Goal: Task Accomplishment & Management: Use online tool/utility

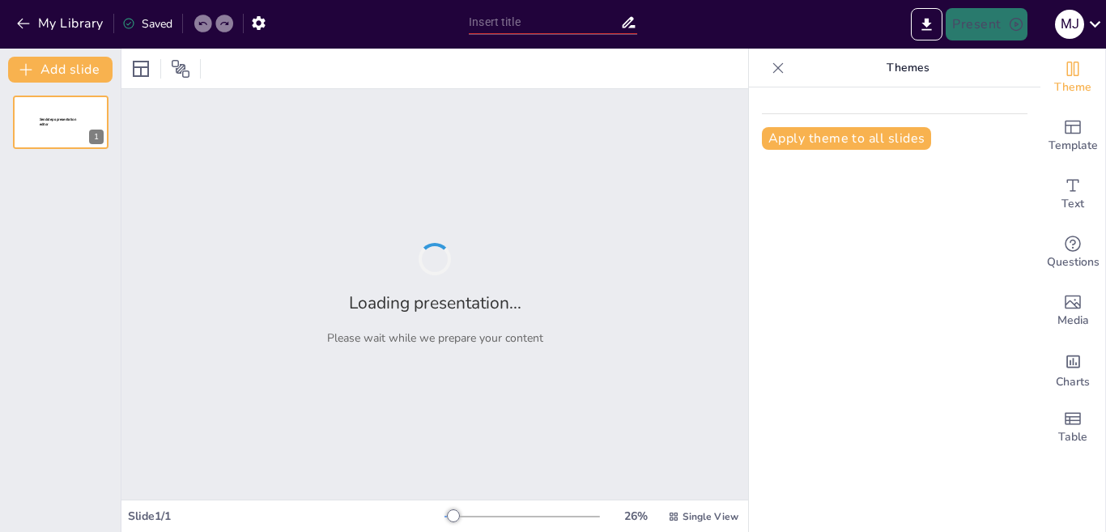
type input "مشاعرنا والهرمونات: كيف نفهم التقلبات المزاجية"
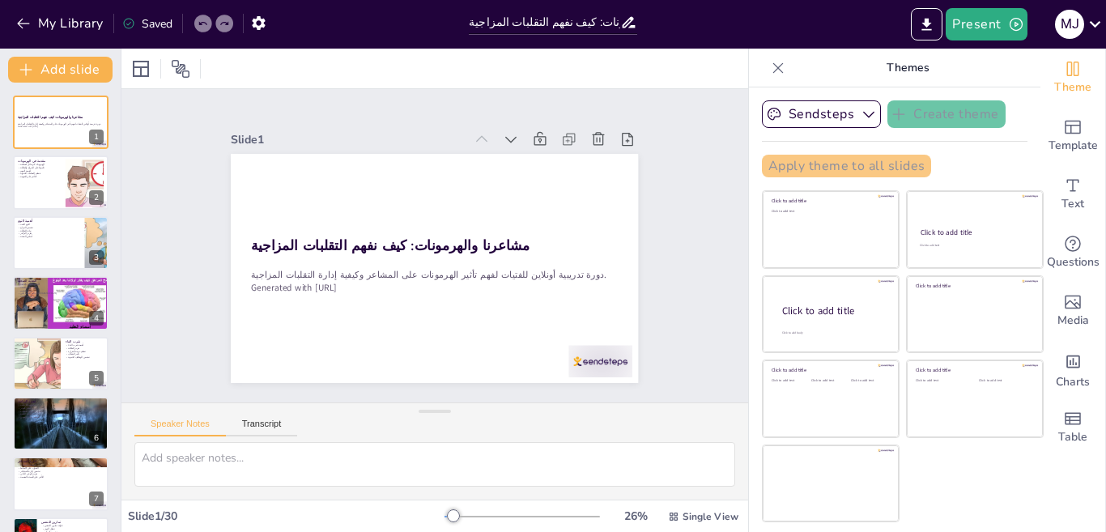
checkbox input "true"
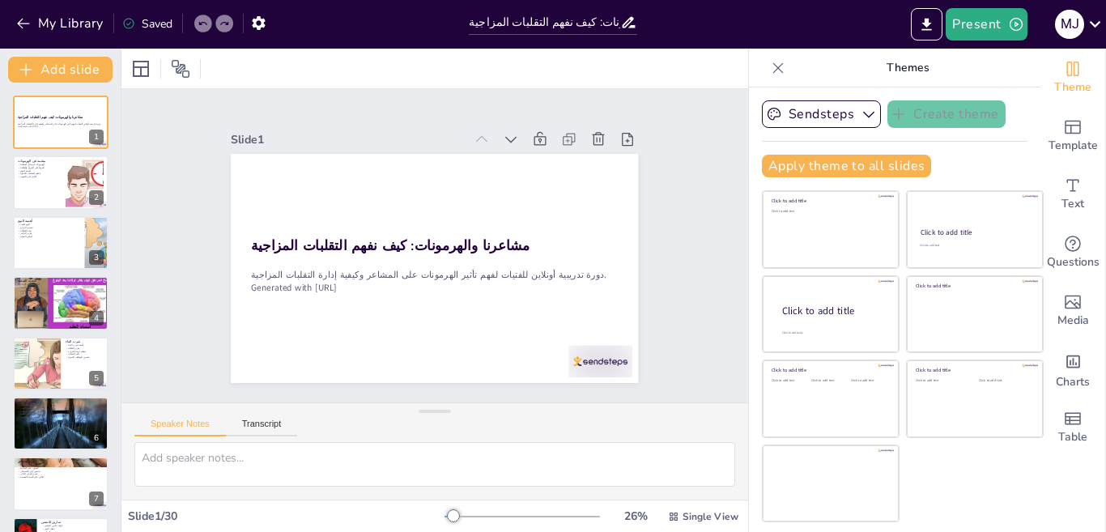
checkbox input "true"
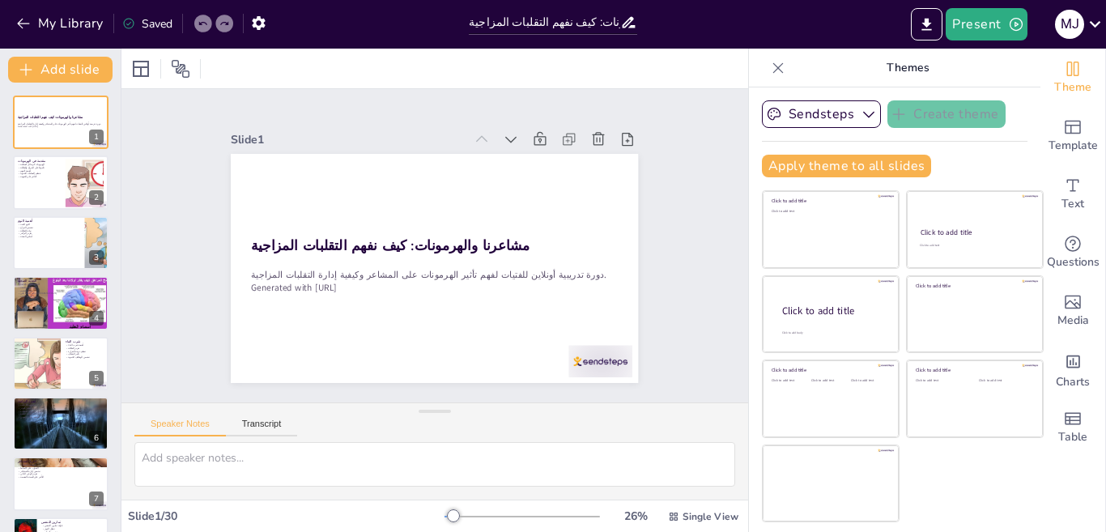
checkbox input "true"
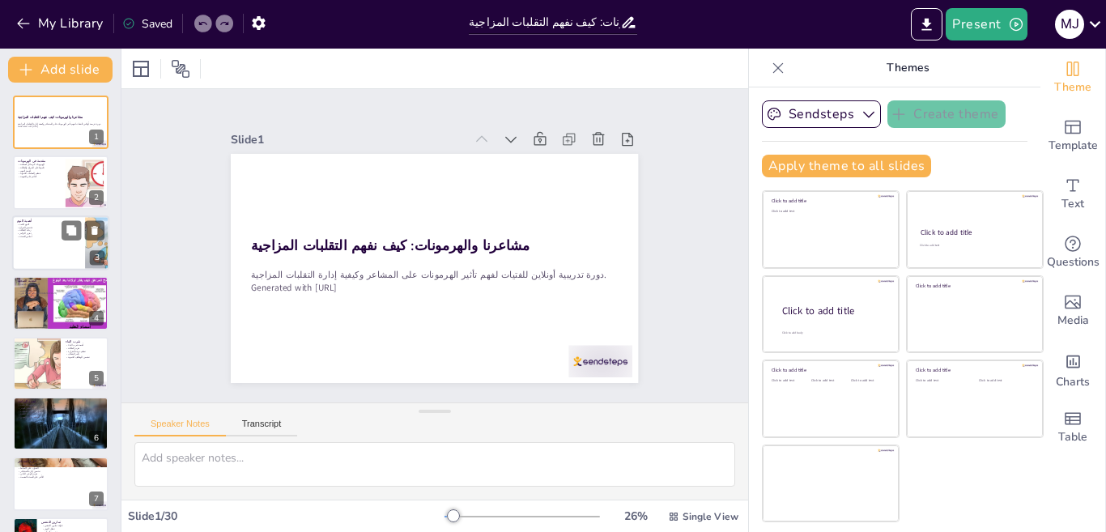
checkbox input "true"
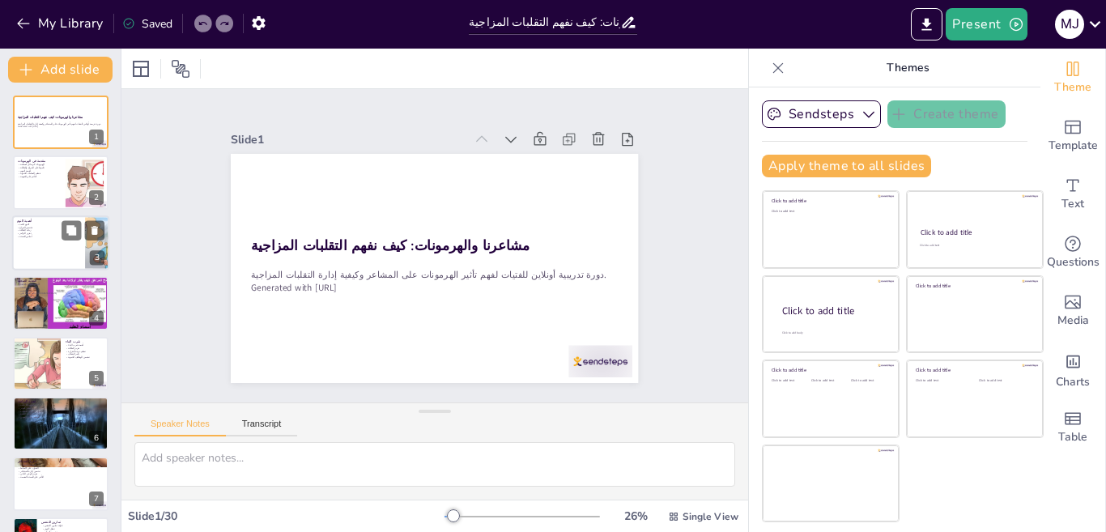
checkbox input "true"
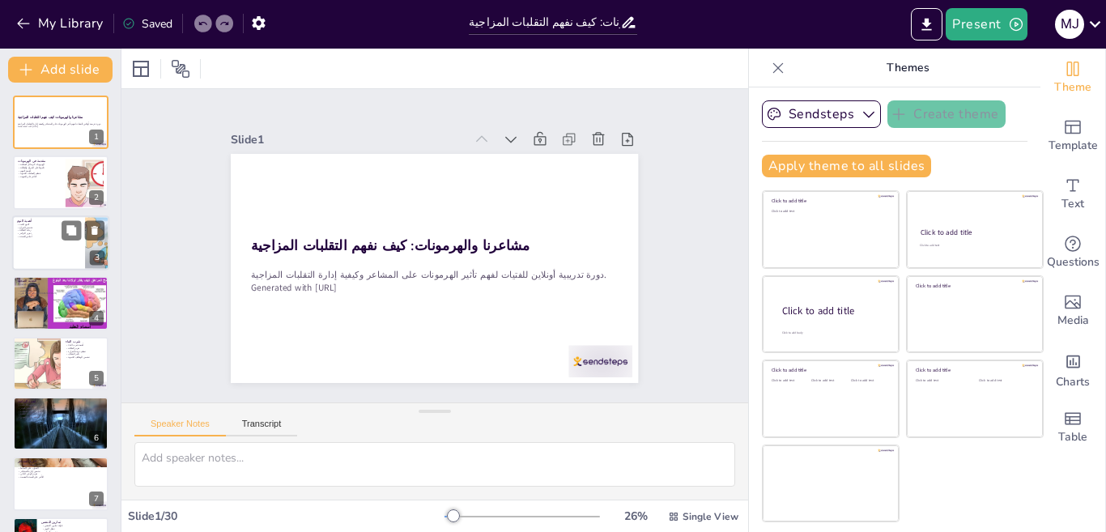
scroll to position [324, 0]
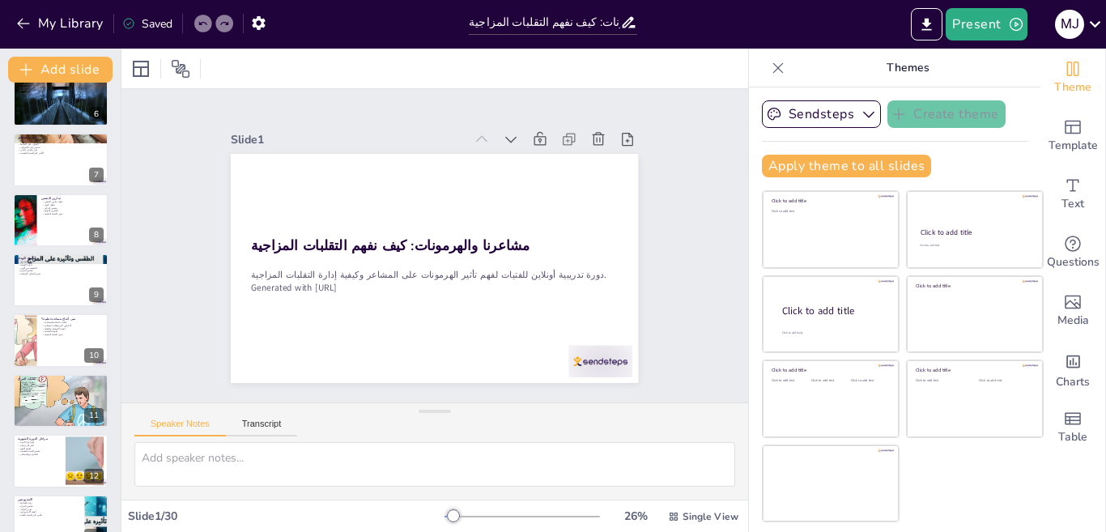
checkbox input "true"
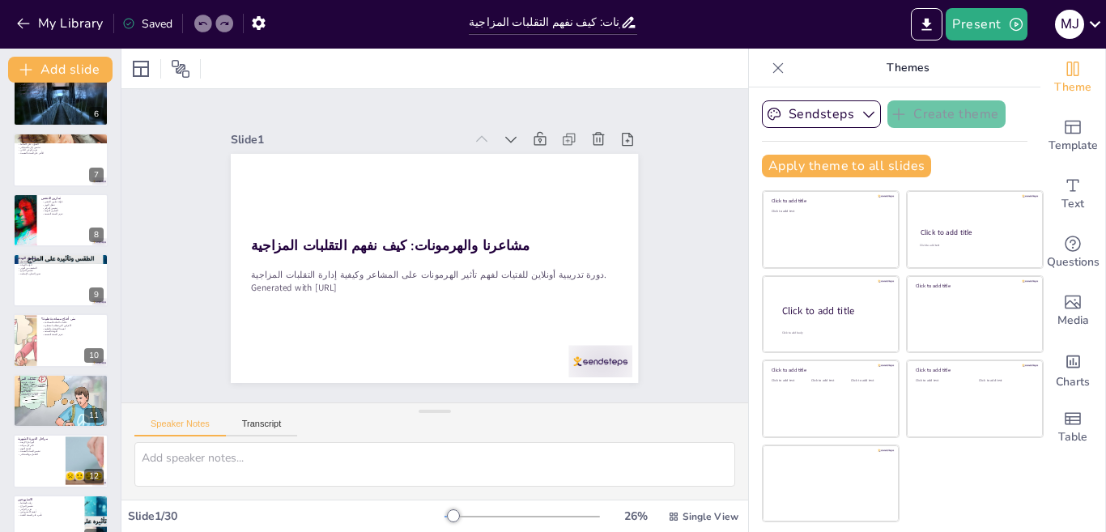
checkbox input "true"
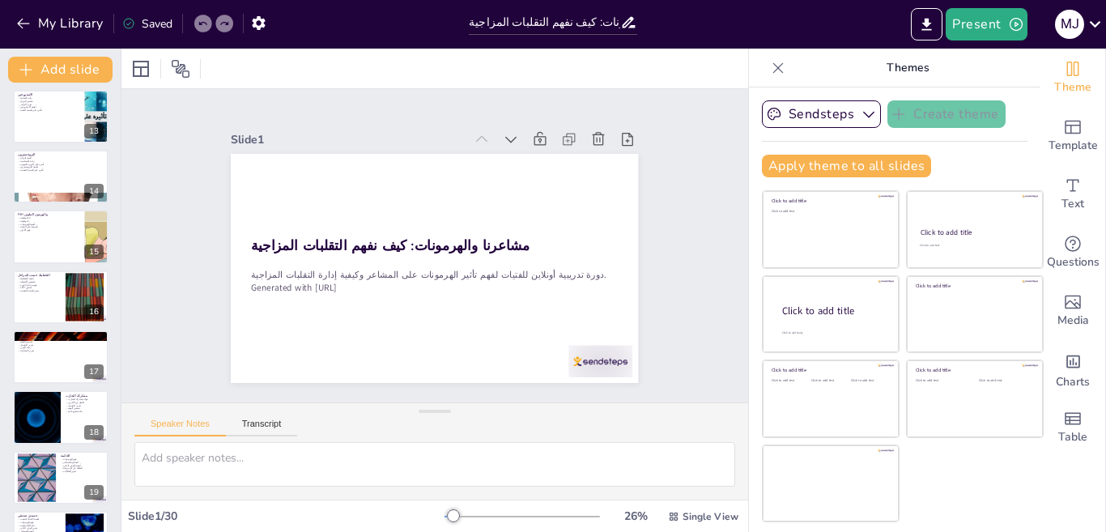
checkbox input "true"
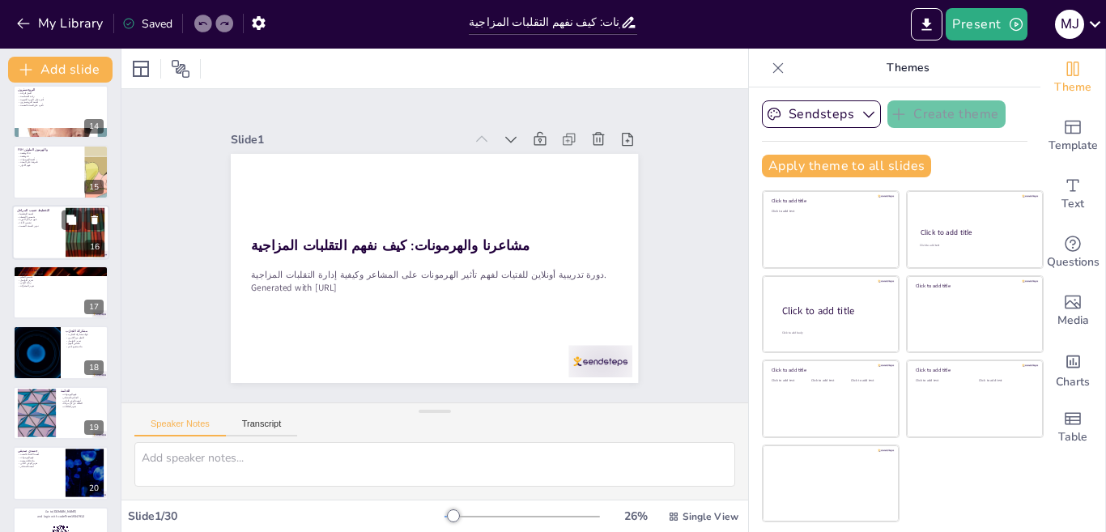
checkbox input "true"
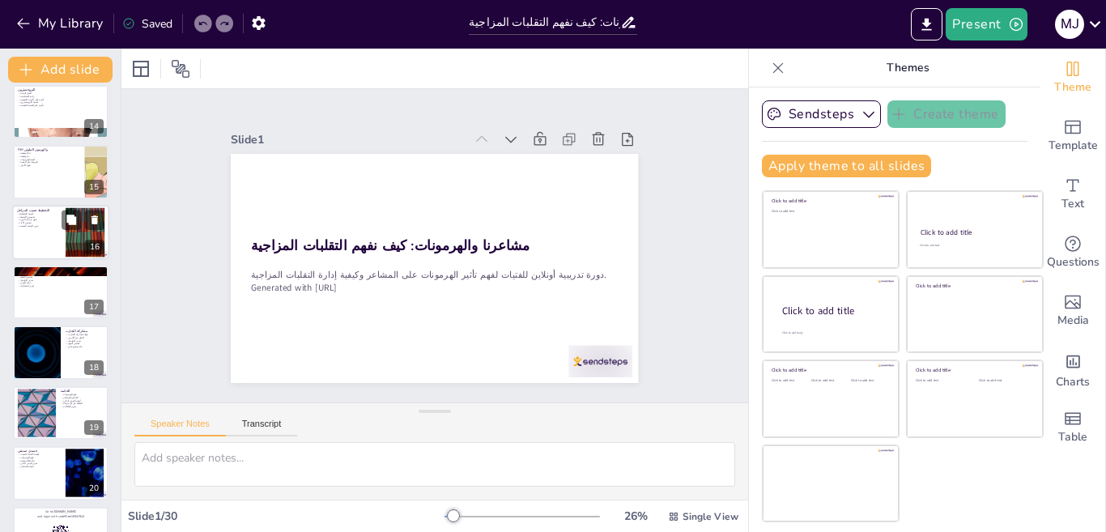
checkbox input "true"
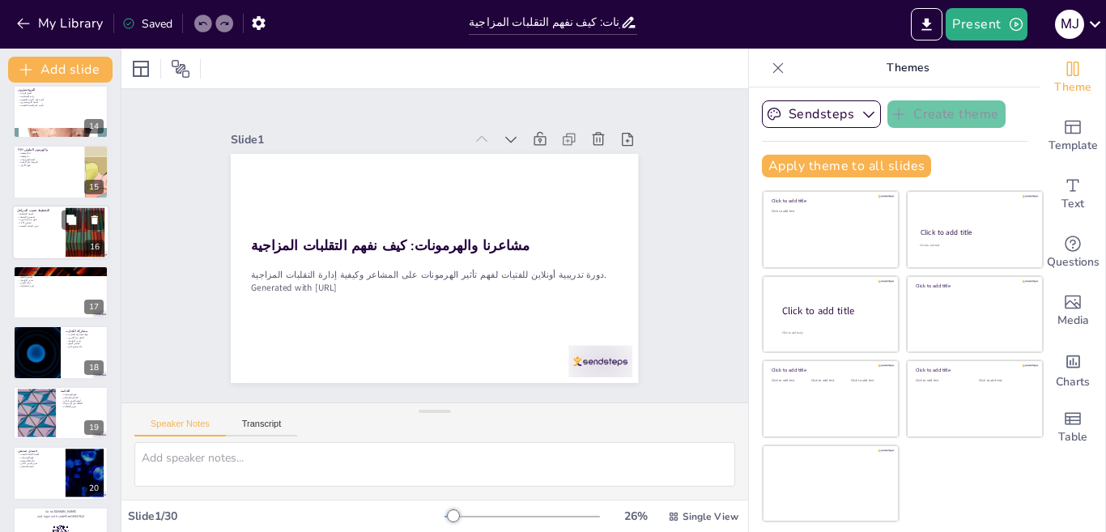
checkbox input "true"
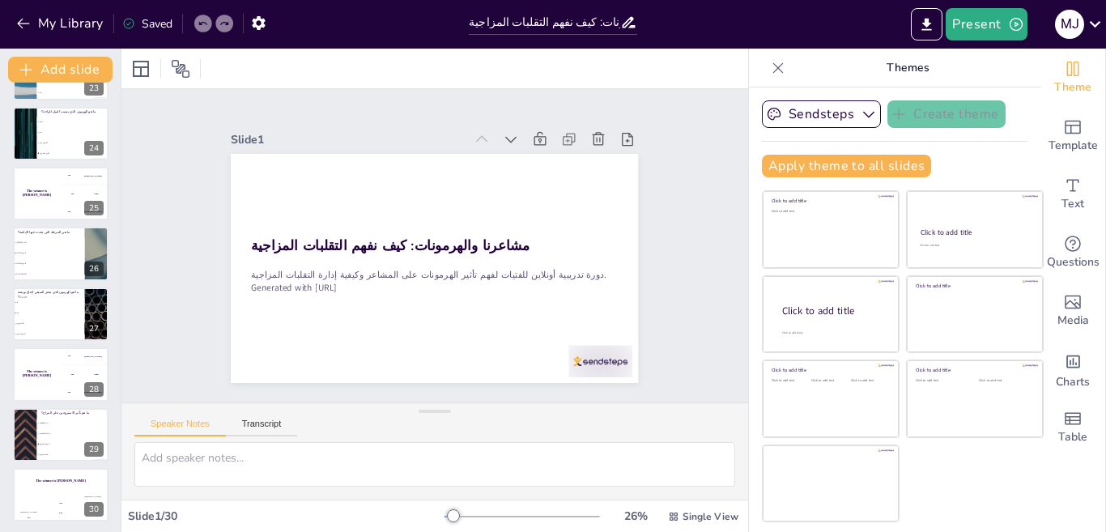
scroll to position [1376, 0]
checkbox input "true"
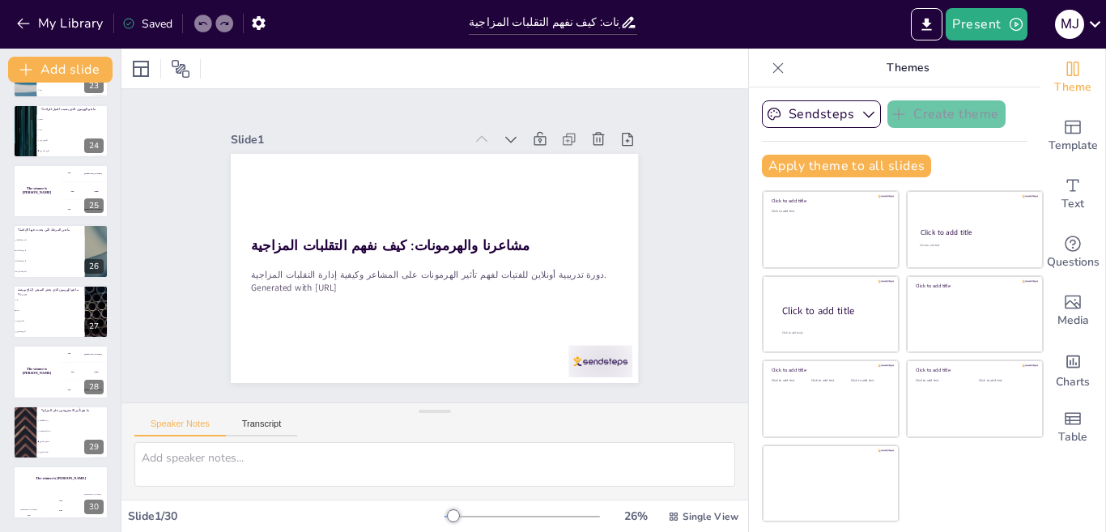
checkbox input "true"
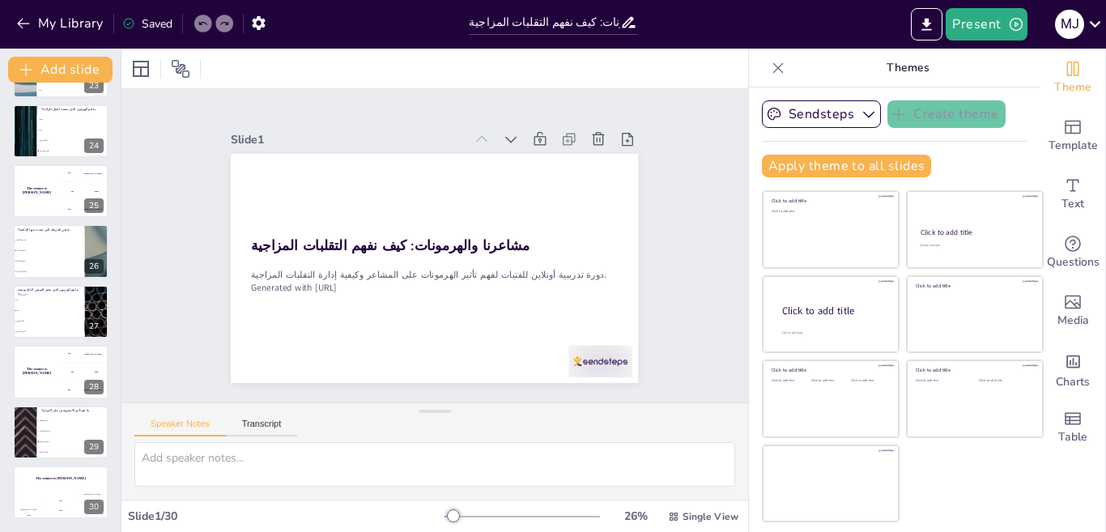
checkbox input "true"
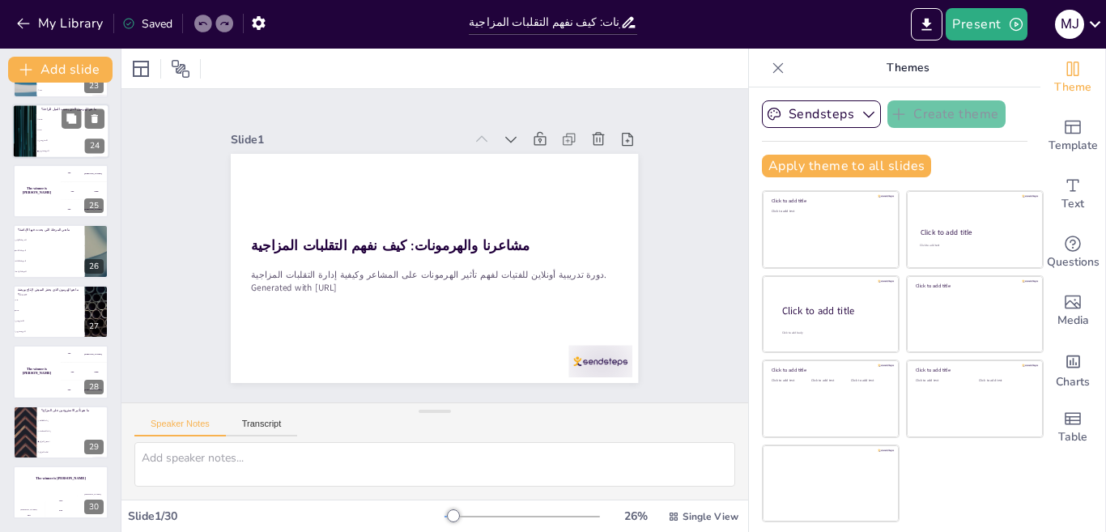
checkbox input "true"
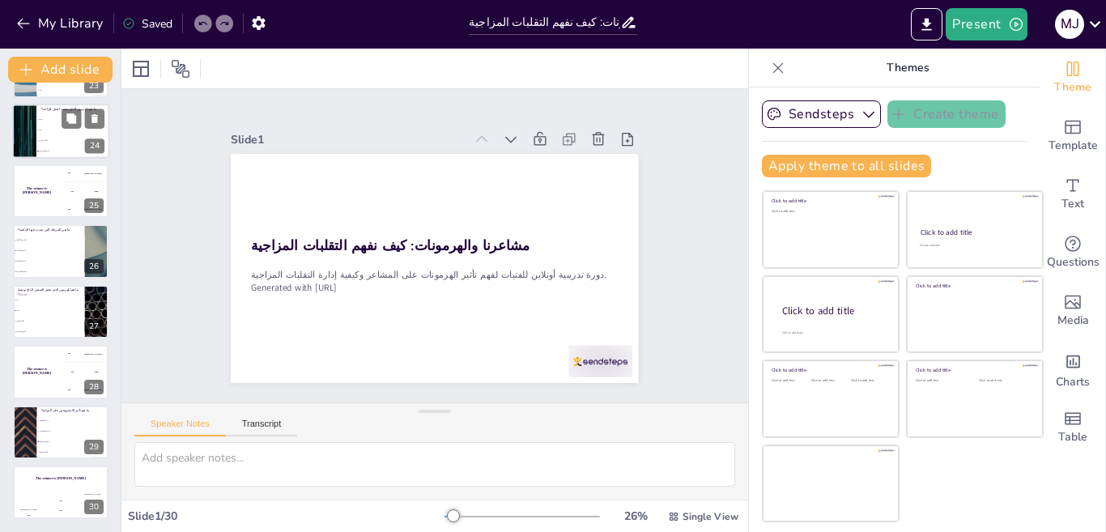
checkbox input "true"
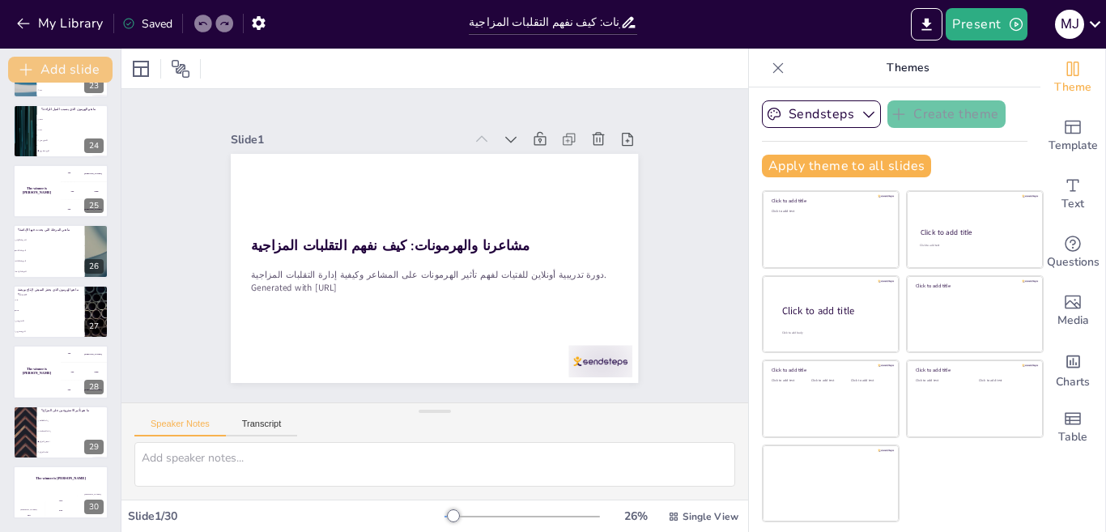
checkbox input "true"
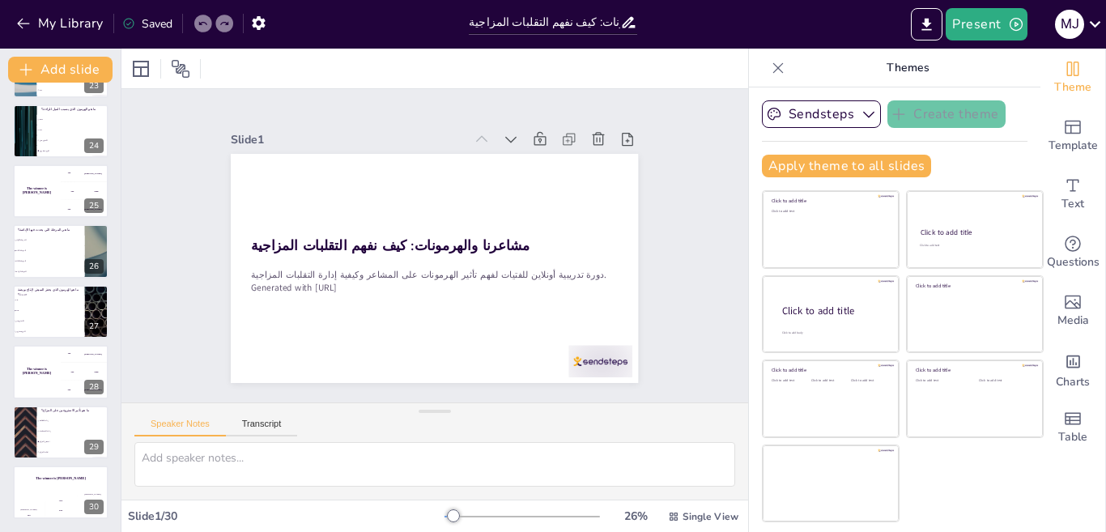
checkbox input "true"
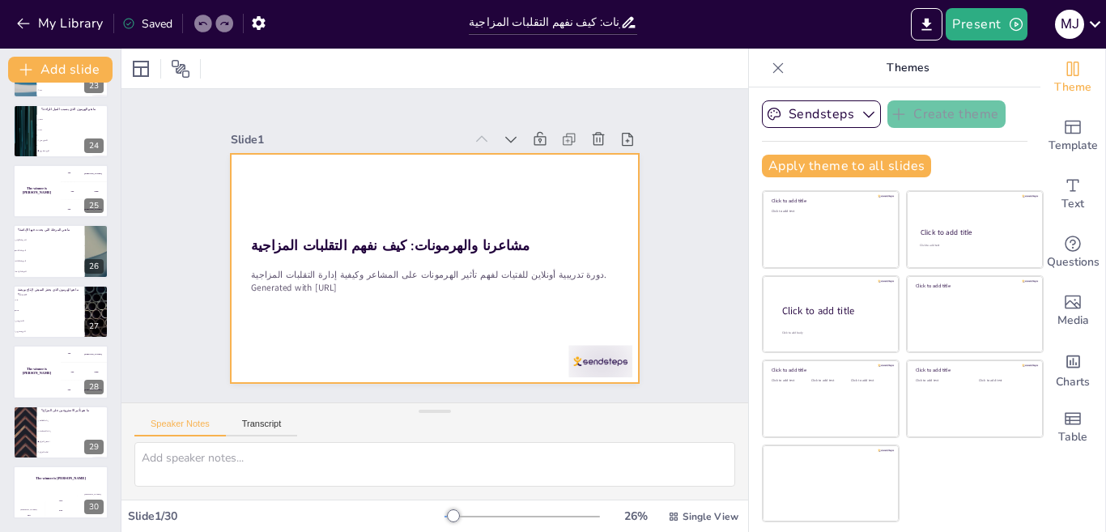
checkbox input "true"
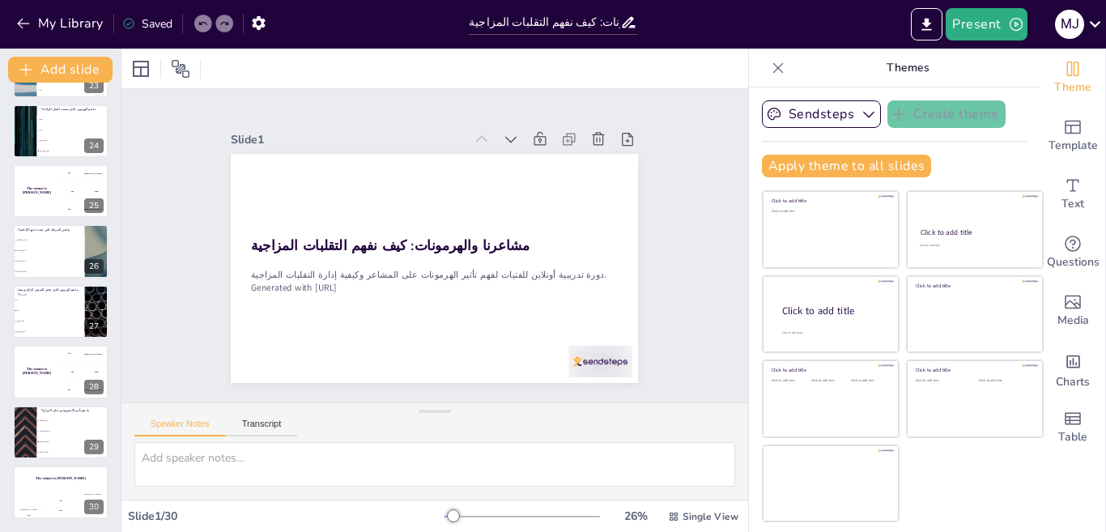
checkbox input "true"
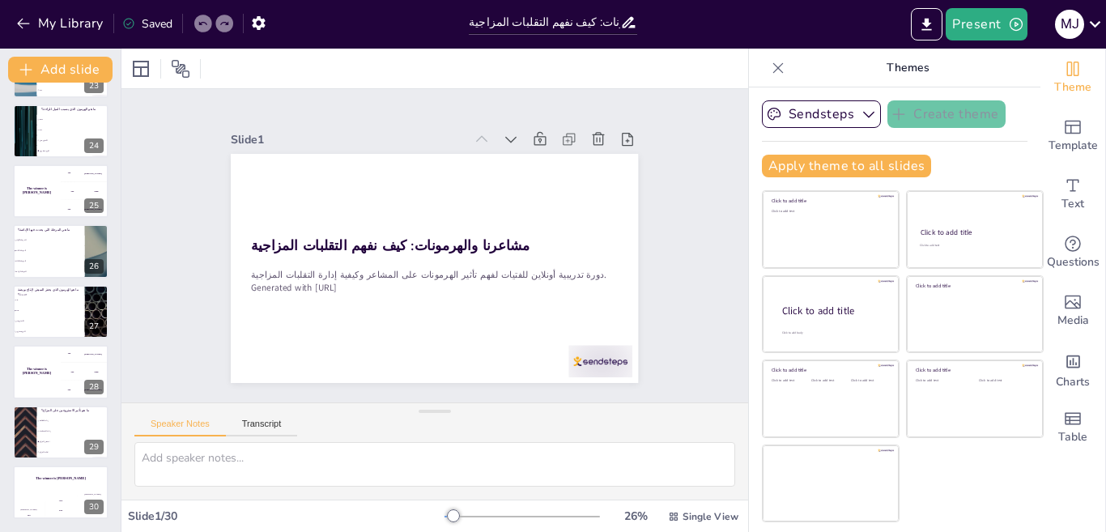
checkbox input "true"
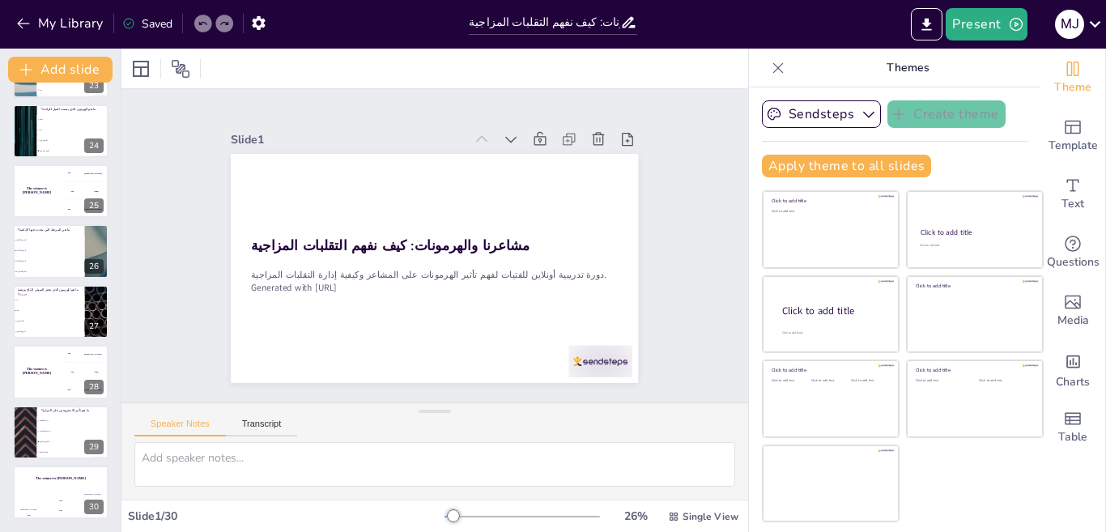
checkbox input "true"
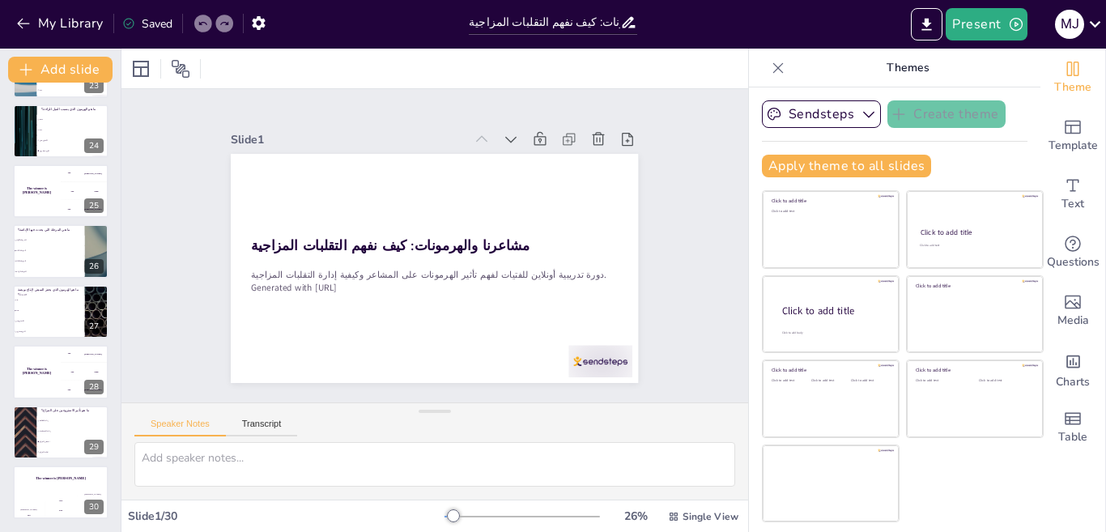
checkbox input "true"
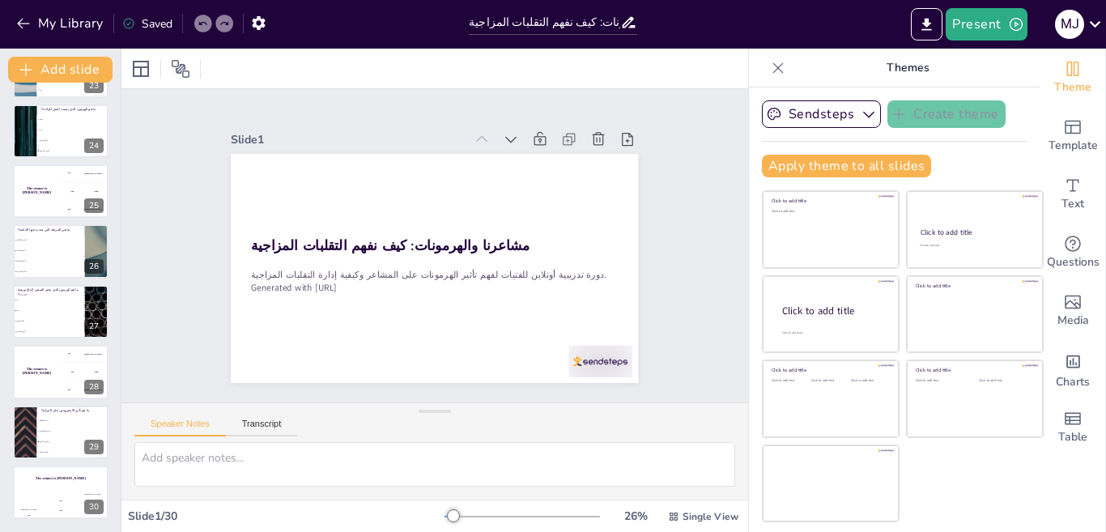
checkbox input "true"
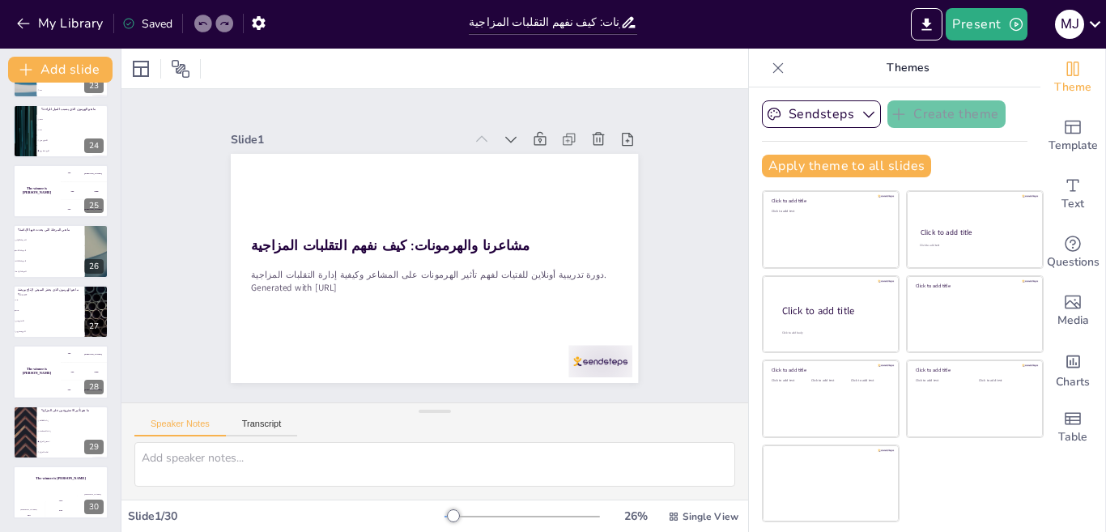
checkbox input "true"
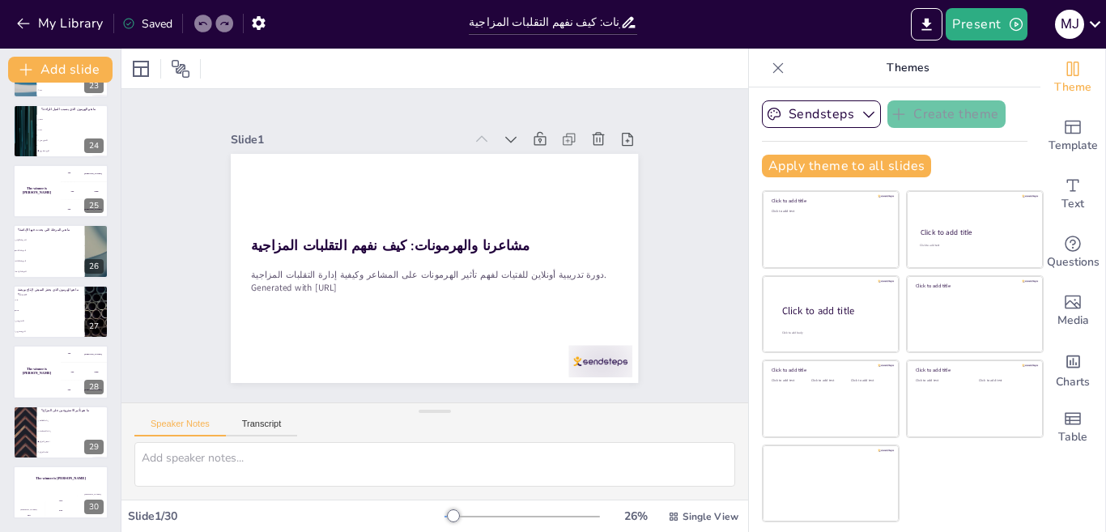
checkbox input "true"
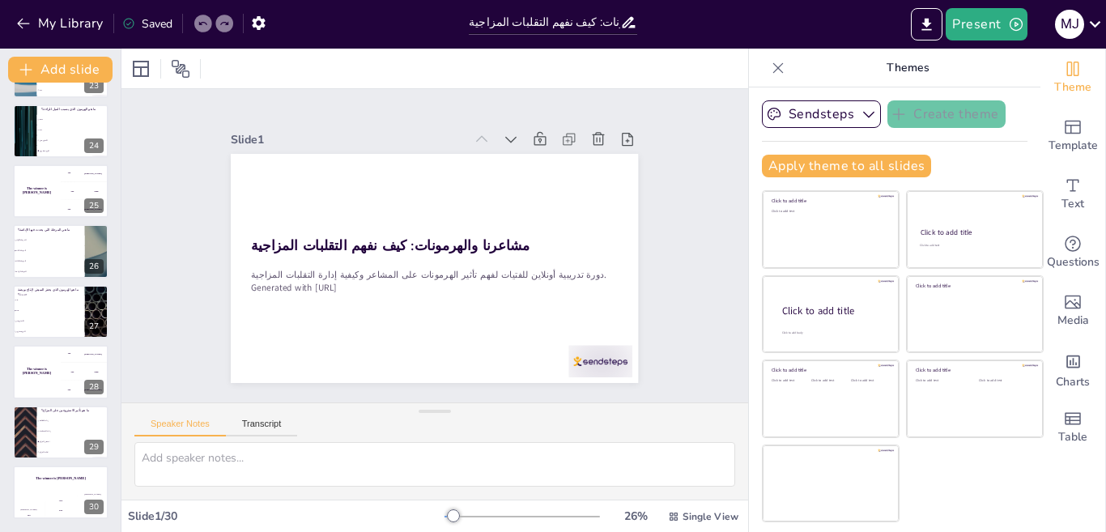
checkbox input "true"
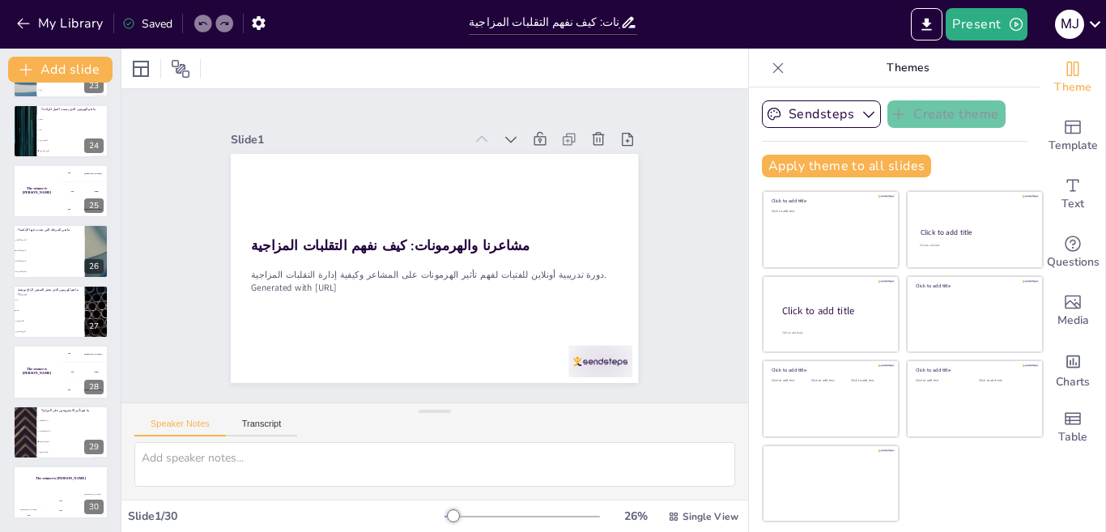
checkbox input "true"
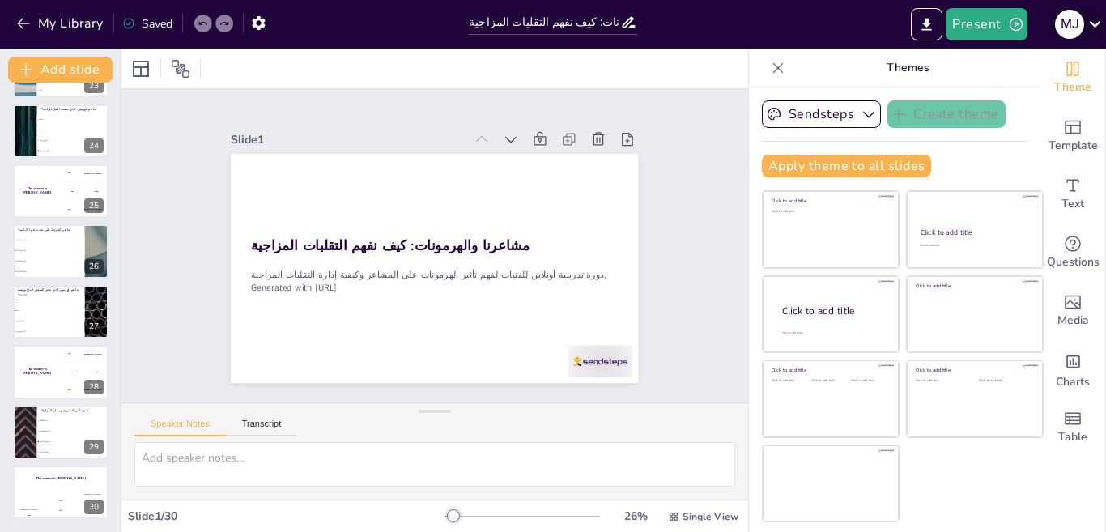
click at [1095, 25] on icon at bounding box center [1094, 24] width 11 height 6
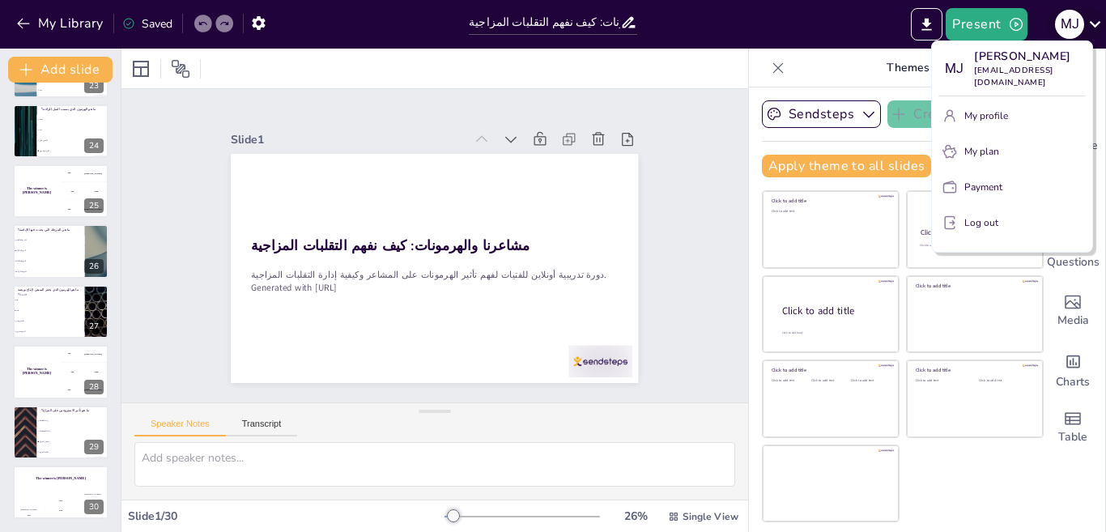
click at [1094, 24] on div at bounding box center [553, 266] width 1106 height 532
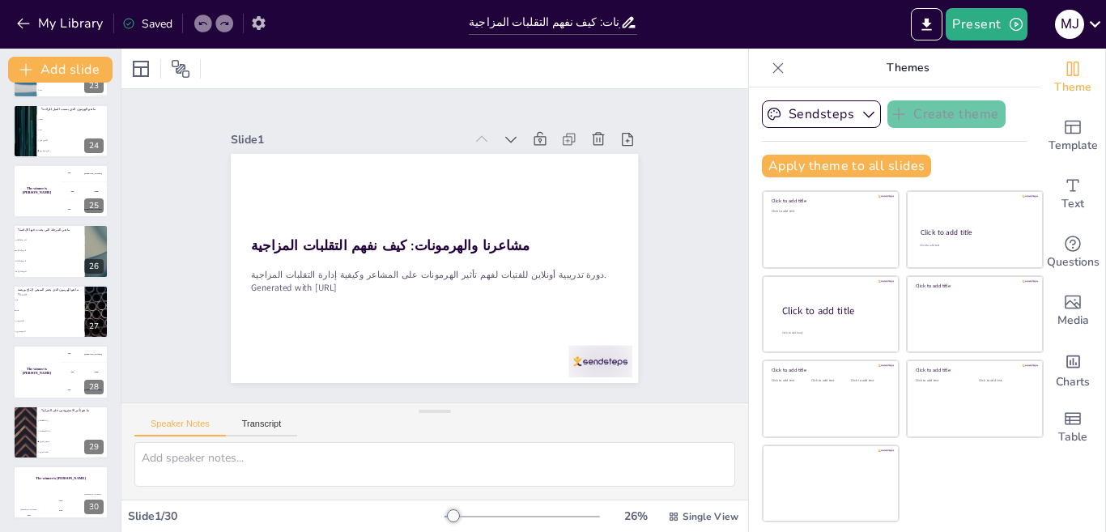
click at [250, 18] on icon "button" at bounding box center [258, 23] width 17 height 17
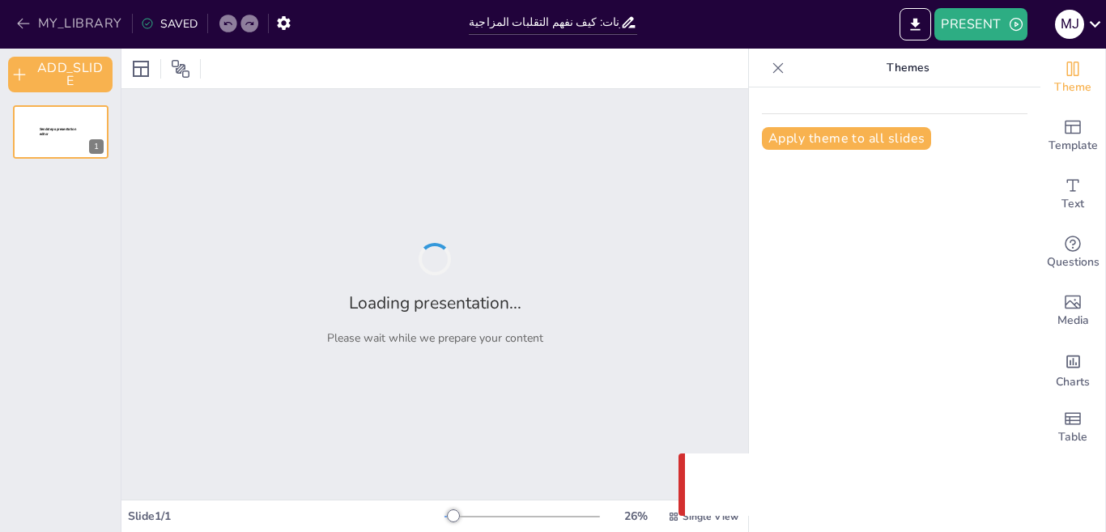
type input "مشاعرنا والهرمونات: كيف نفهم التقلبات المزاجية"
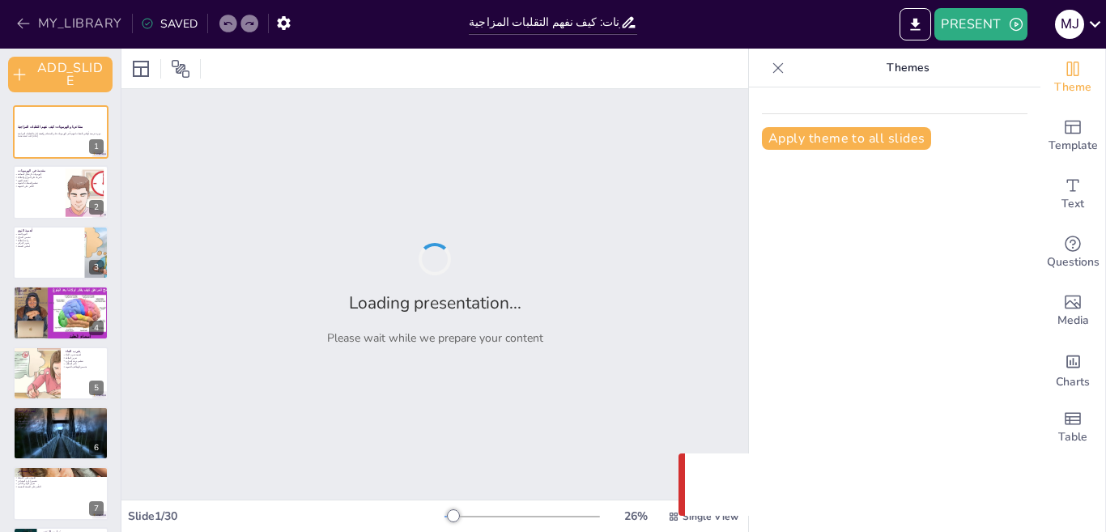
checkbox input "true"
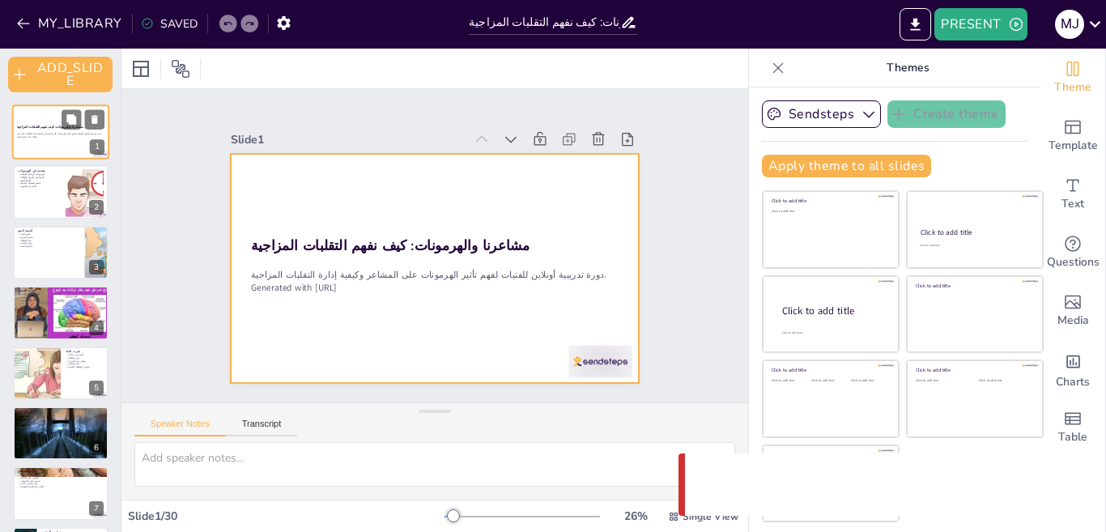
scroll to position [971, 0]
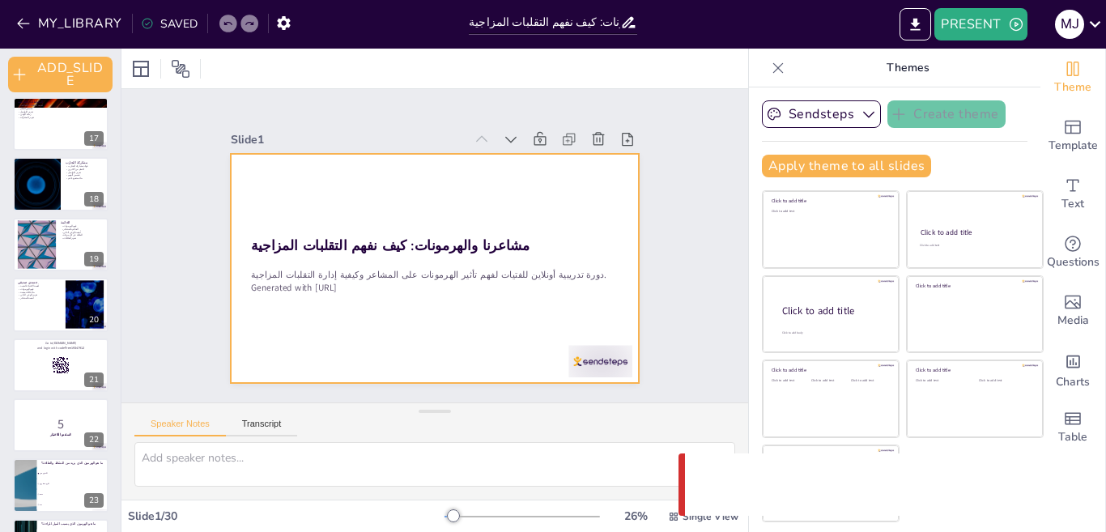
checkbox input "true"
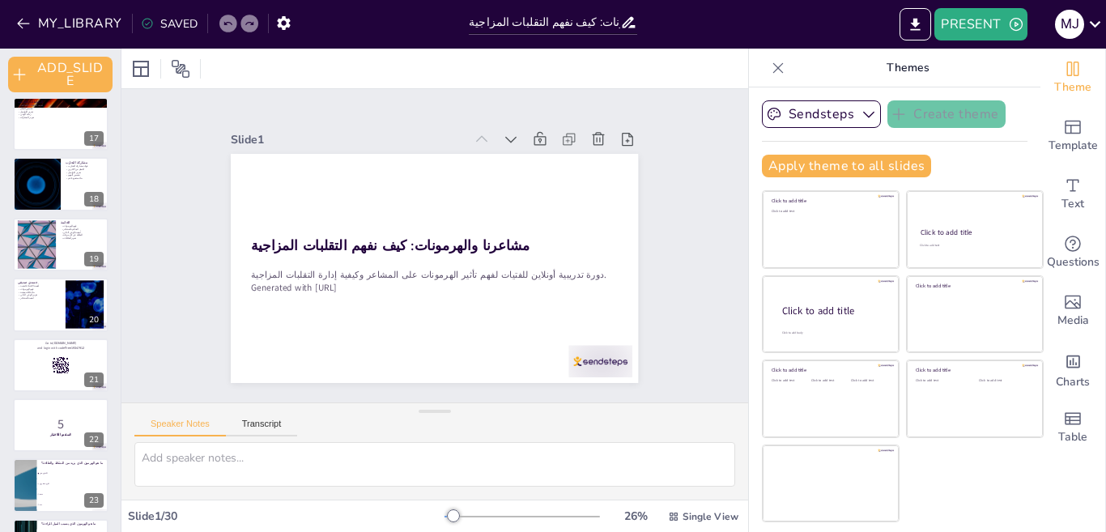
checkbox input "true"
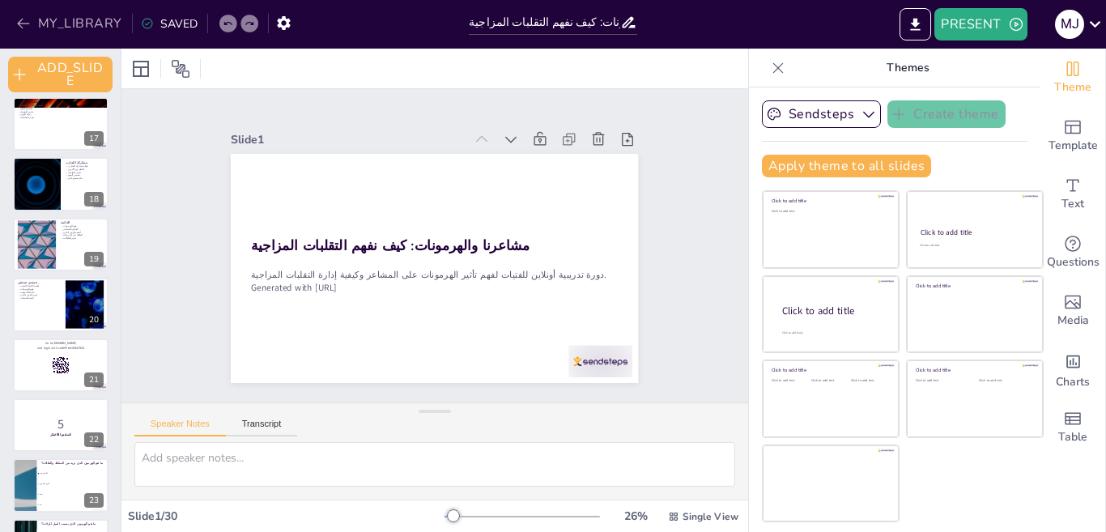
click at [27, 23] on icon "button" at bounding box center [23, 23] width 16 height 16
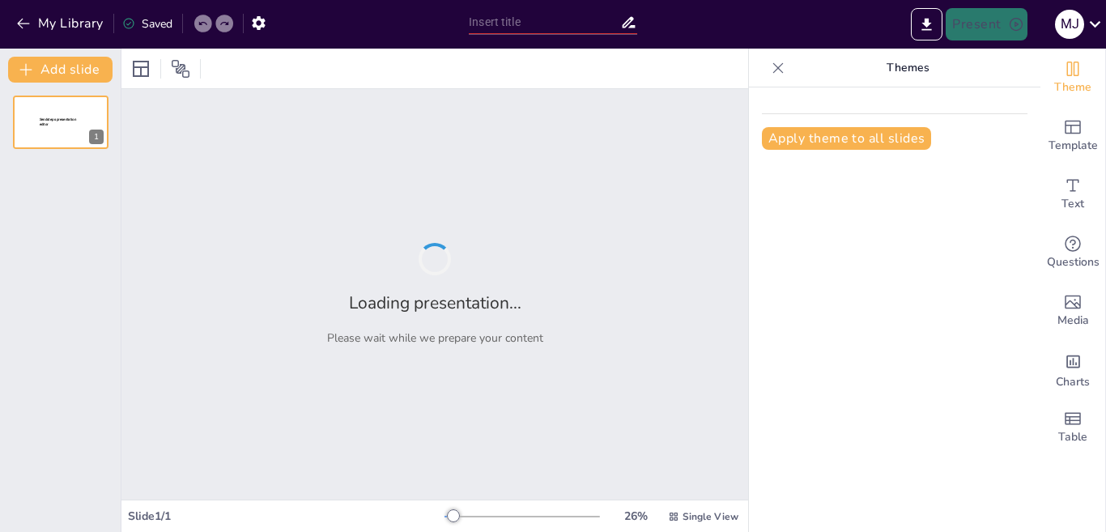
type input "إدارة المشاعر: كيف تؤثر الهرمونات على مزاجك"
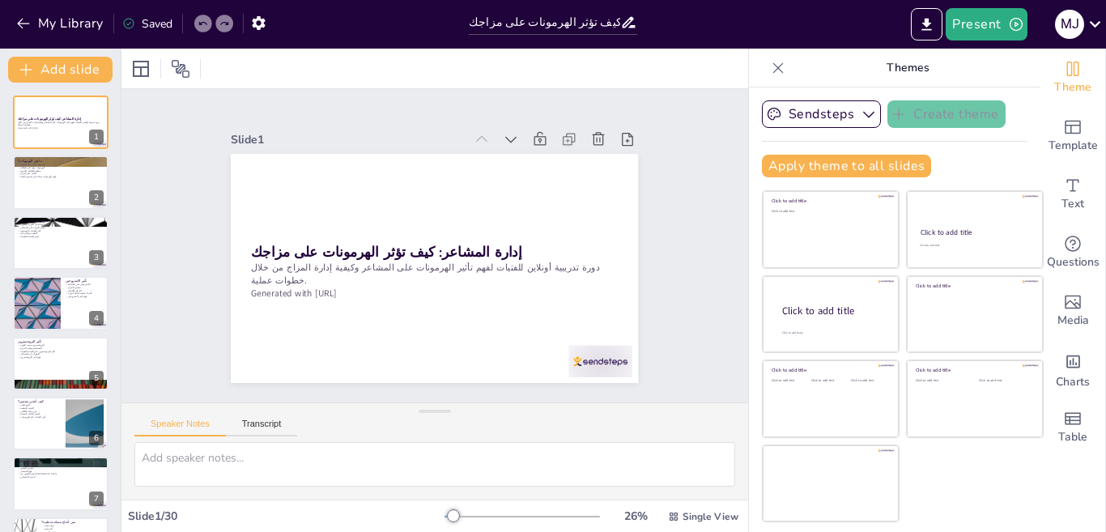
checkbox input "true"
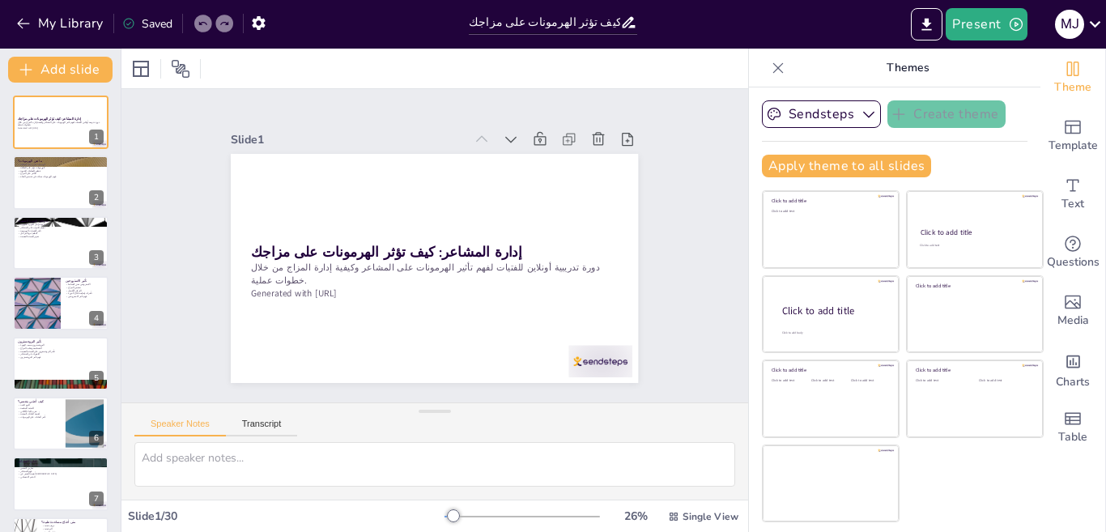
checkbox input "true"
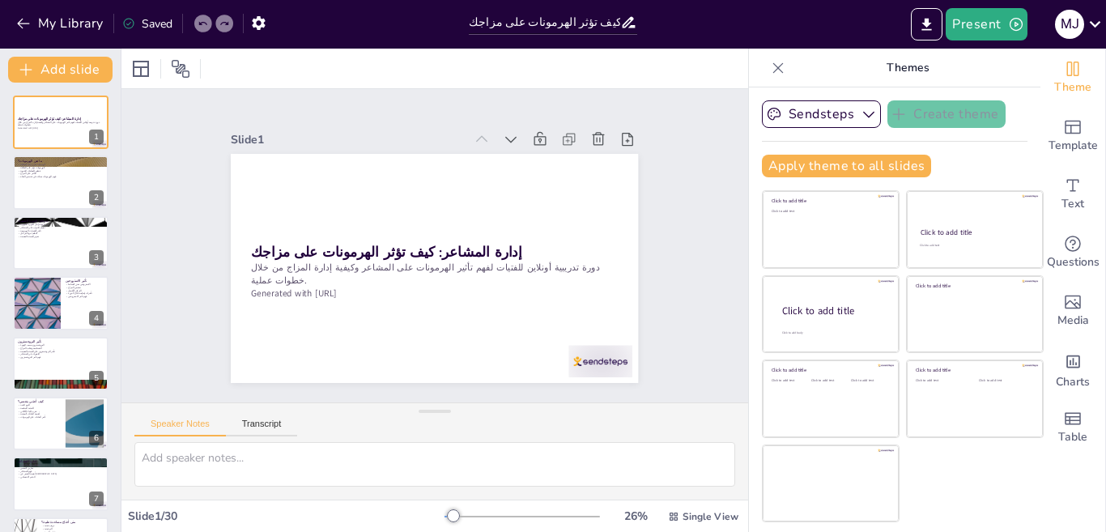
checkbox input "true"
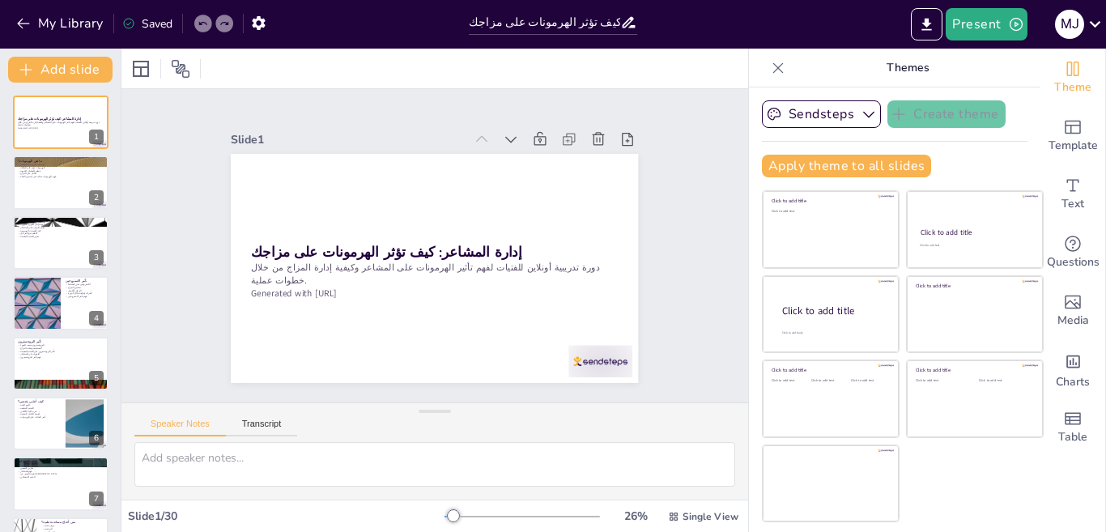
checkbox input "true"
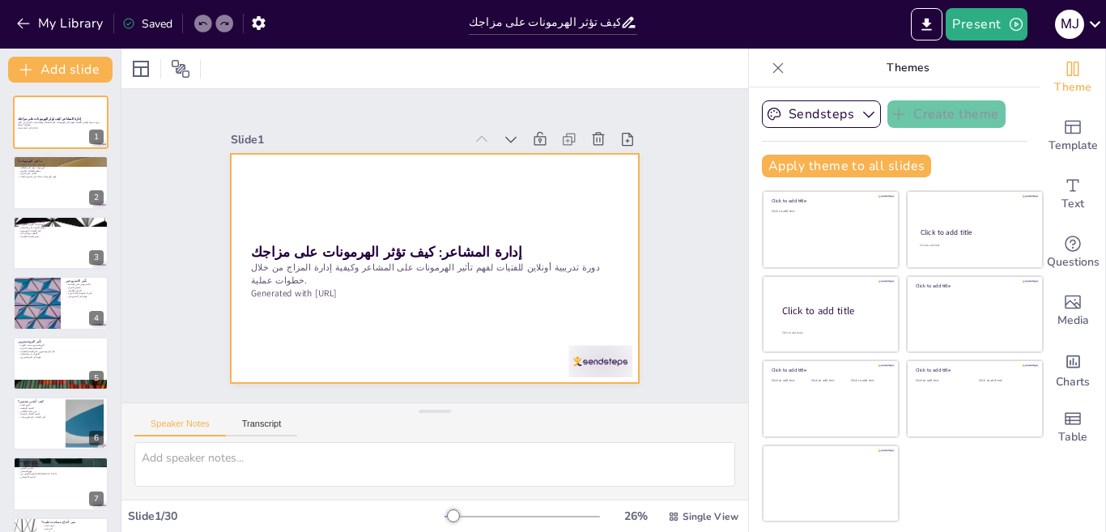
checkbox input "true"
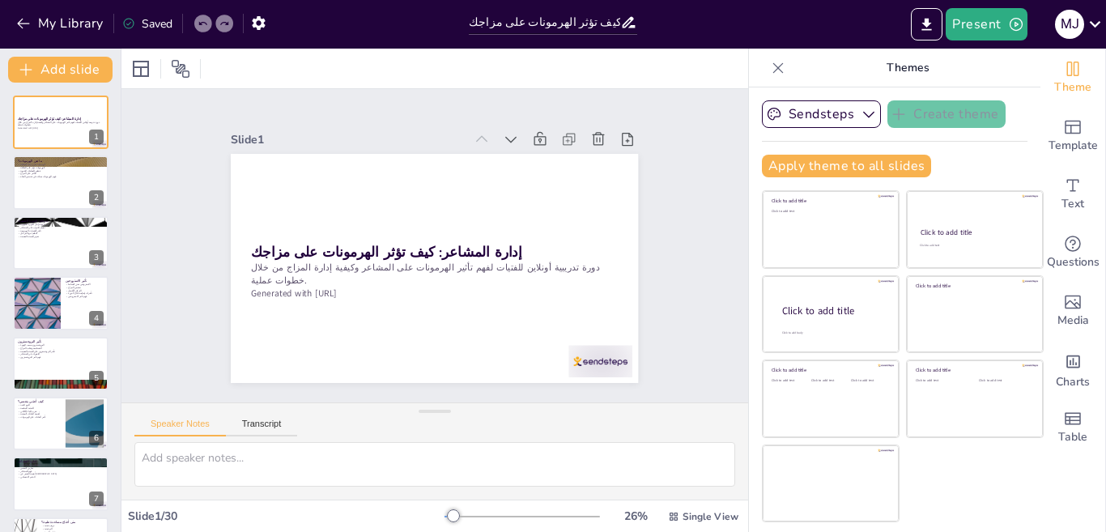
checkbox input "true"
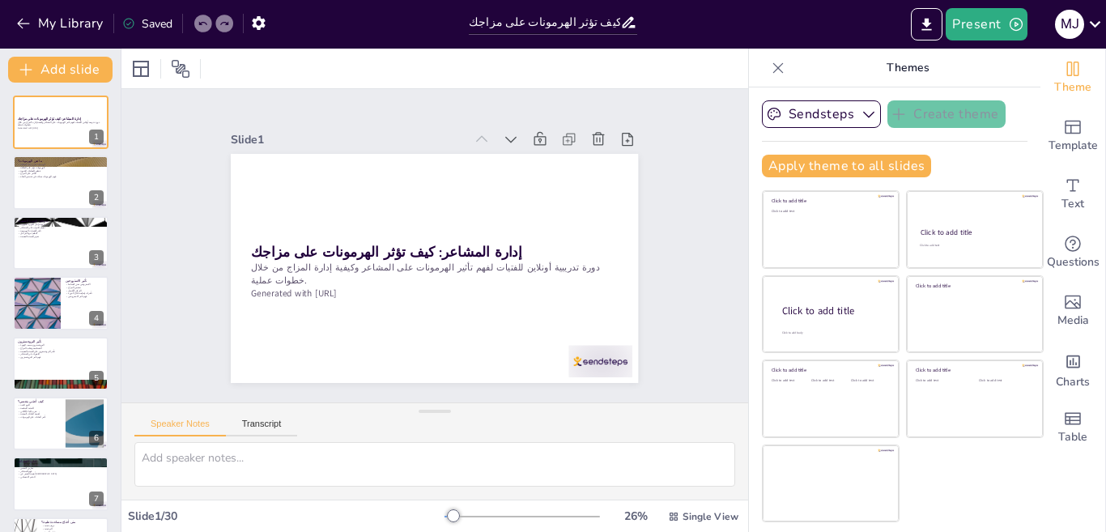
checkbox input "true"
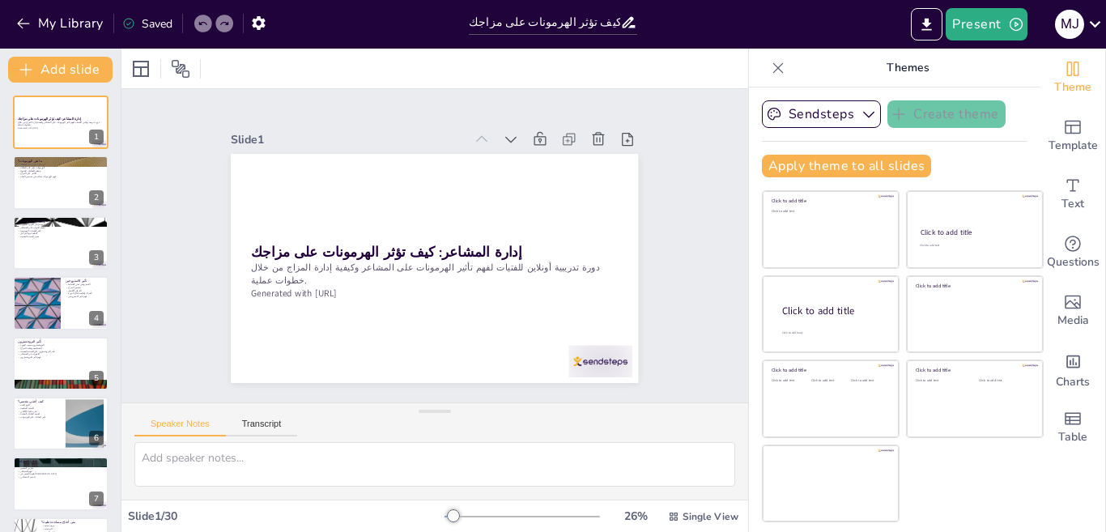
checkbox input "true"
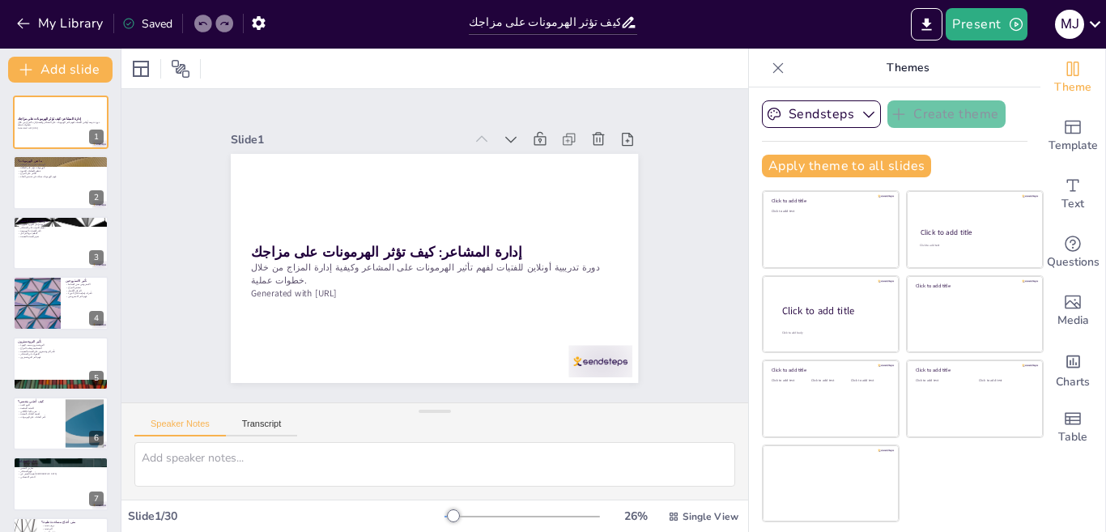
checkbox input "true"
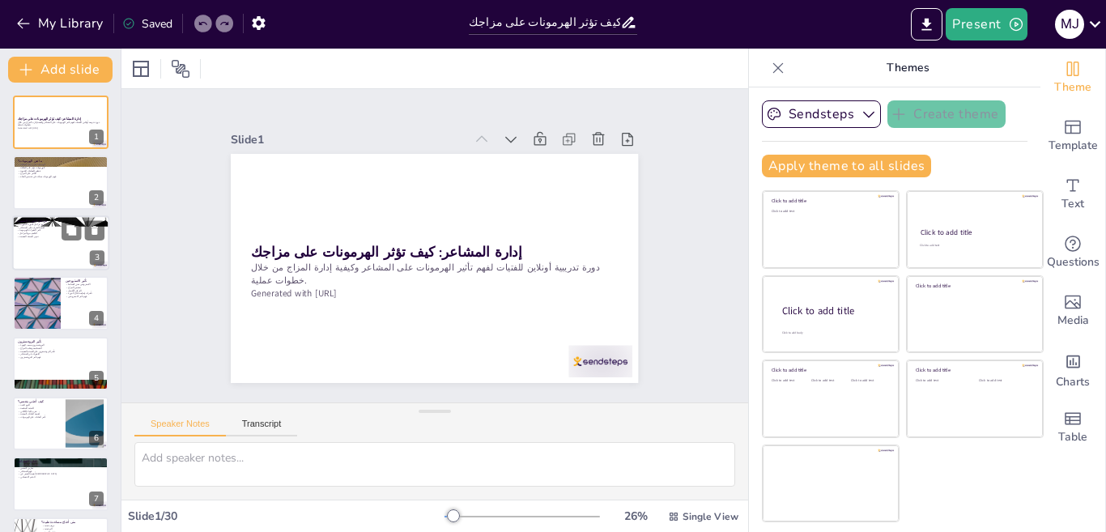
checkbox input "true"
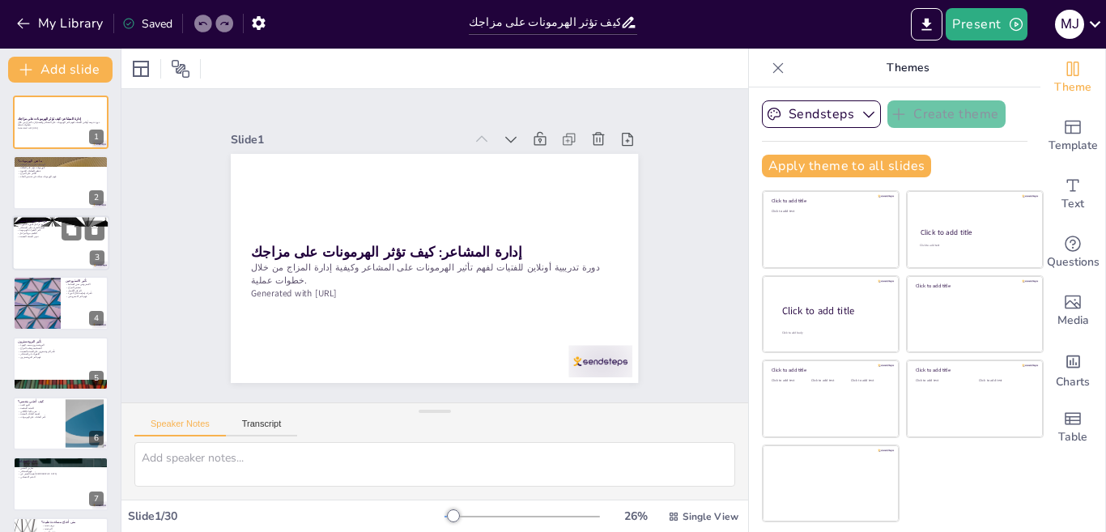
checkbox input "true"
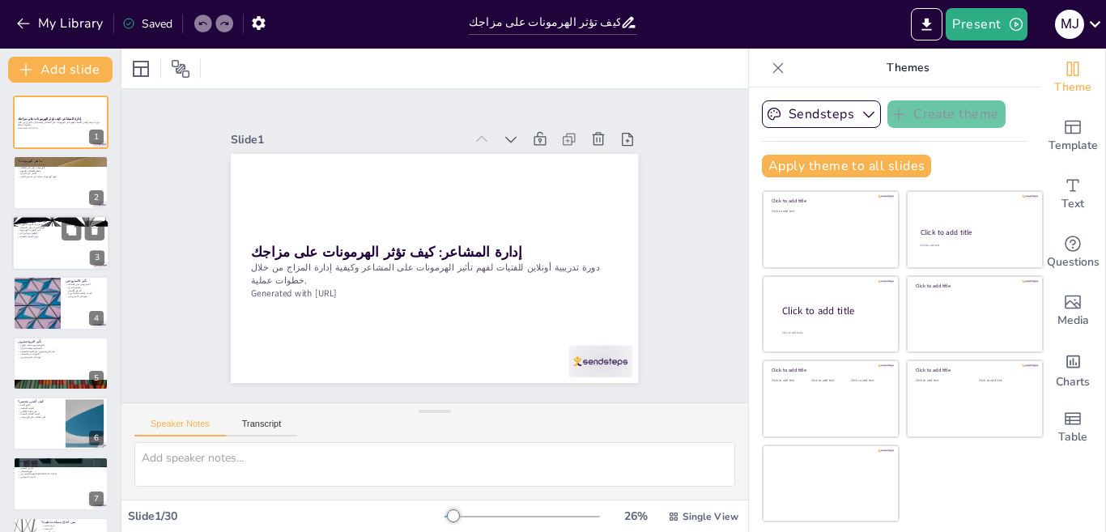
checkbox input "true"
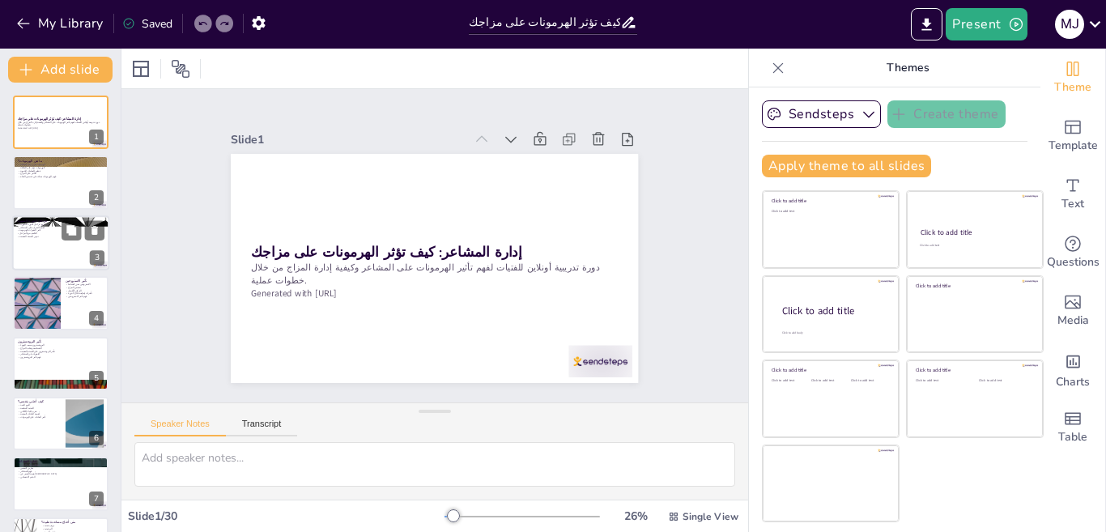
checkbox input "true"
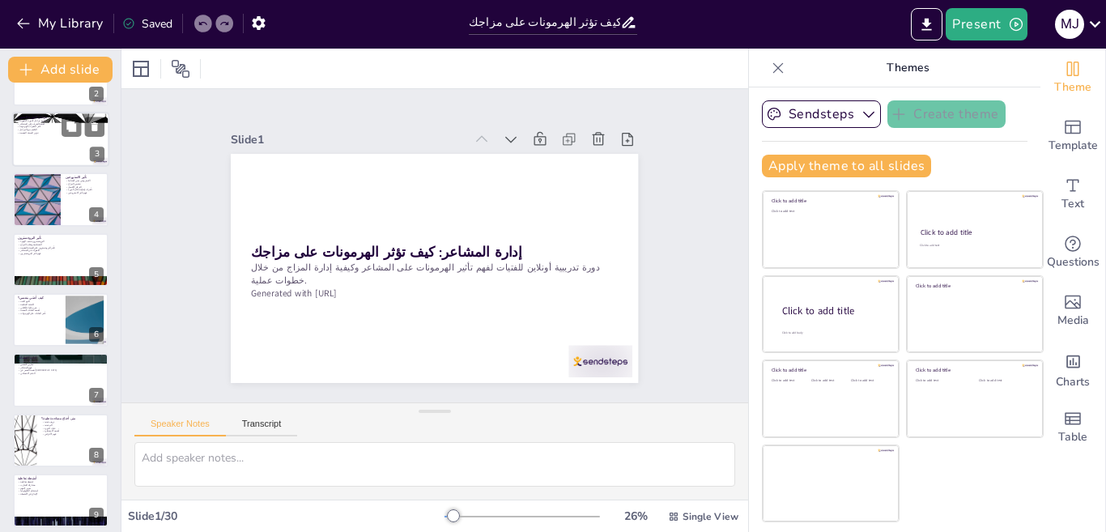
checkbox input "true"
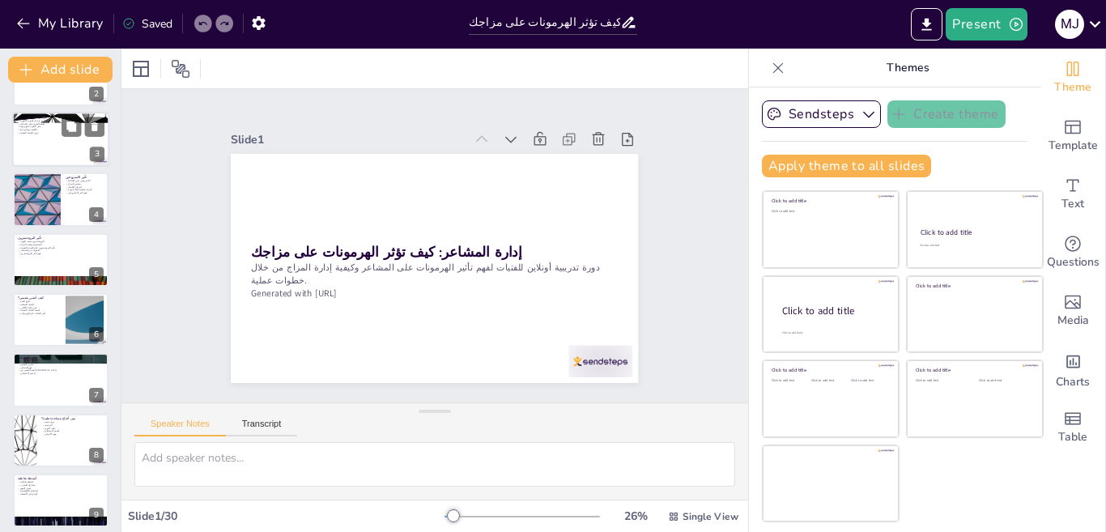
checkbox input "true"
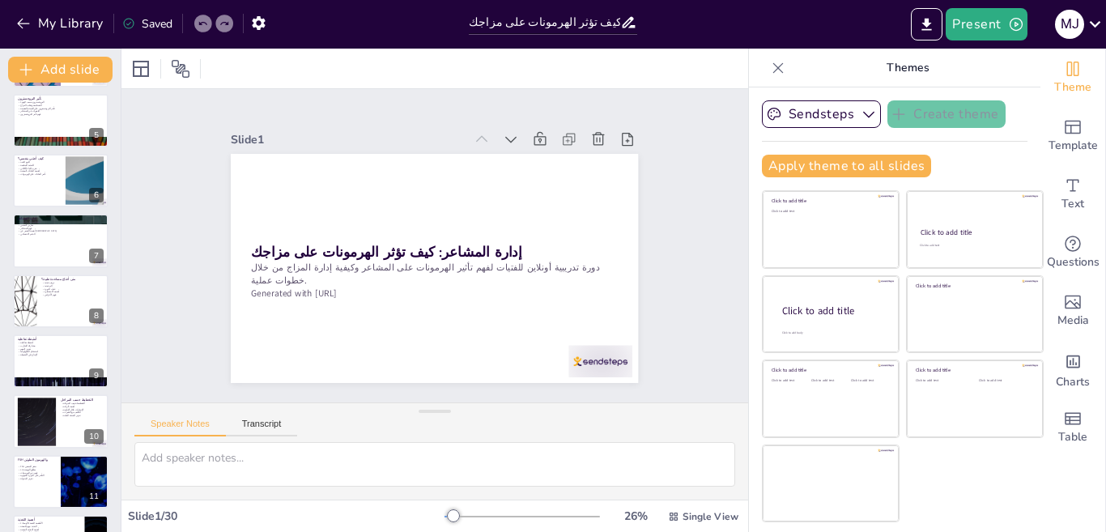
checkbox input "true"
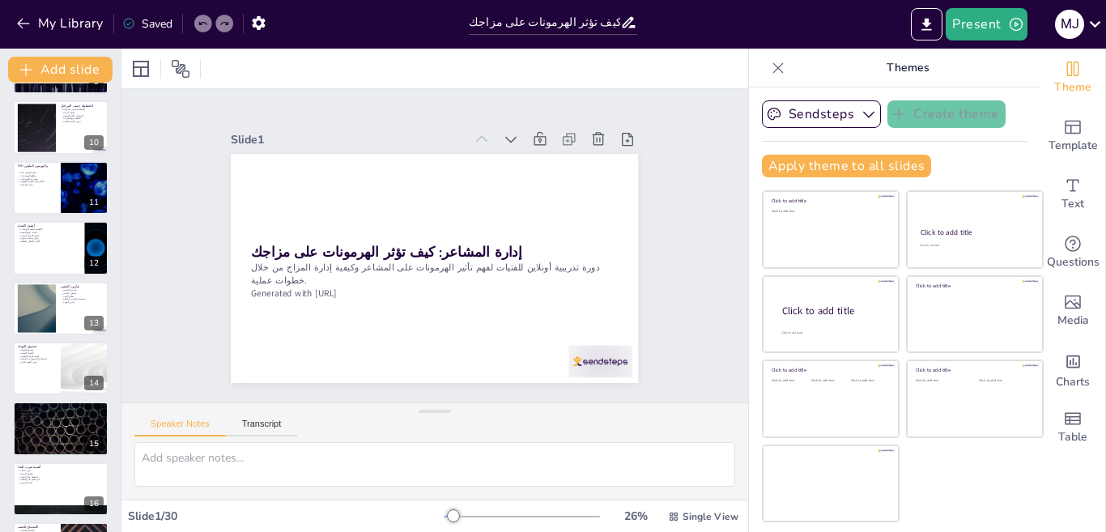
scroll to position [567, 0]
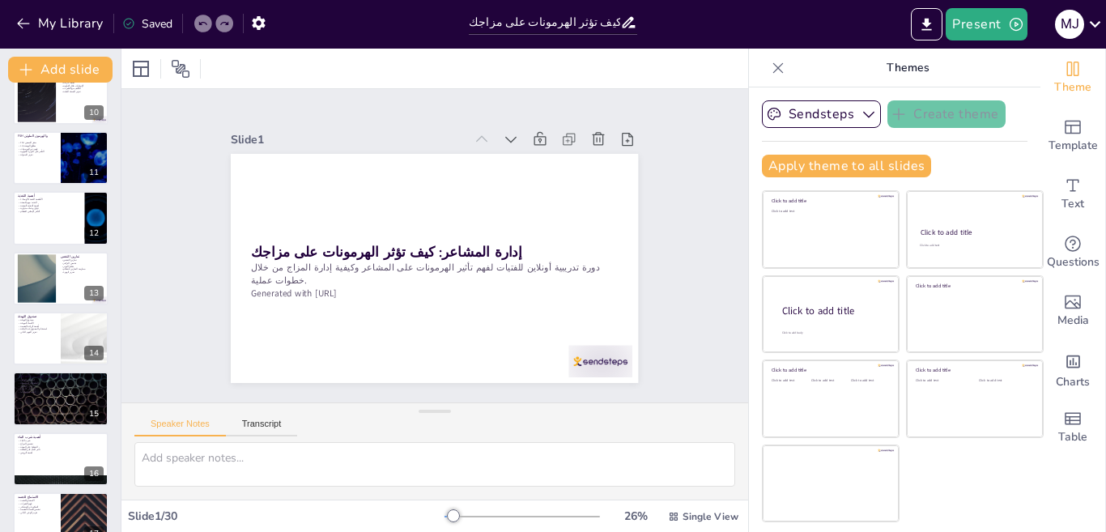
checkbox input "true"
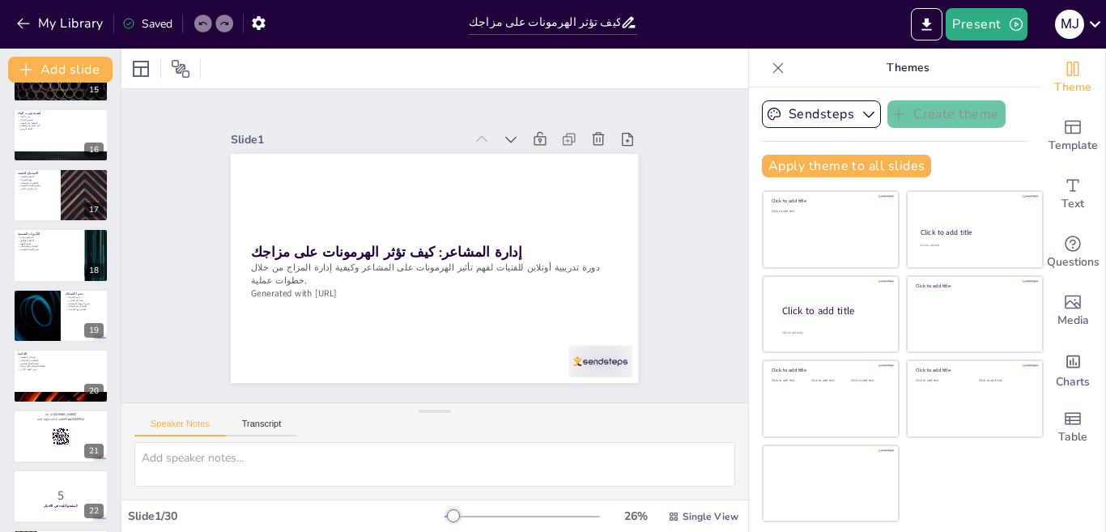
checkbox input "true"
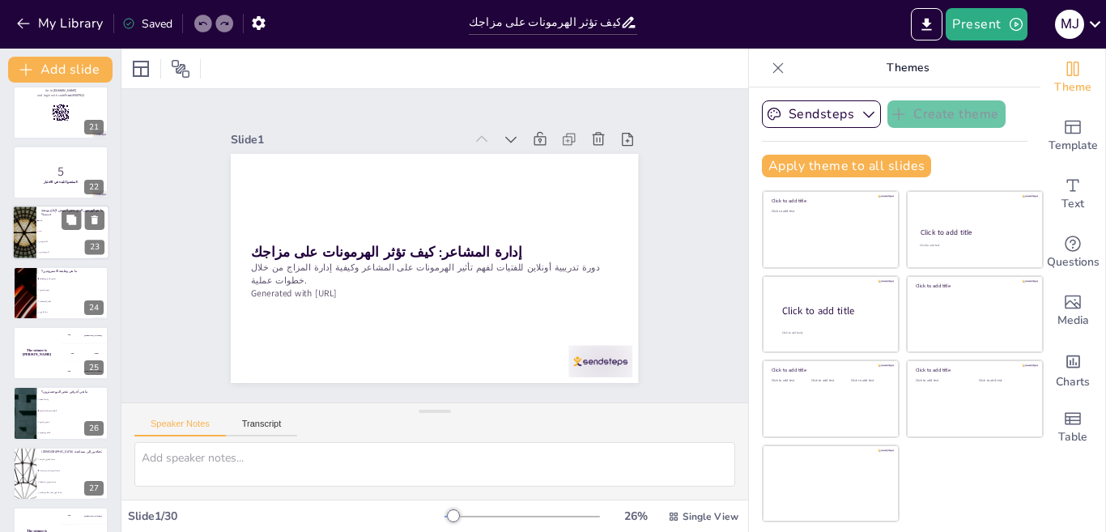
checkbox input "true"
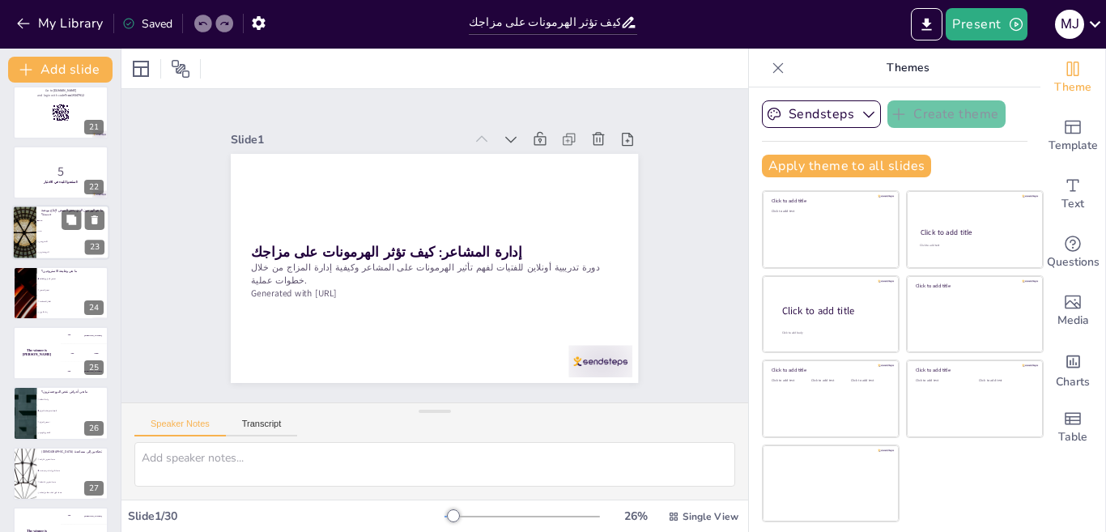
checkbox input "true"
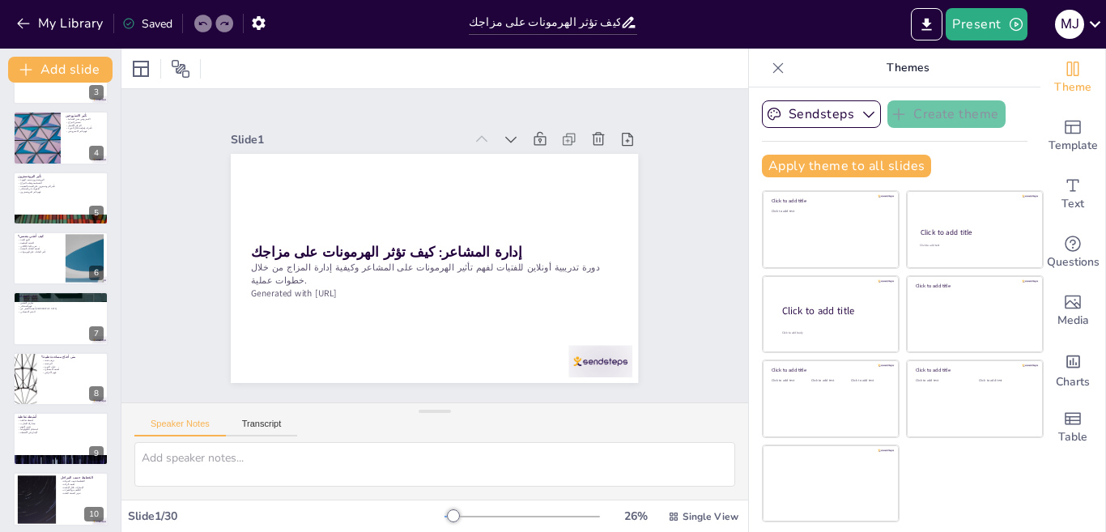
scroll to position [162, 0]
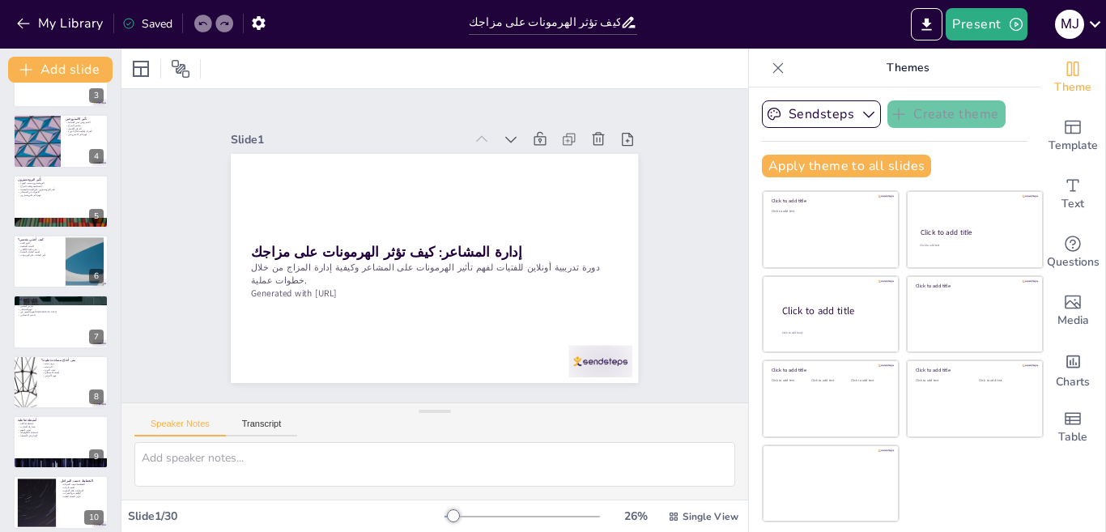
checkbox input "true"
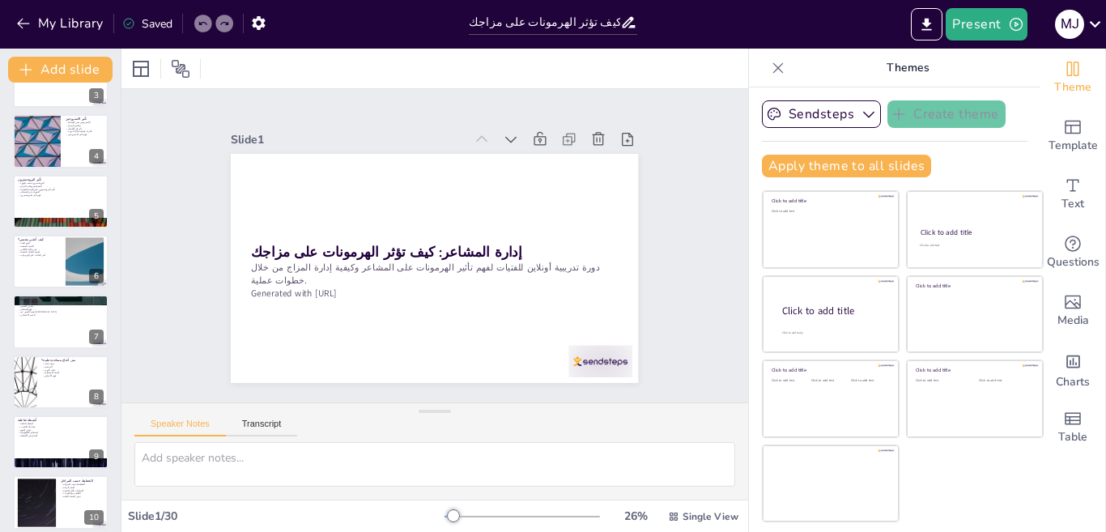
checkbox input "true"
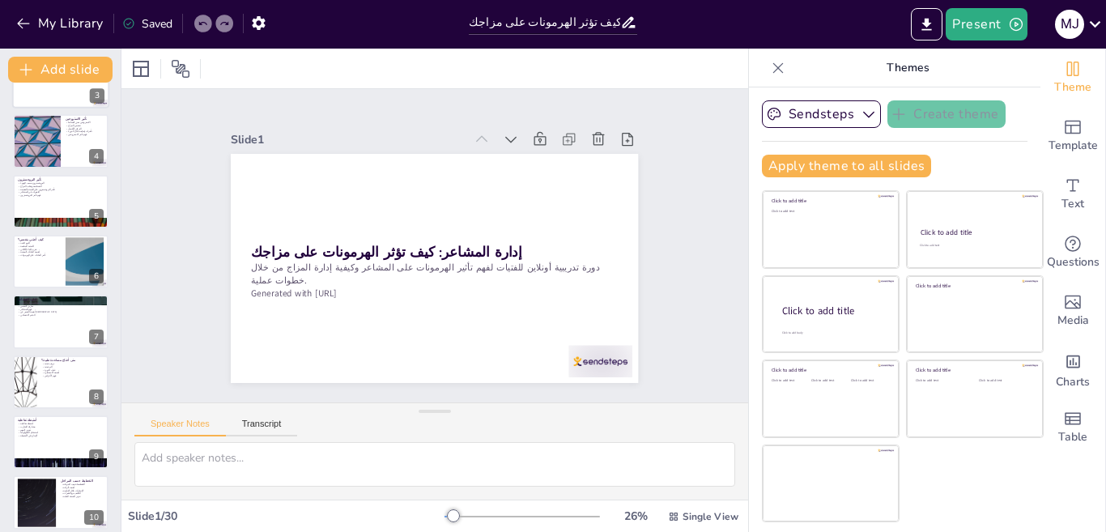
checkbox input "true"
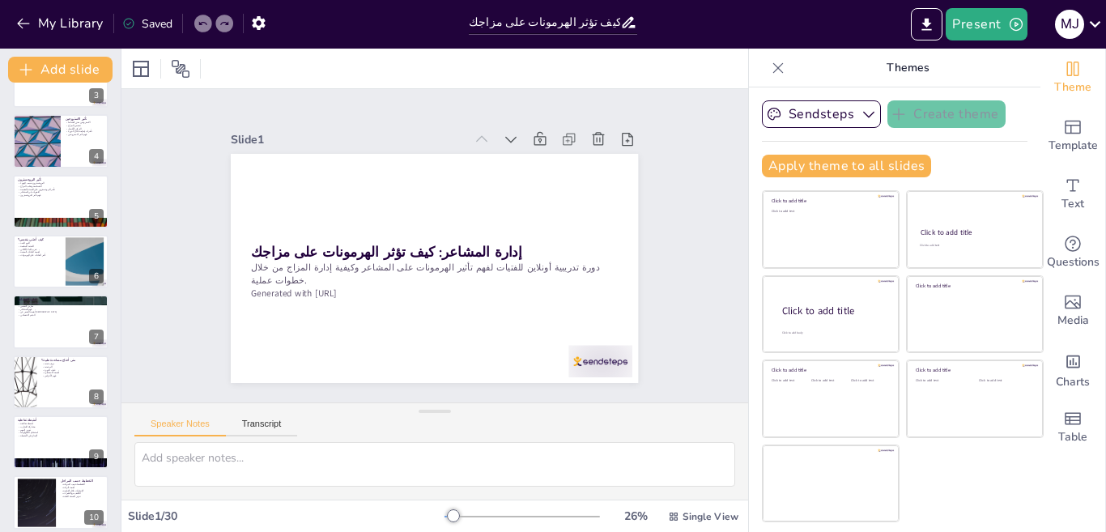
checkbox input "true"
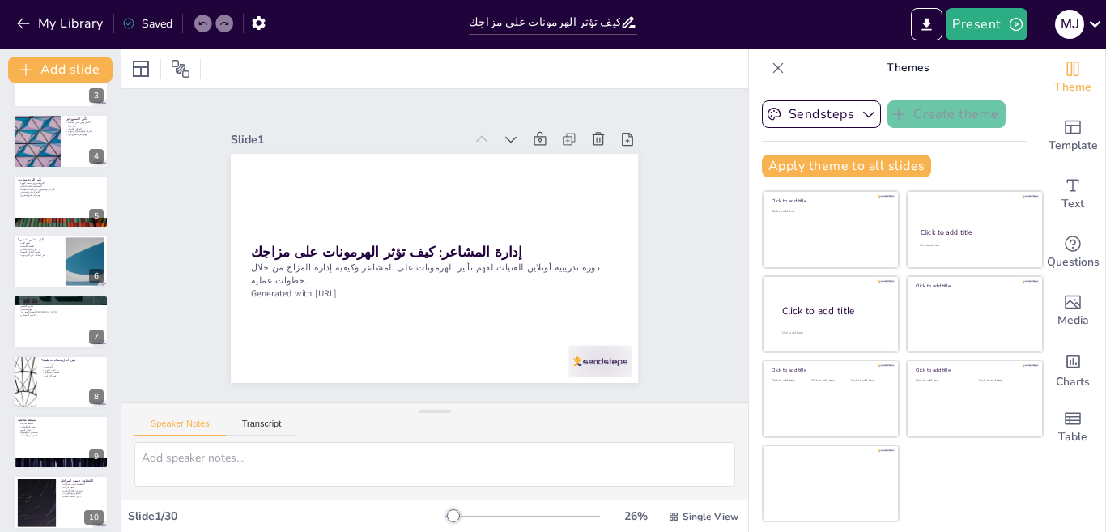
scroll to position [0, 0]
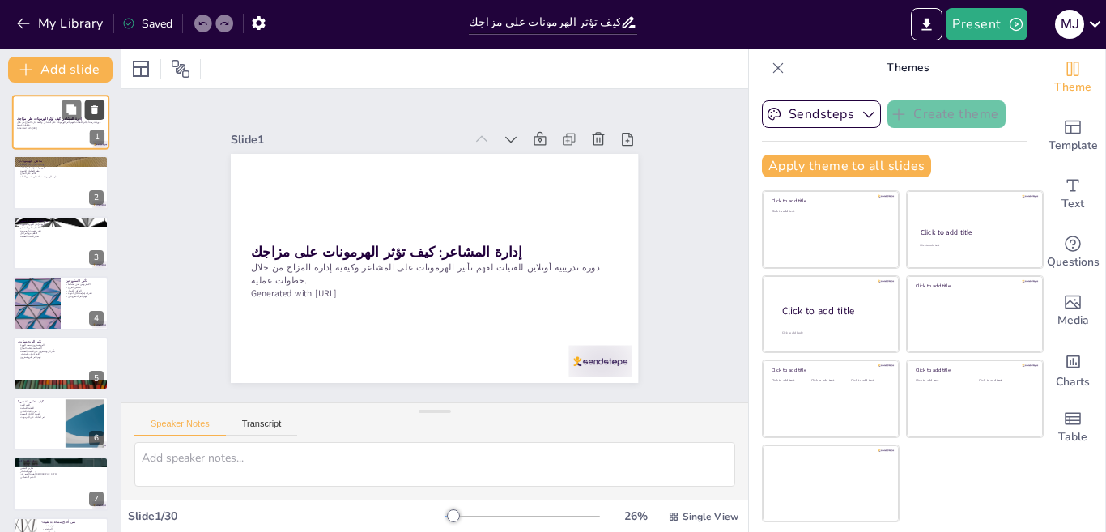
checkbox input "true"
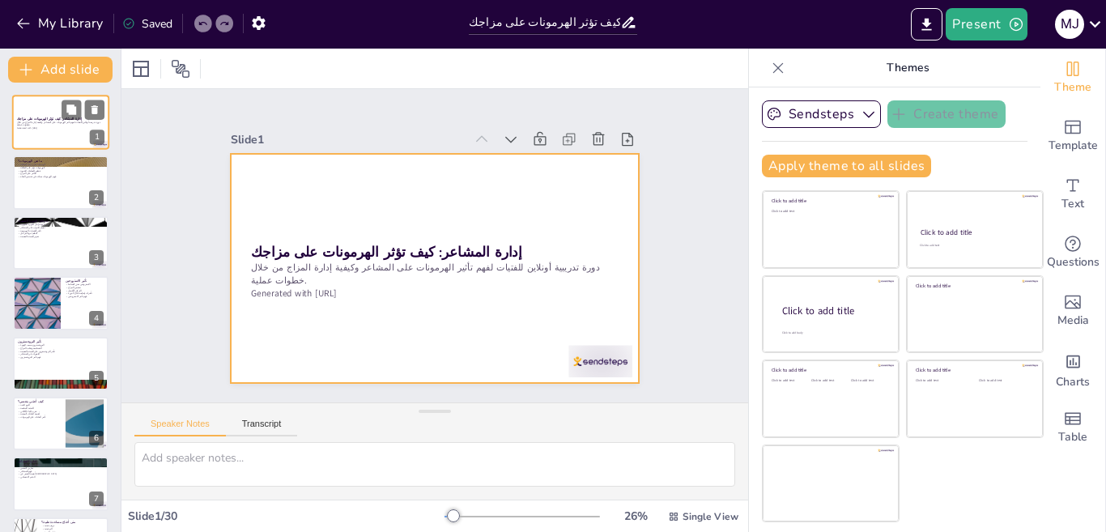
checkbox input "true"
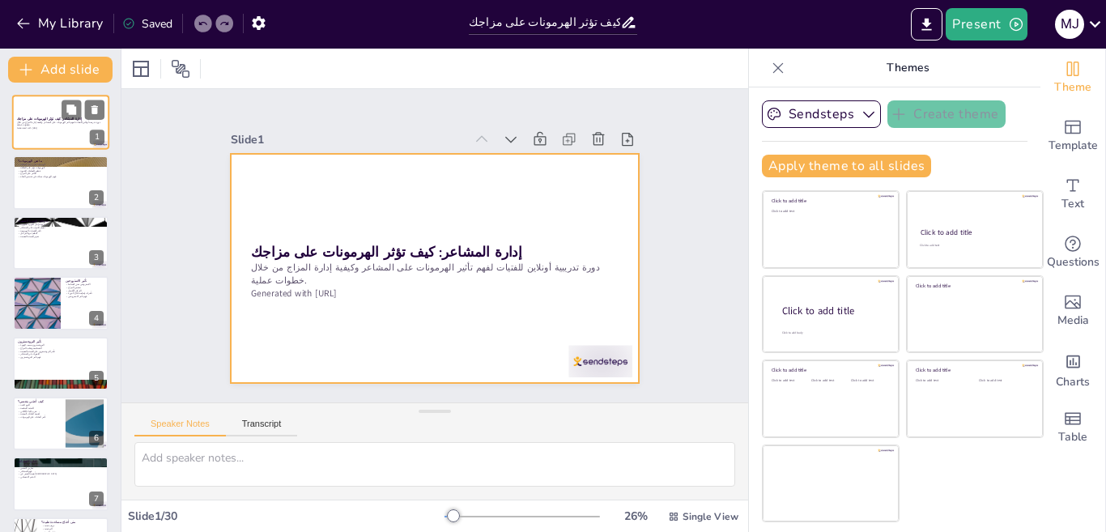
checkbox input "true"
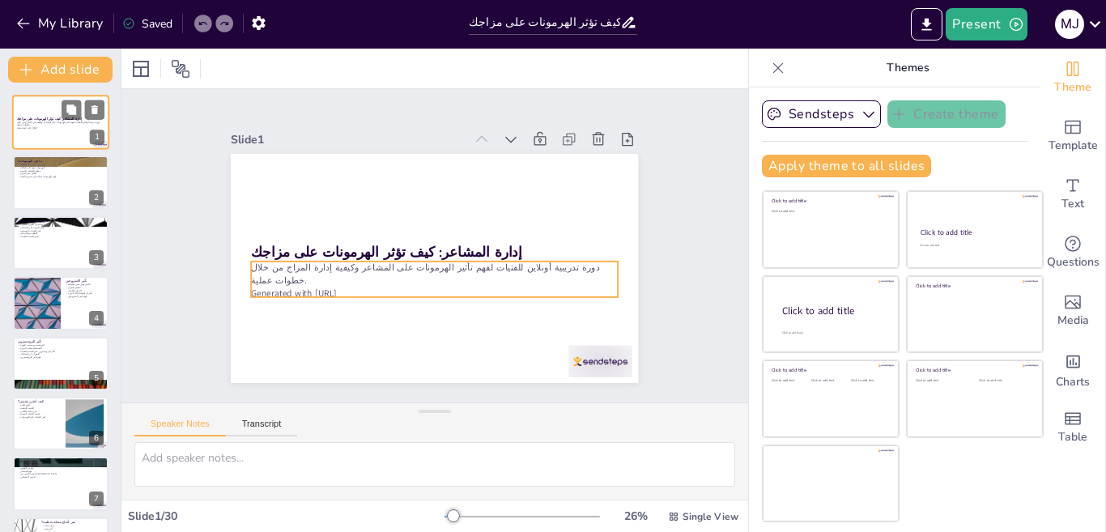
checkbox input "true"
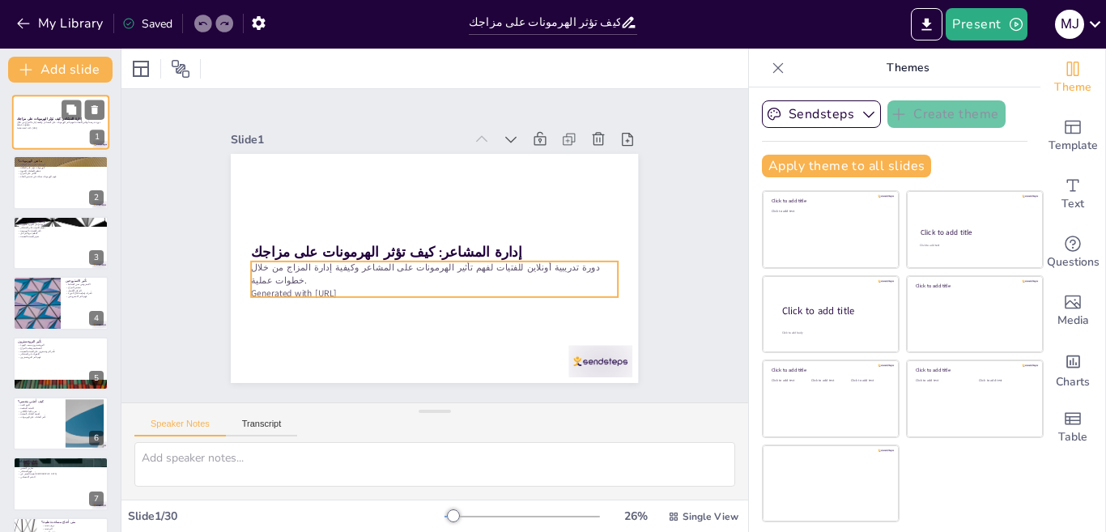
checkbox input "true"
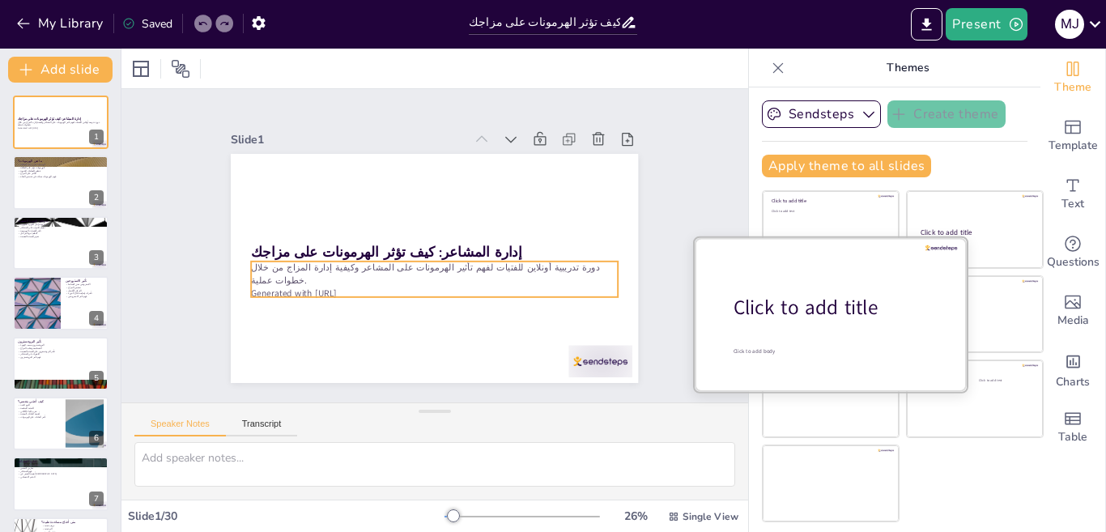
checkbox input "true"
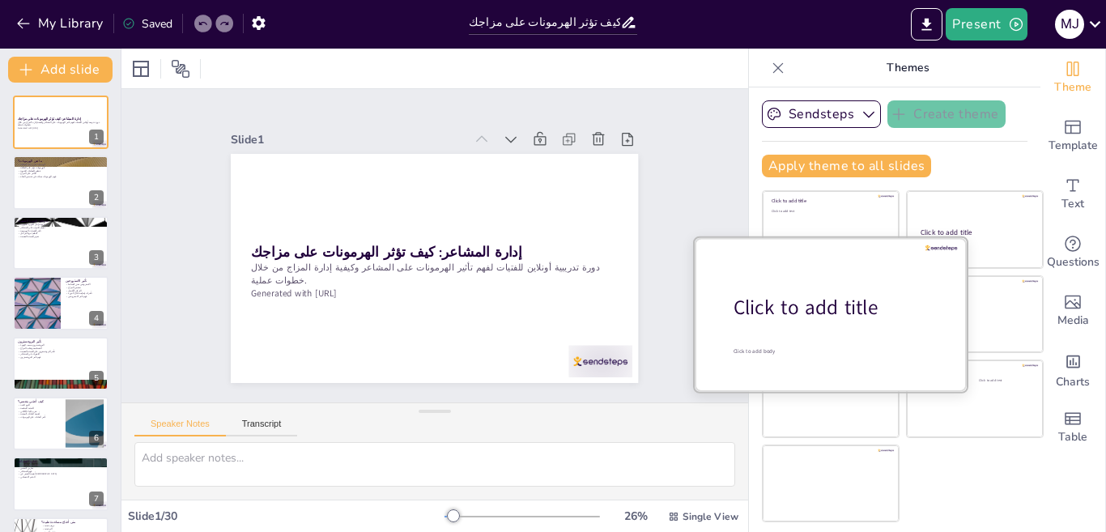
checkbox input "true"
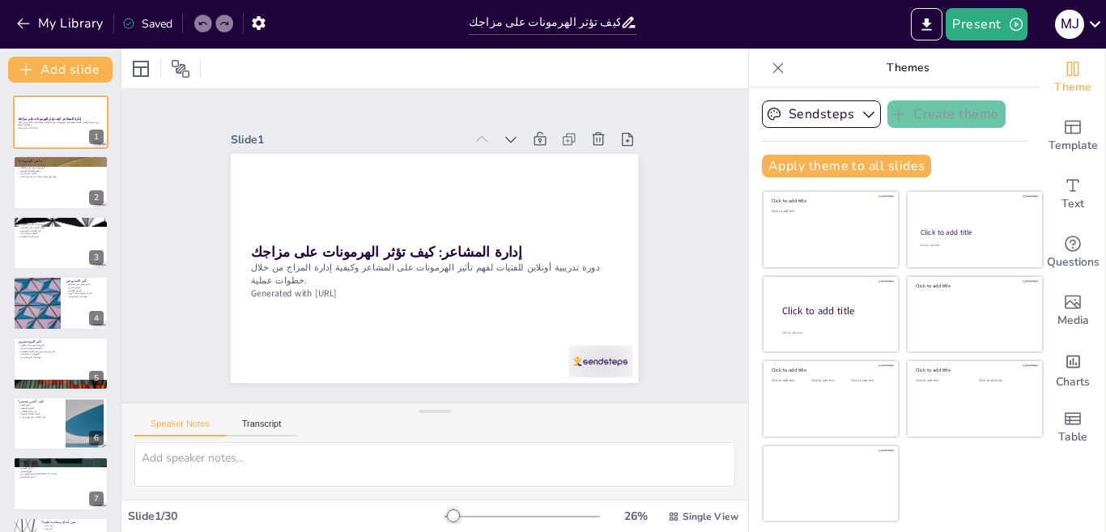
checkbox input "true"
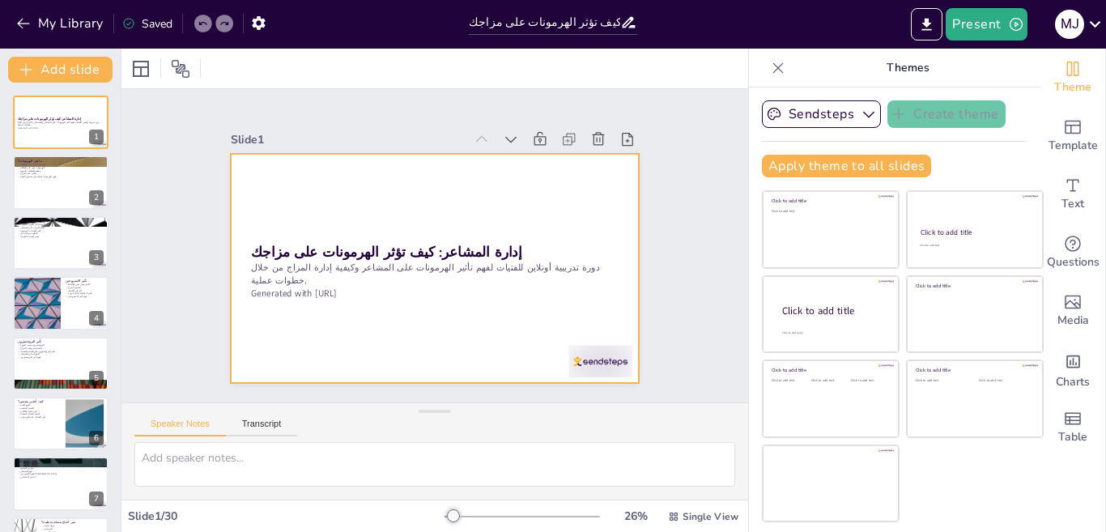
checkbox input "true"
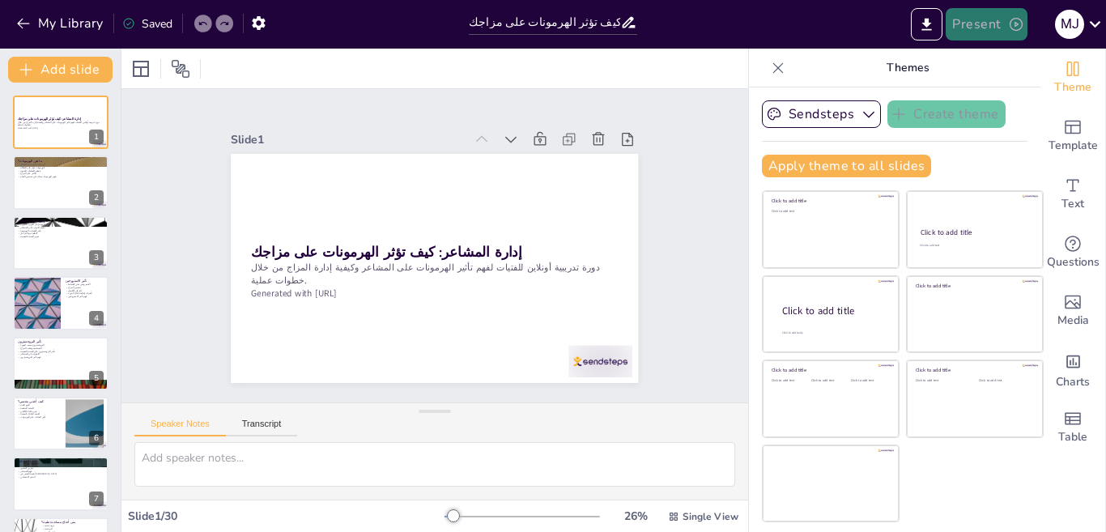
click at [971, 38] on button "Present" at bounding box center [986, 24] width 81 height 32
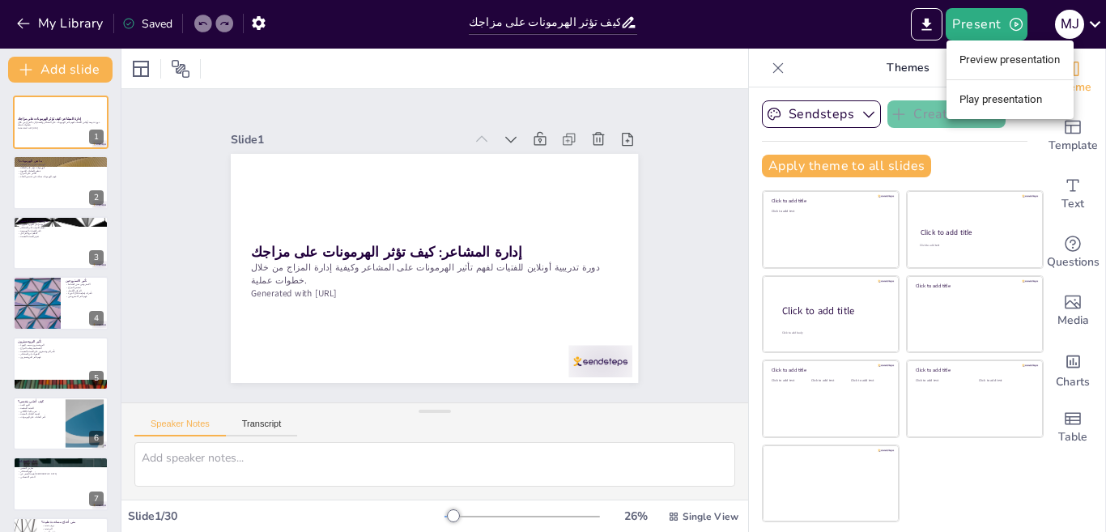
click at [997, 99] on li "Play presentation" at bounding box center [1009, 100] width 127 height 26
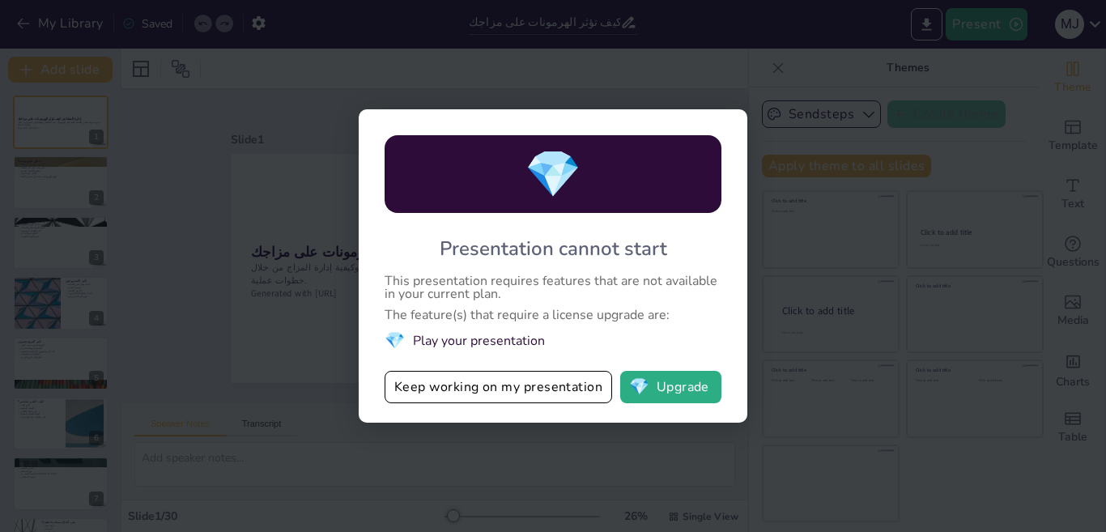
click at [882, 311] on div "💎 Presentation cannot start This presentation requires features that are not av…" at bounding box center [553, 266] width 1106 height 532
checkbox input "true"
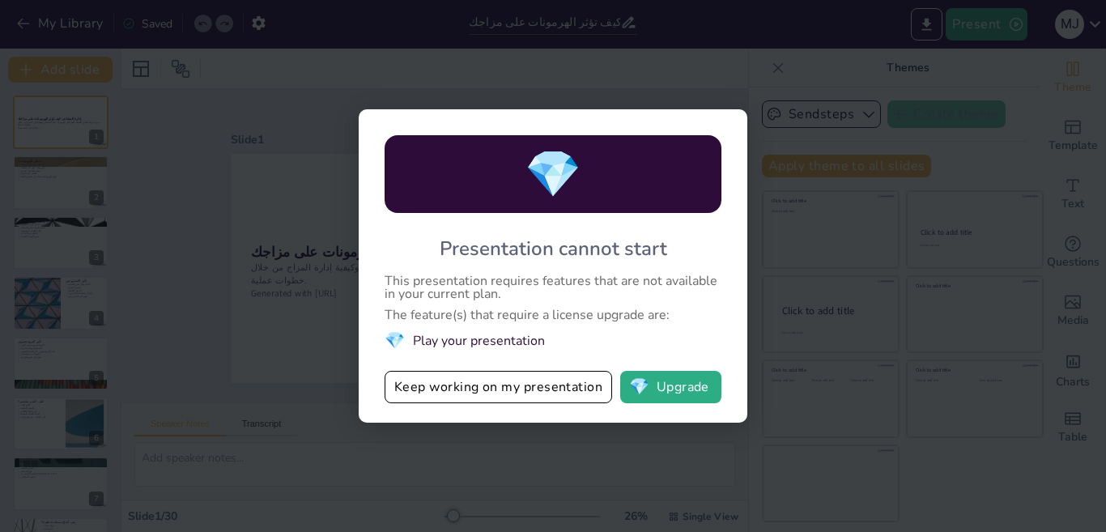
checkbox input "true"
click at [714, 15] on div "💎 Presentation cannot start This presentation requires features that are not av…" at bounding box center [553, 266] width 1106 height 532
click at [712, 17] on div "💎 Presentation cannot start This presentation requires features that are not av…" at bounding box center [553, 266] width 1106 height 532
click at [511, 387] on button "Keep working on my presentation" at bounding box center [498, 387] width 227 height 32
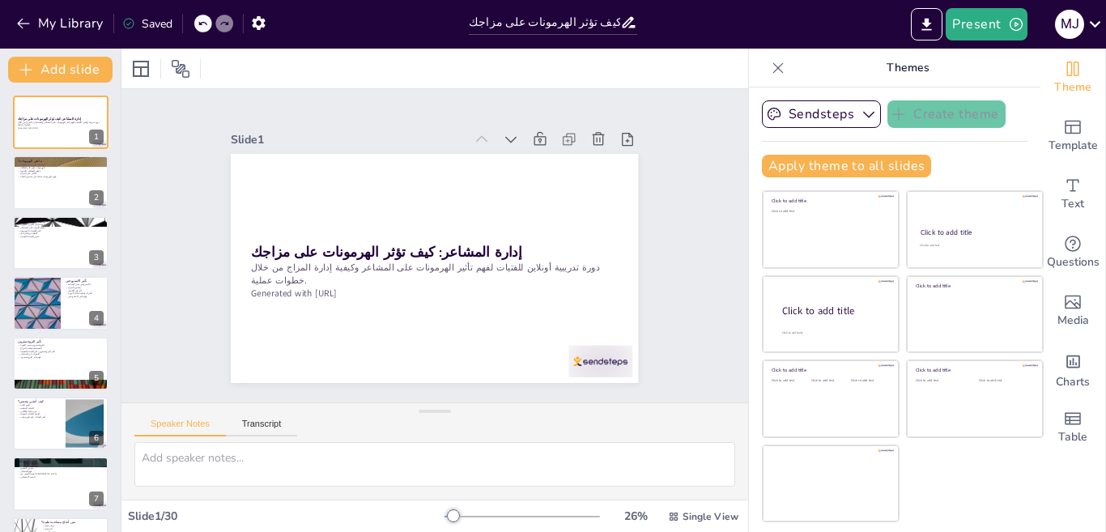
checkbox input "true"
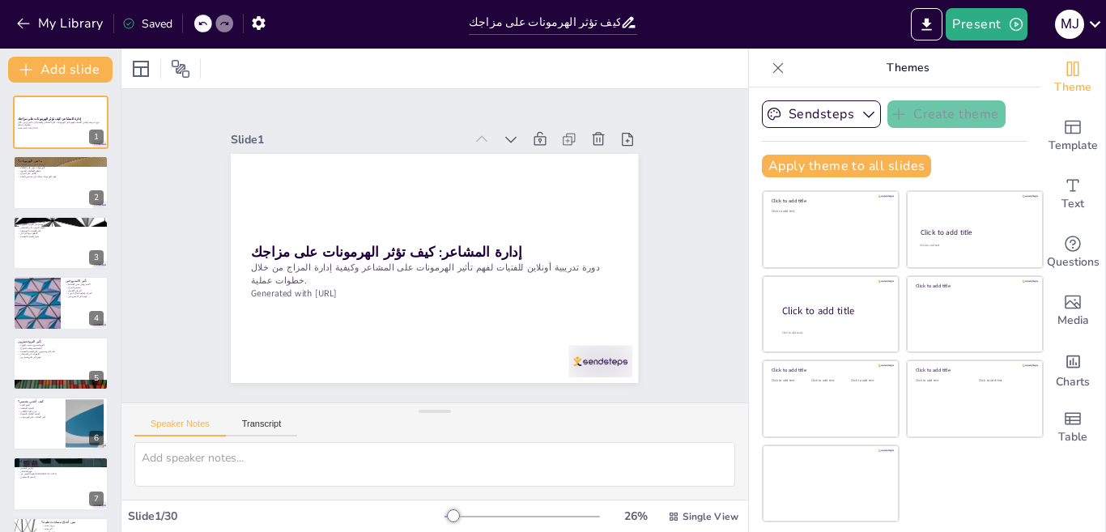
checkbox input "true"
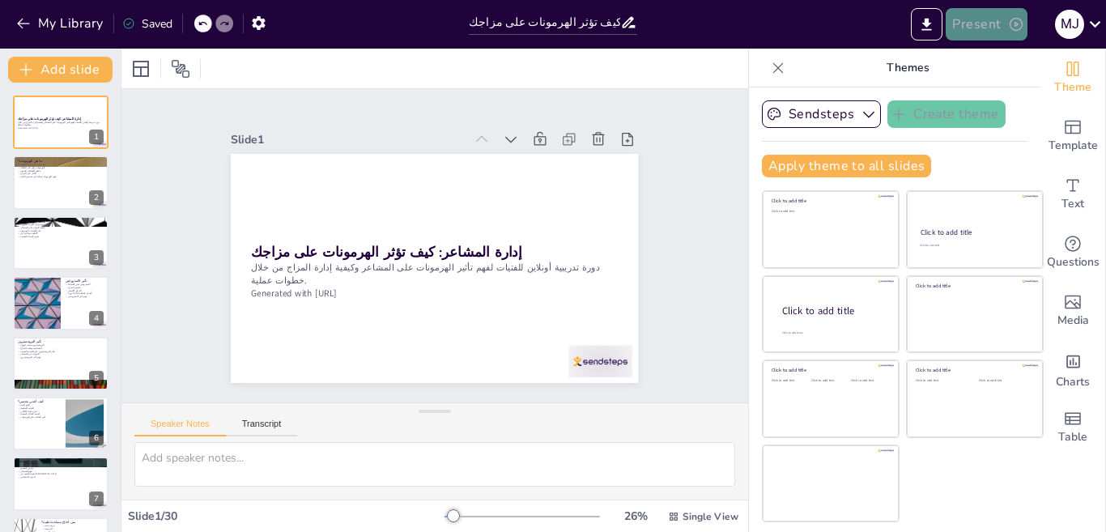
click at [975, 17] on button "Present" at bounding box center [986, 24] width 81 height 32
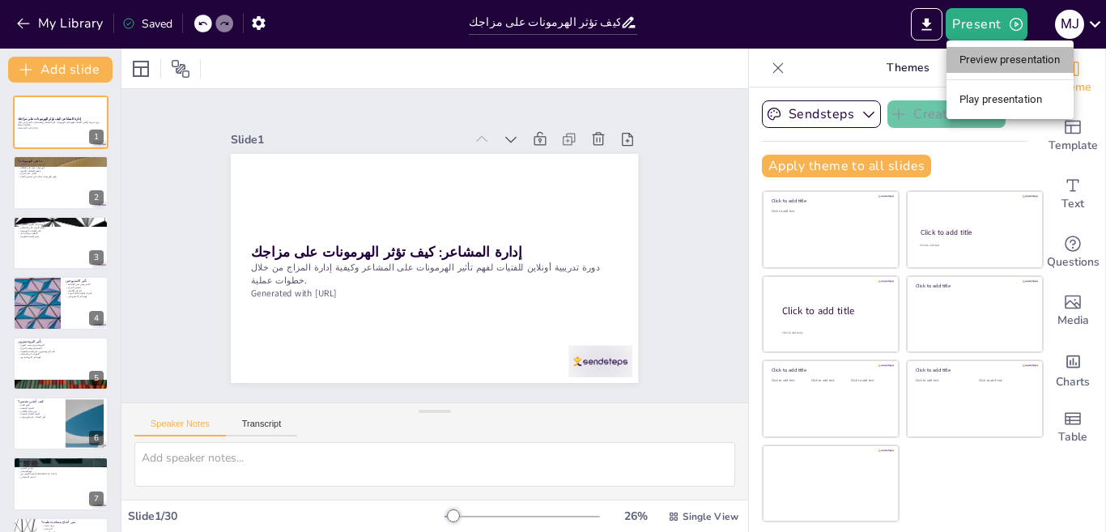
click at [1001, 66] on li "Preview presentation" at bounding box center [1009, 60] width 127 height 26
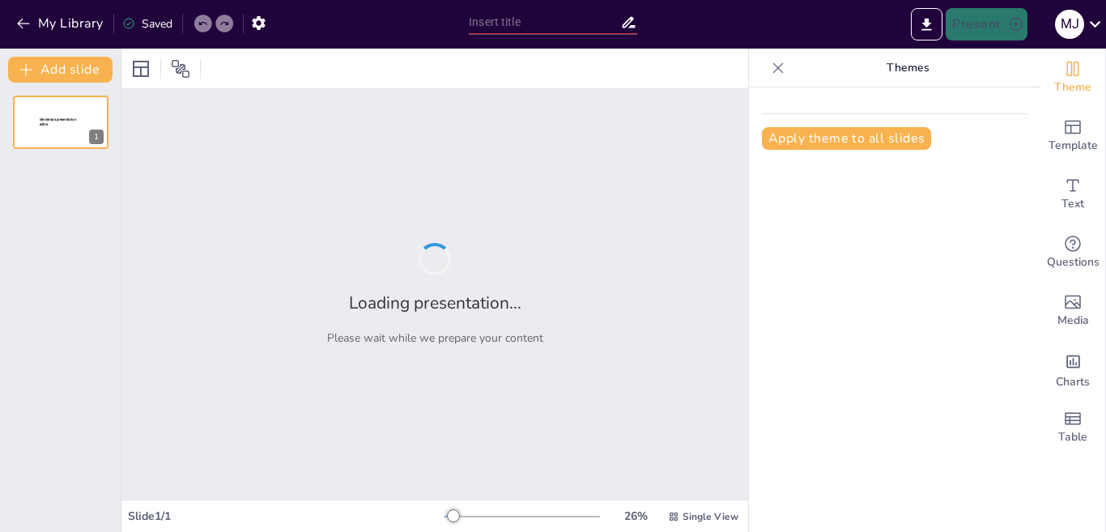
type input "إدارة المشاعر: كيف تؤثر الهرمونات على مزاجك"
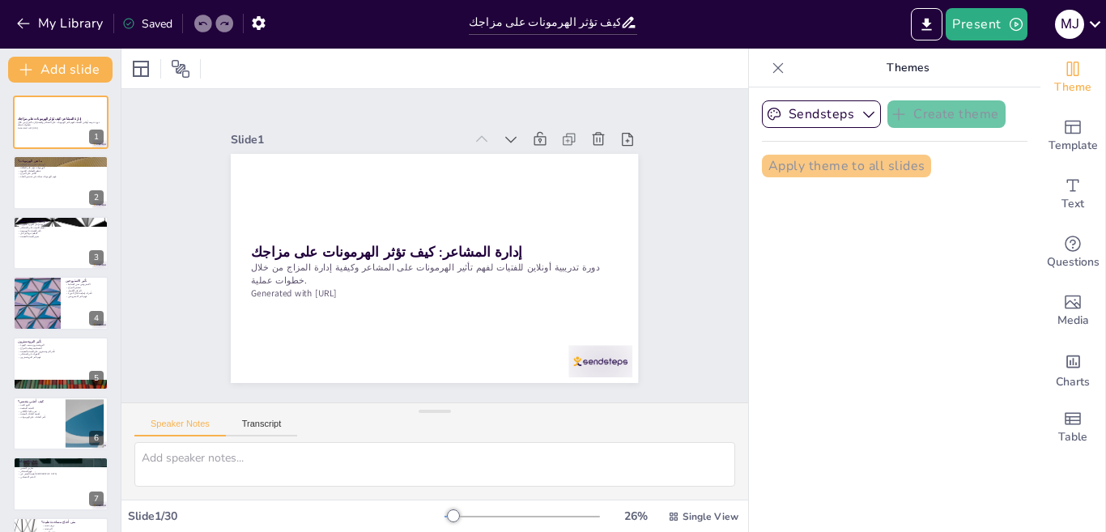
checkbox input "true"
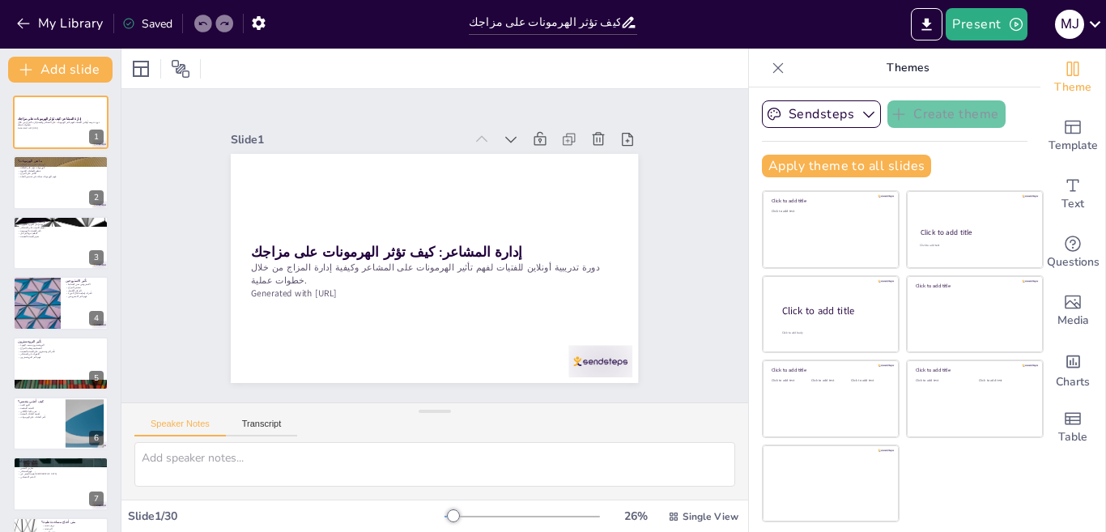
checkbox input "true"
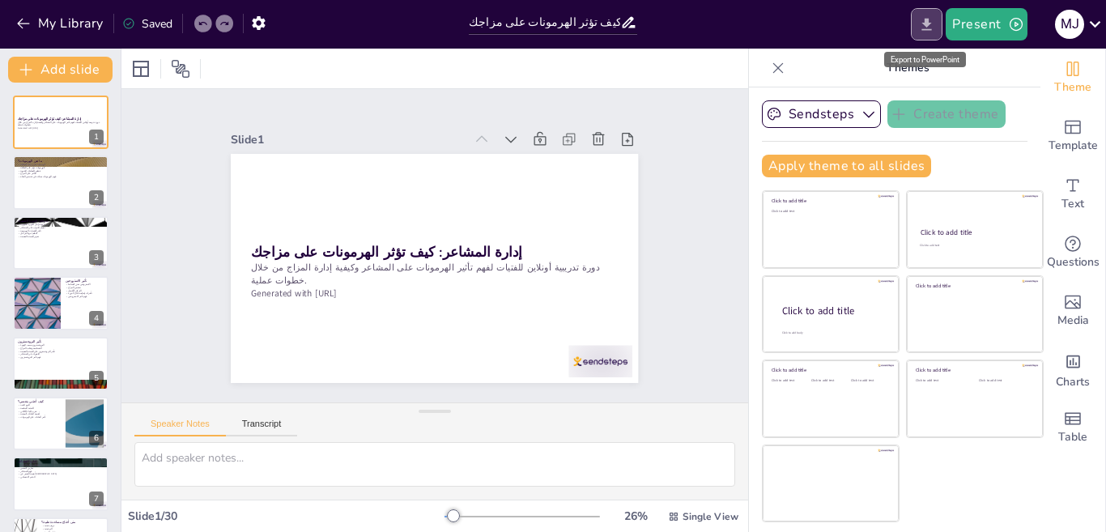
click at [924, 21] on icon "Export to PowerPoint" at bounding box center [926, 24] width 17 height 17
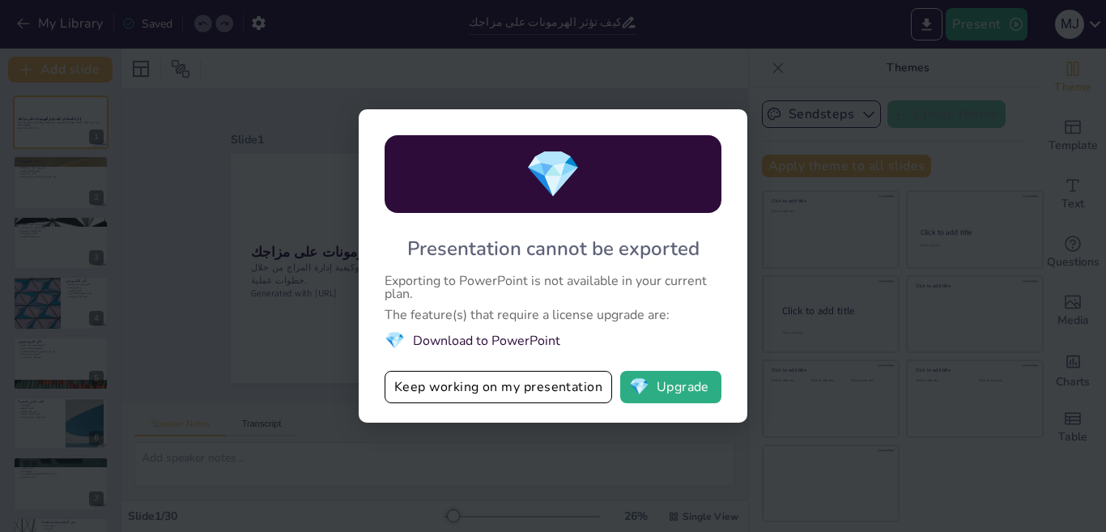
click at [599, 51] on div "💎 Presentation cannot be exported Exporting to PowerPoint is not available in y…" at bounding box center [553, 266] width 1106 height 532
click at [559, 105] on div "💎 Presentation cannot be exported Exporting to PowerPoint is not available in y…" at bounding box center [553, 266] width 1106 height 532
click at [530, 390] on button "Keep working on my presentation" at bounding box center [498, 387] width 227 height 32
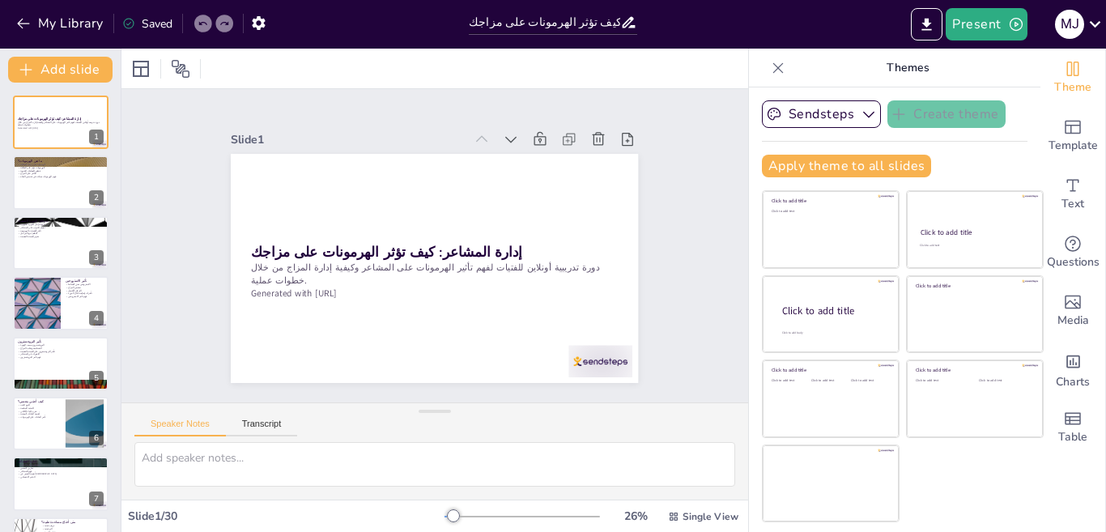
checkbox input "true"
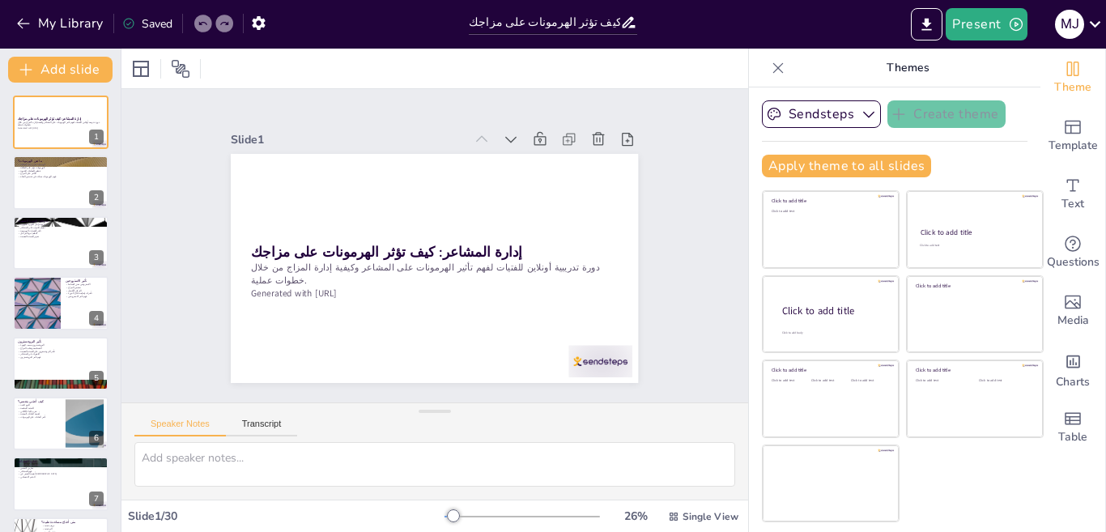
checkbox input "true"
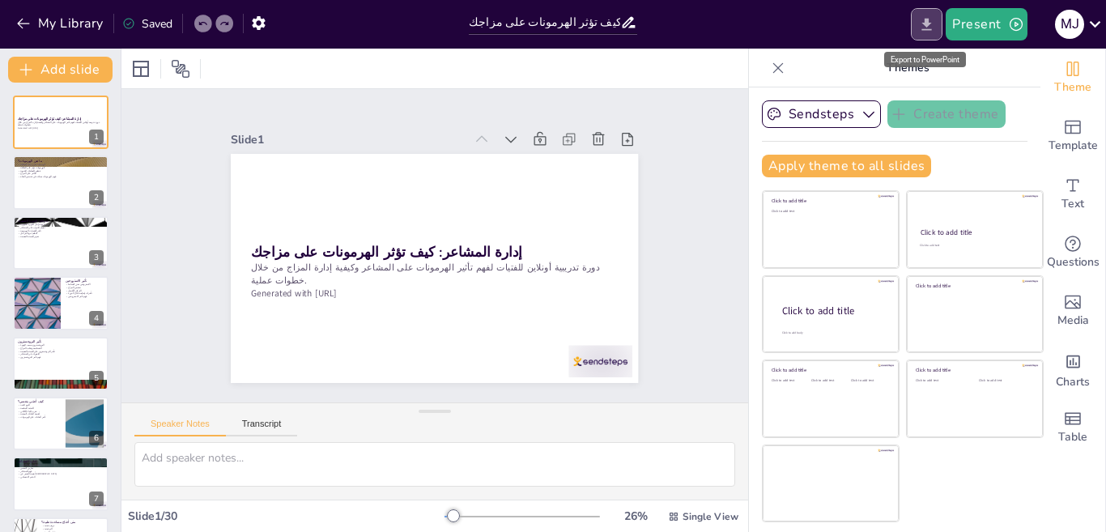
click at [931, 24] on icon "Export to PowerPoint" at bounding box center [926, 24] width 17 height 17
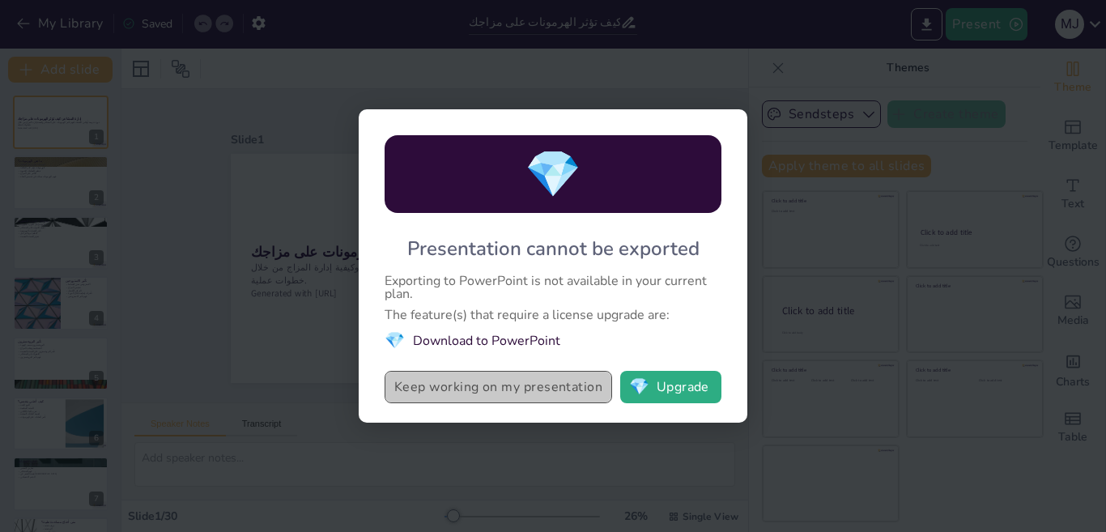
click at [504, 393] on button "Keep working on my presentation" at bounding box center [498, 387] width 227 height 32
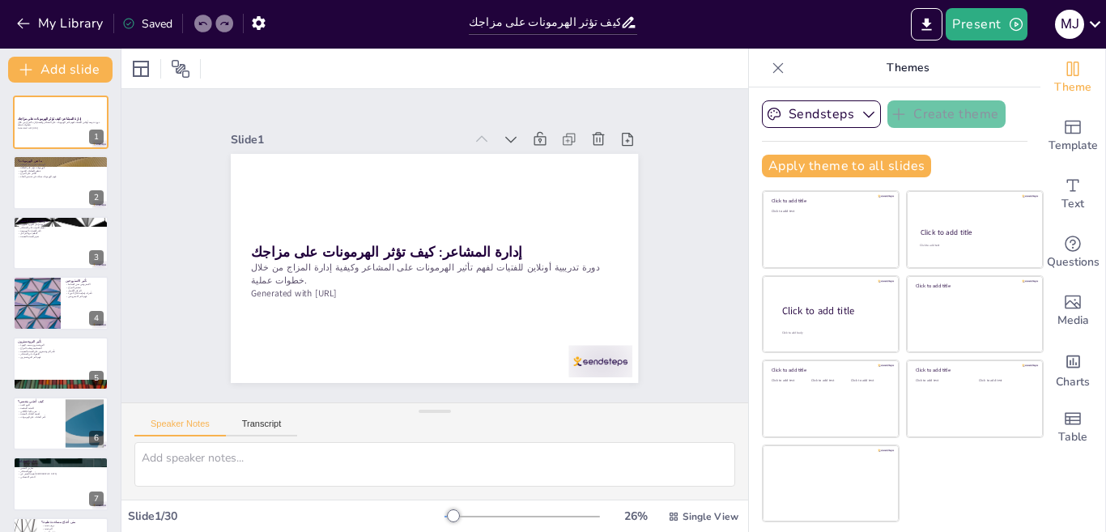
checkbox input "true"
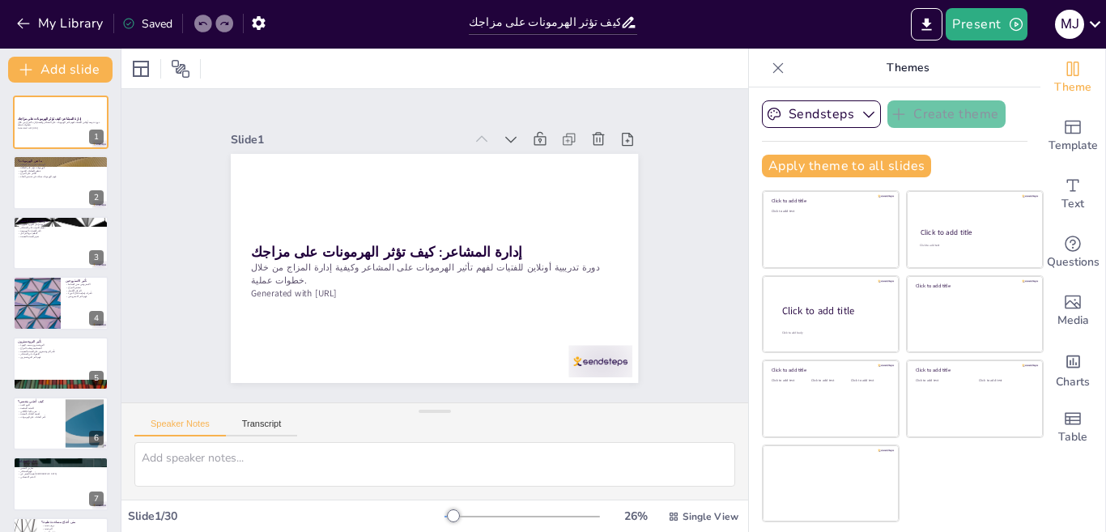
checkbox input "true"
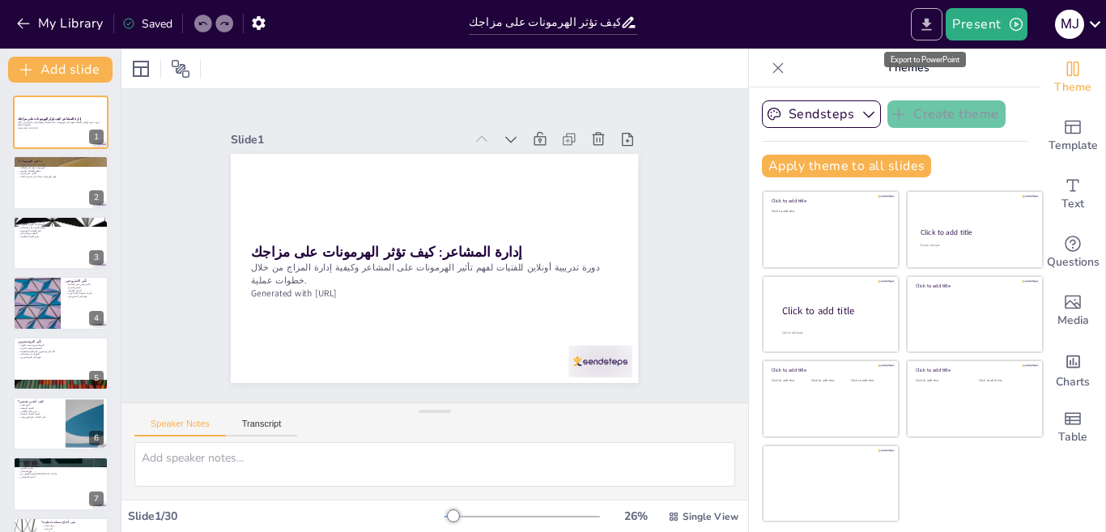
click at [916, 37] on button "Export to PowerPoint" at bounding box center [927, 24] width 32 height 32
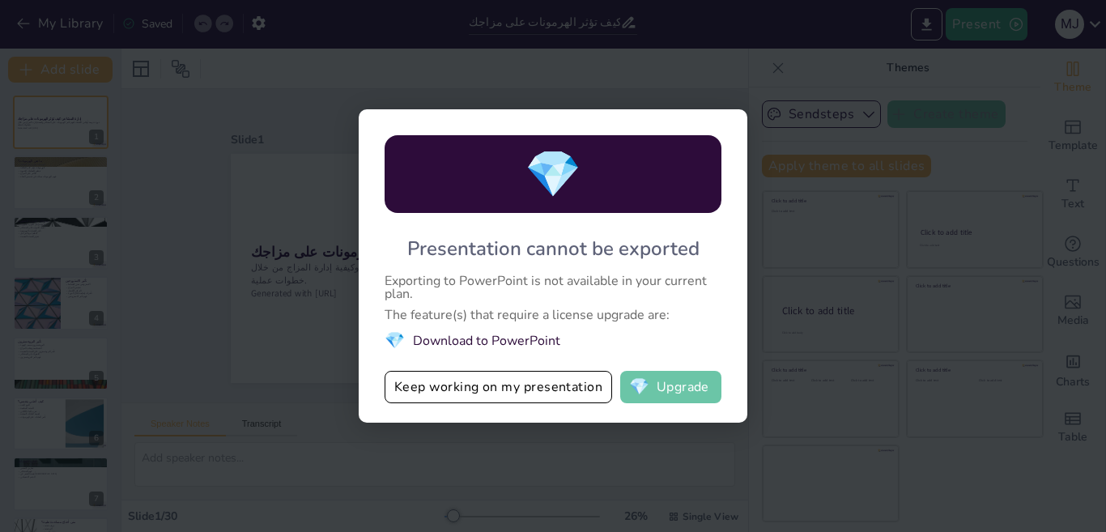
click at [667, 397] on button "💎 Upgrade" at bounding box center [670, 387] width 101 height 32
checkbox input "true"
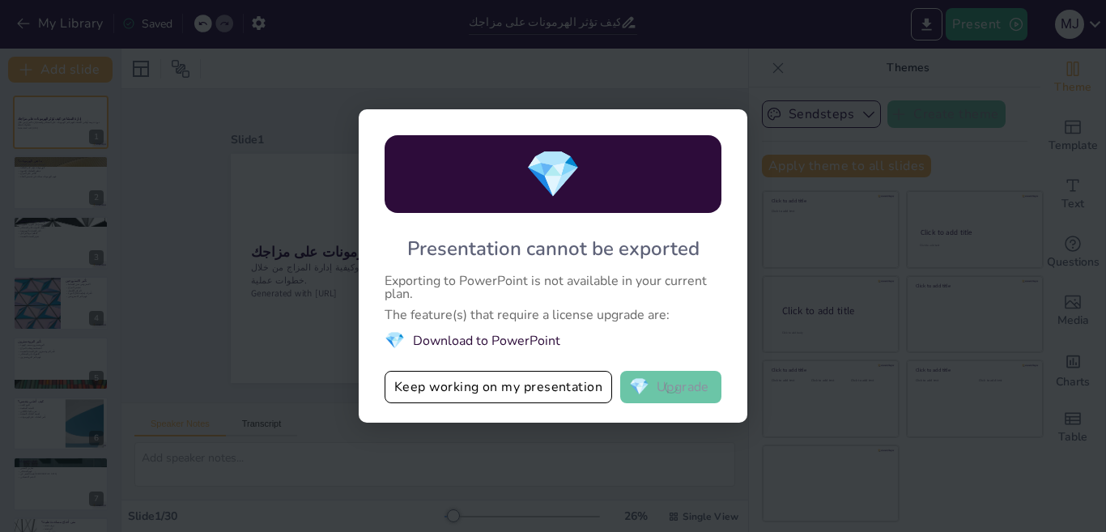
checkbox input "true"
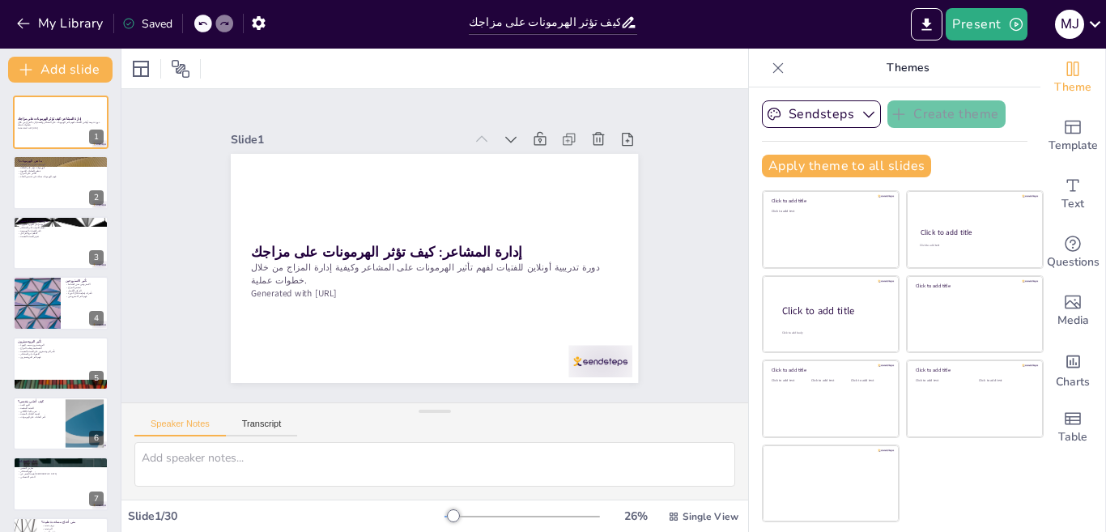
checkbox input "true"
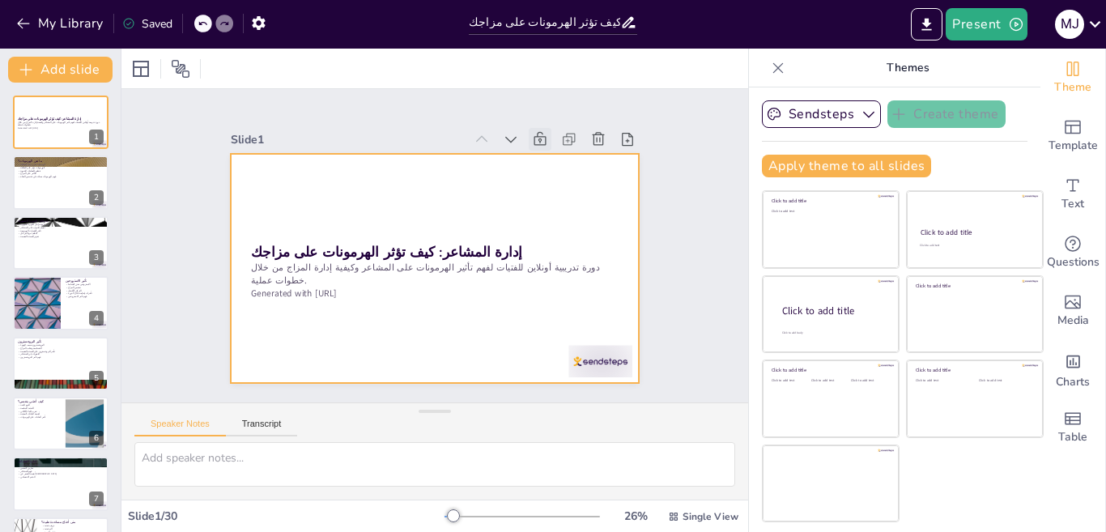
checkbox input "true"
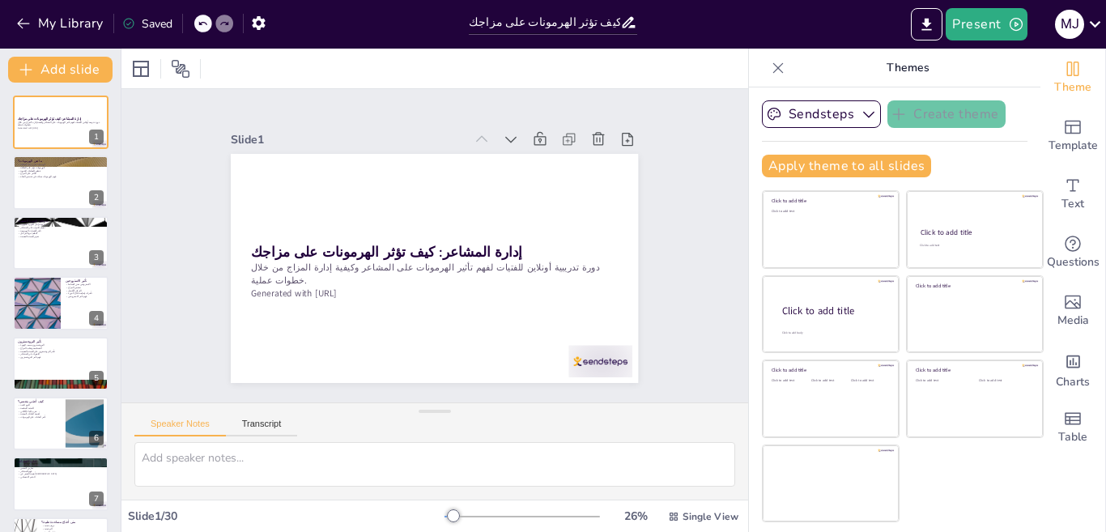
checkbox input "true"
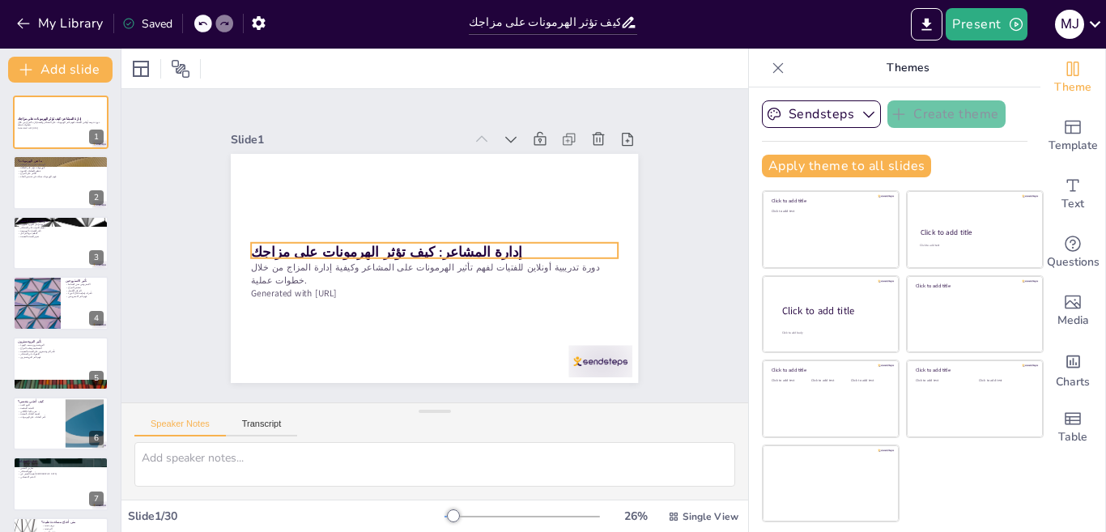
checkbox input "true"
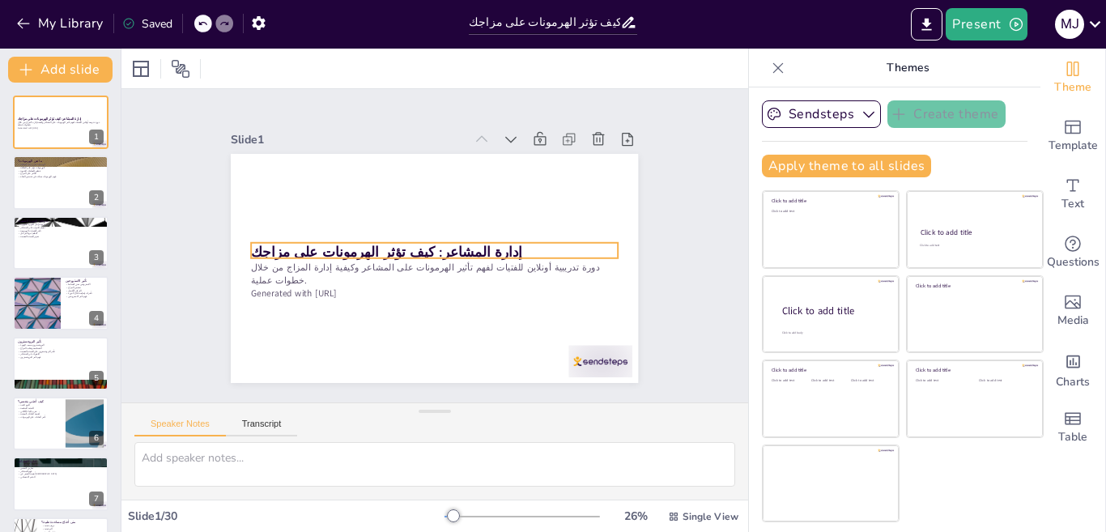
checkbox input "true"
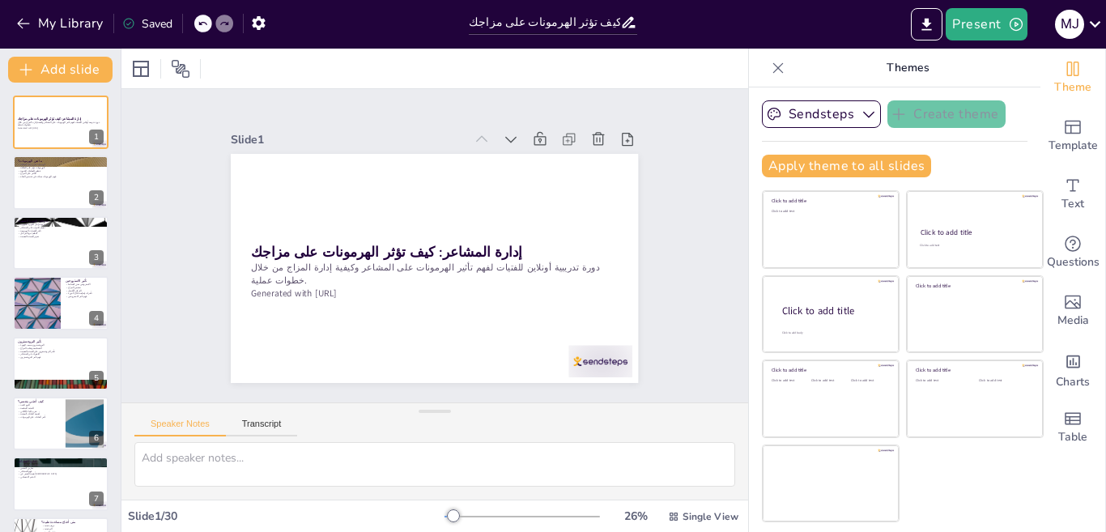
checkbox input "true"
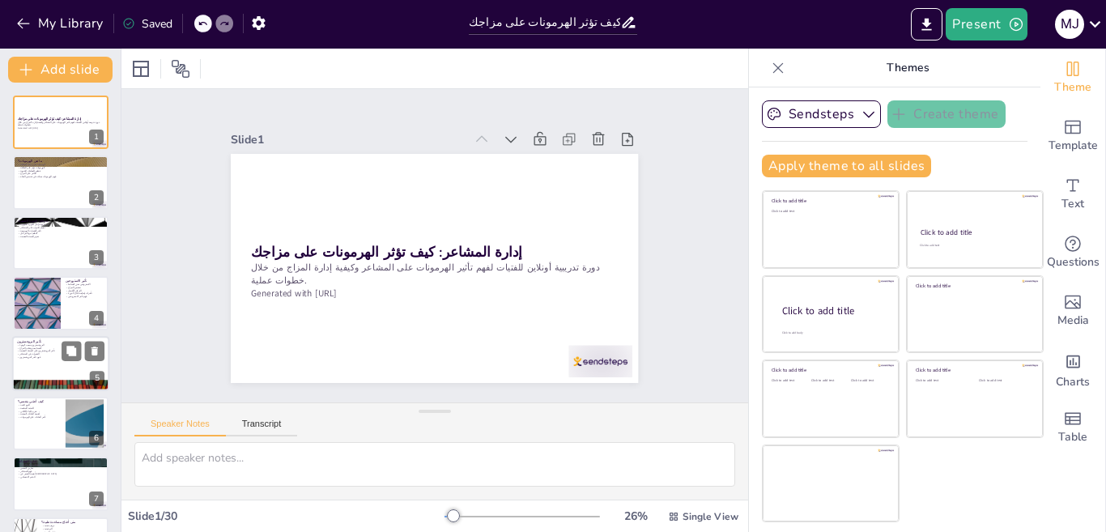
checkbox input "true"
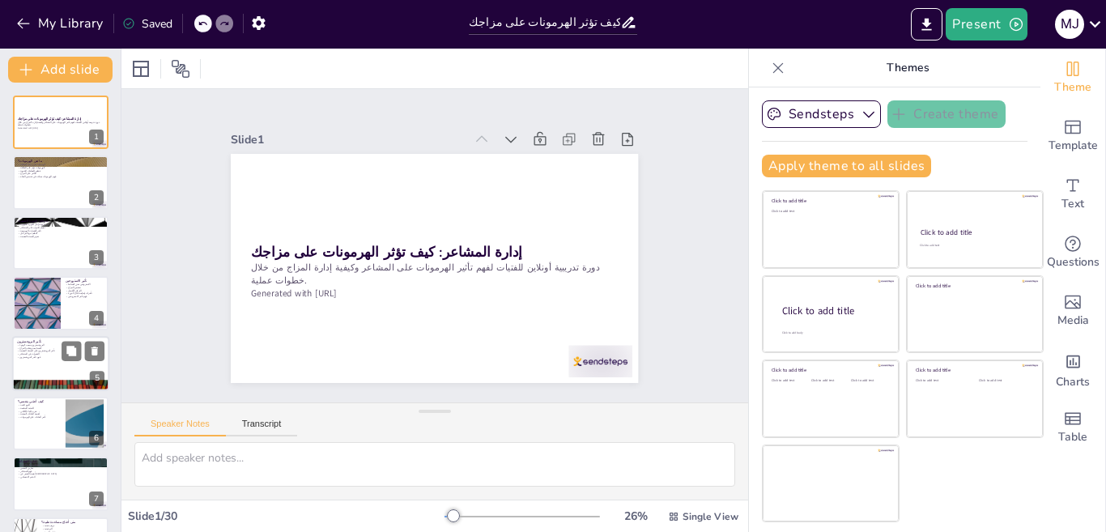
checkbox input "true"
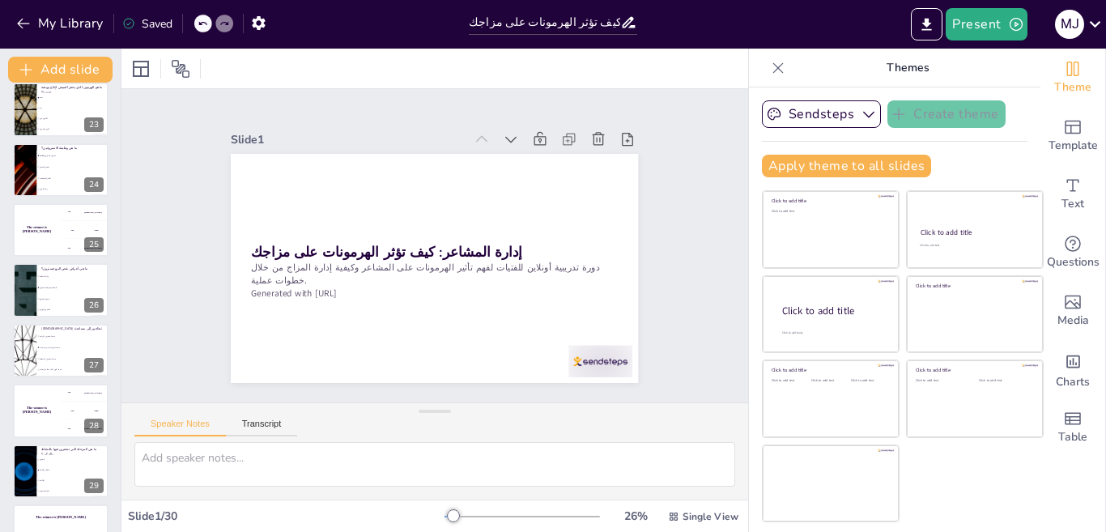
scroll to position [1376, 0]
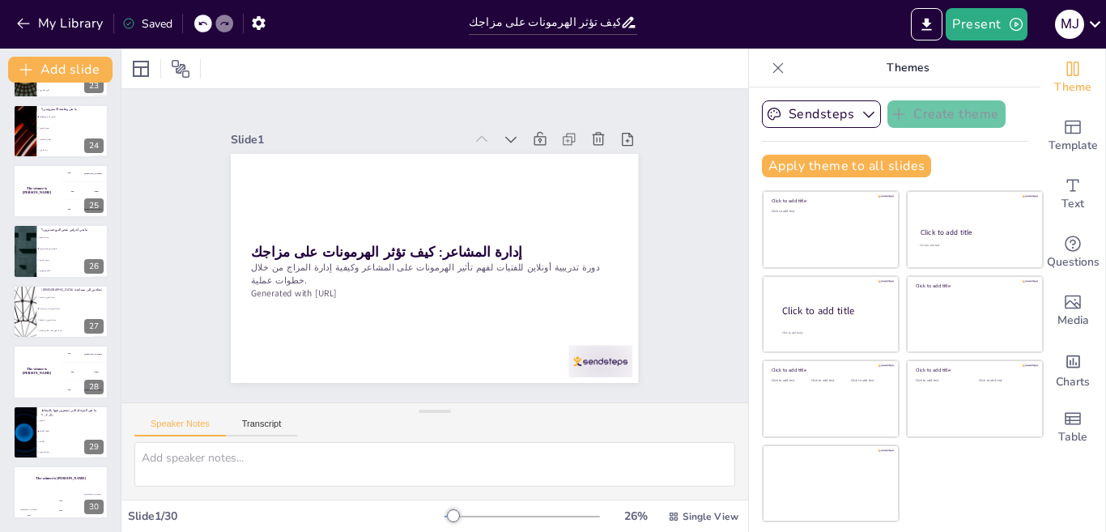
checkbox input "true"
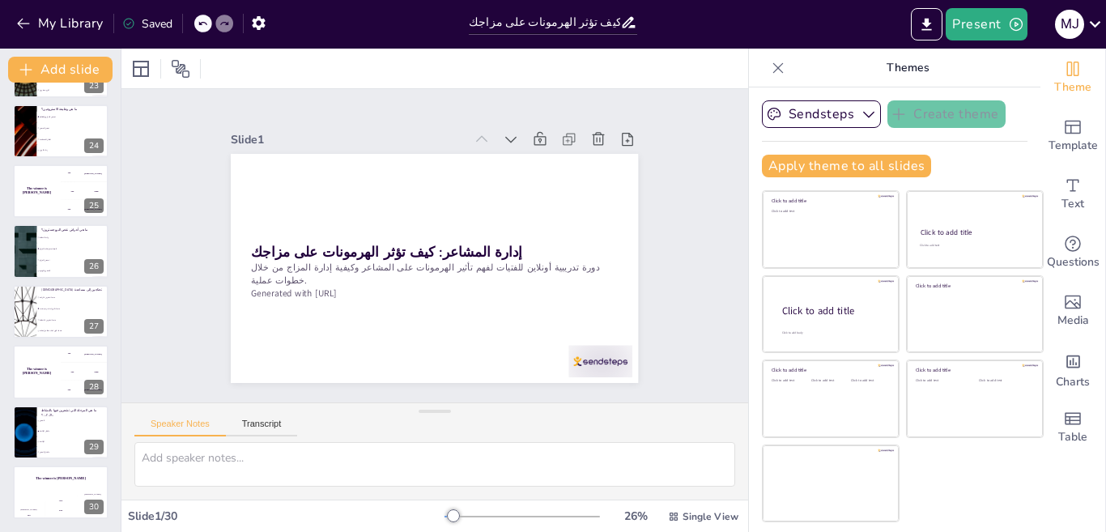
checkbox input "true"
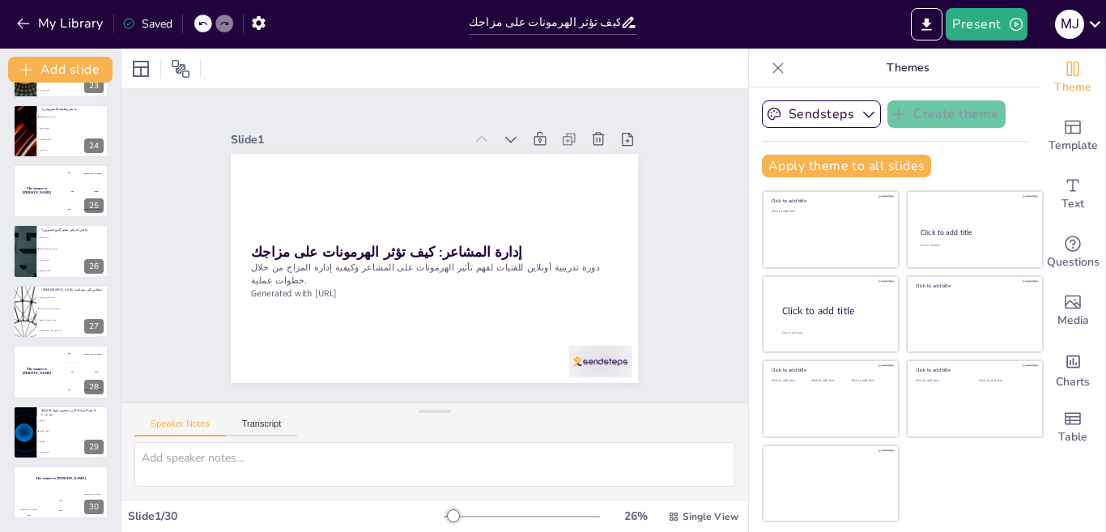
checkbox input "true"
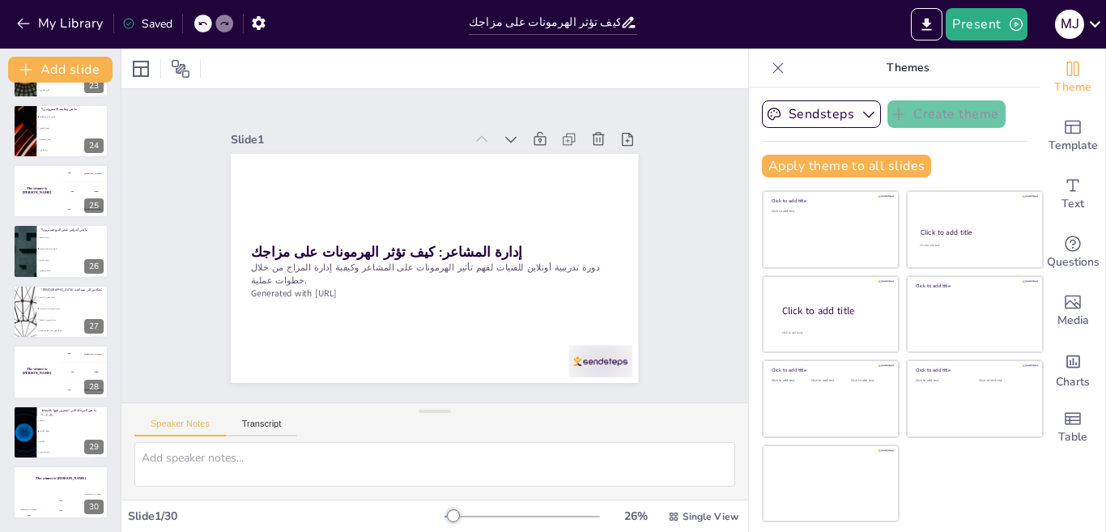
checkbox input "true"
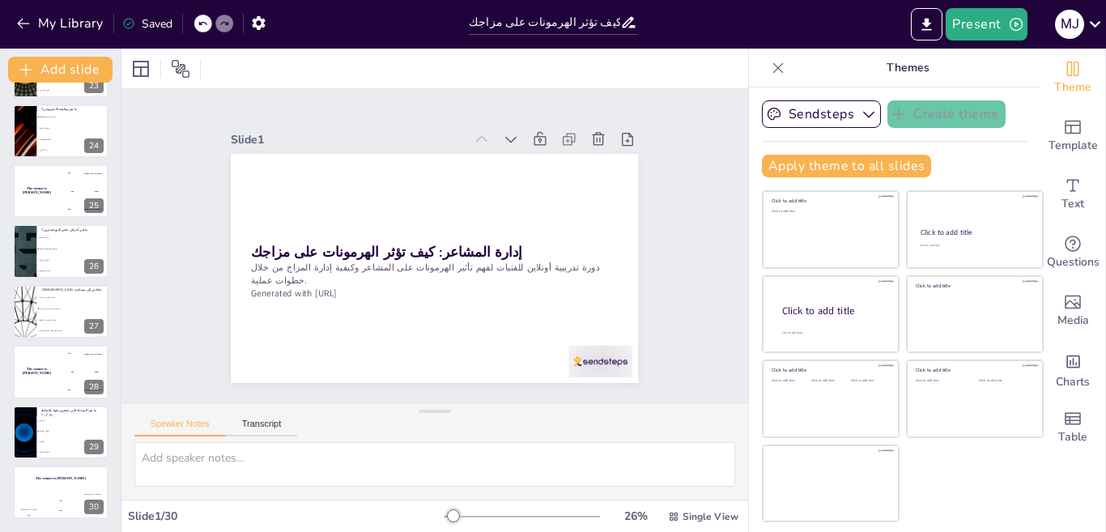
checkbox input "true"
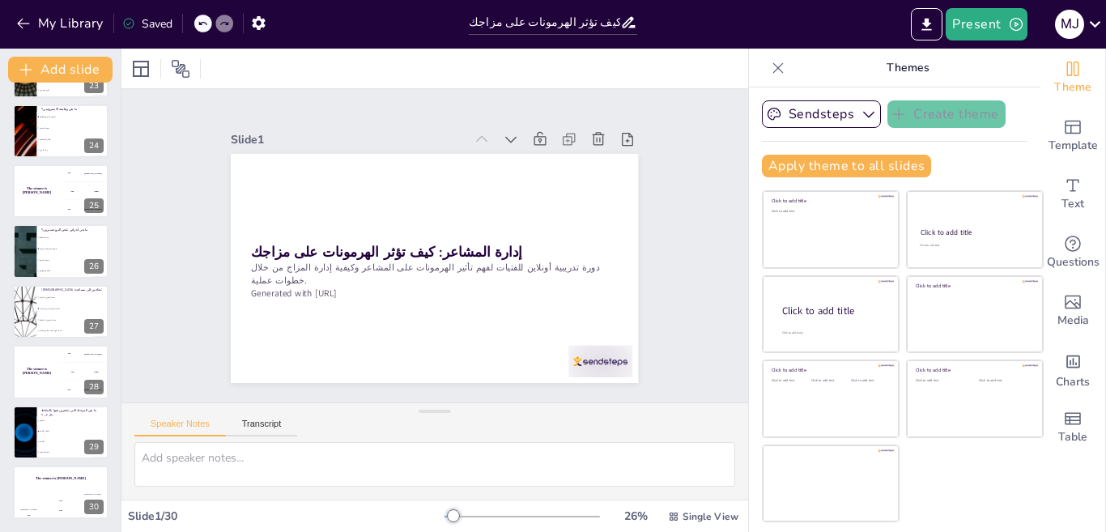
checkbox input "true"
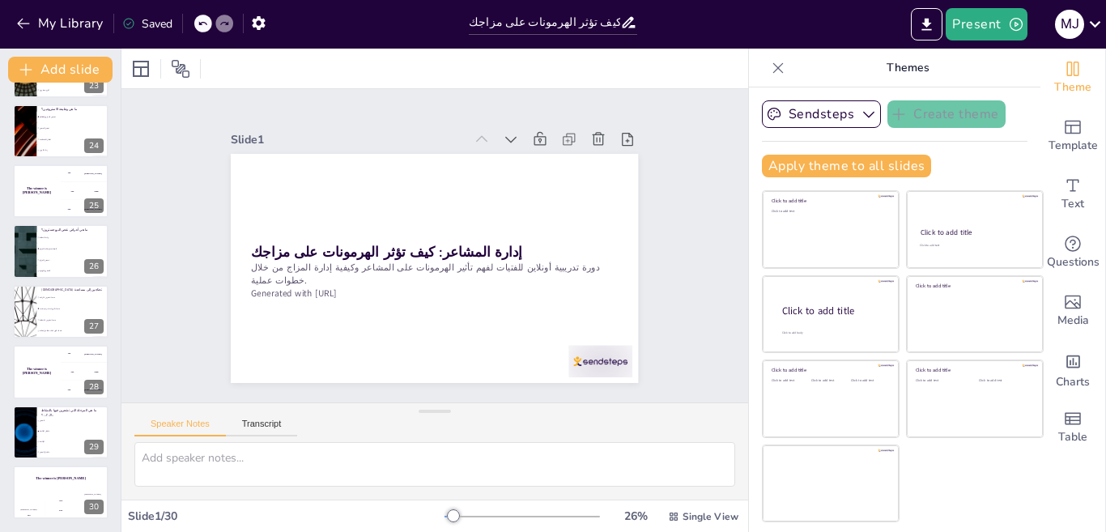
checkbox input "true"
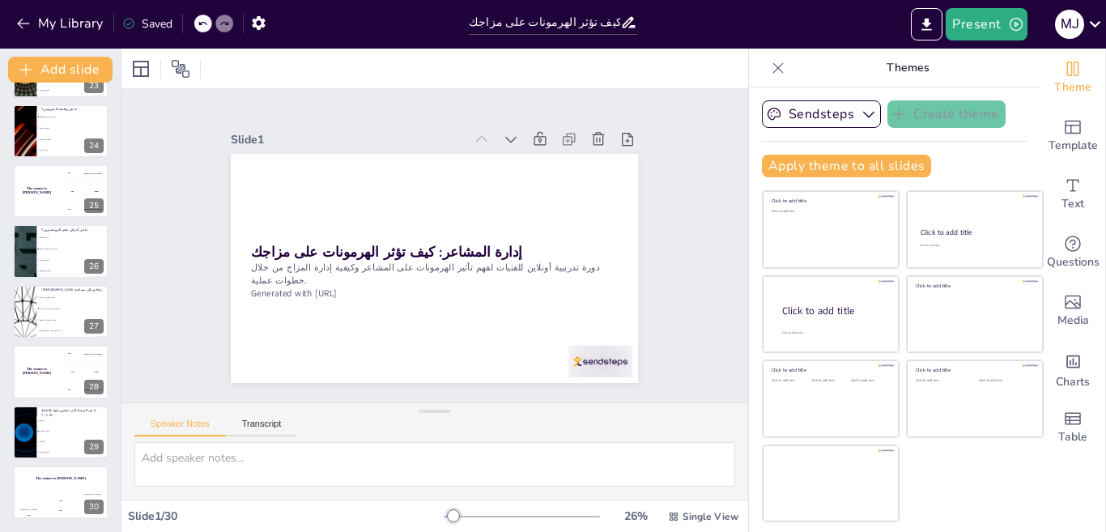
click at [154, 19] on div "Saved" at bounding box center [147, 23] width 50 height 15
checkbox input "true"
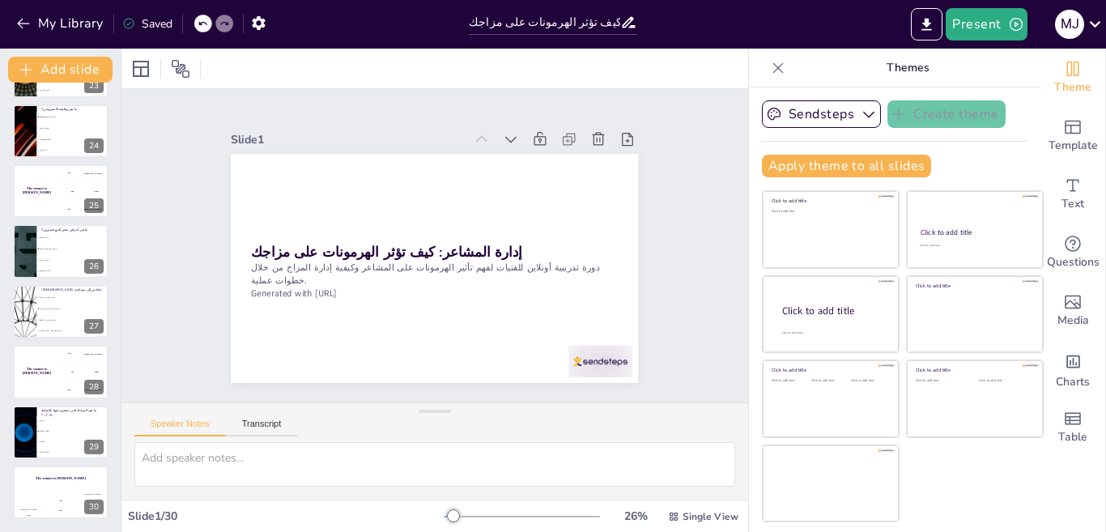
checkbox input "true"
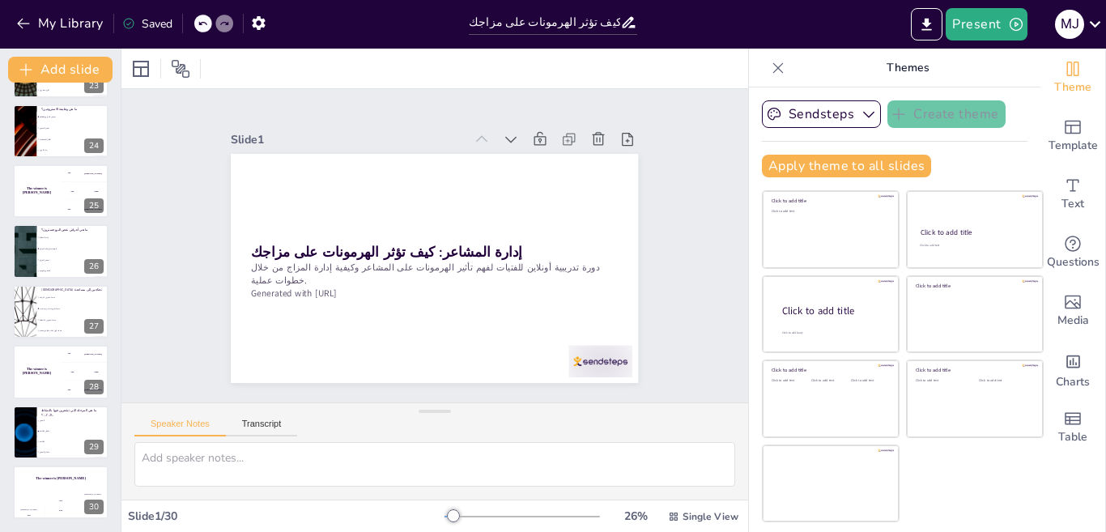
checkbox input "true"
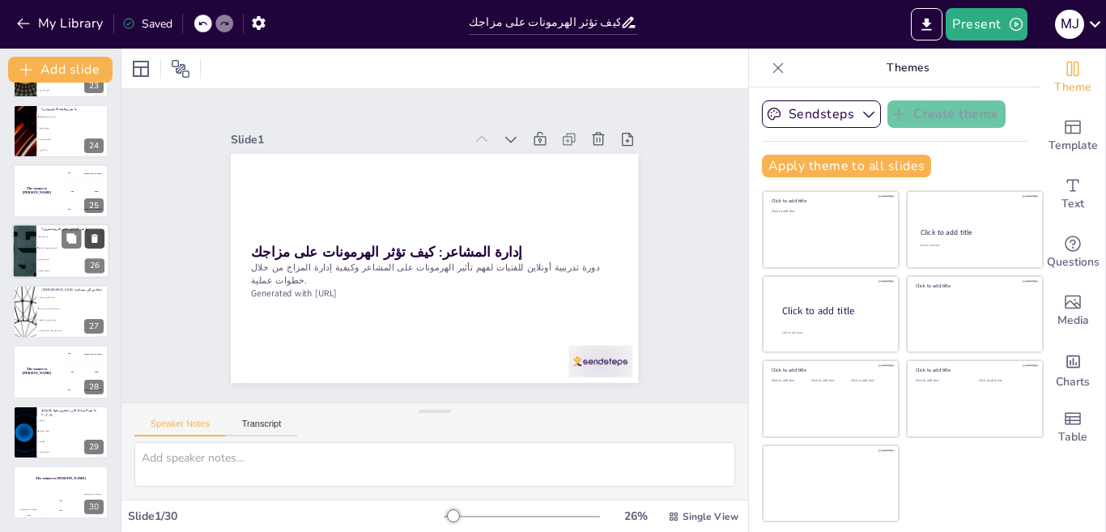
checkbox input "true"
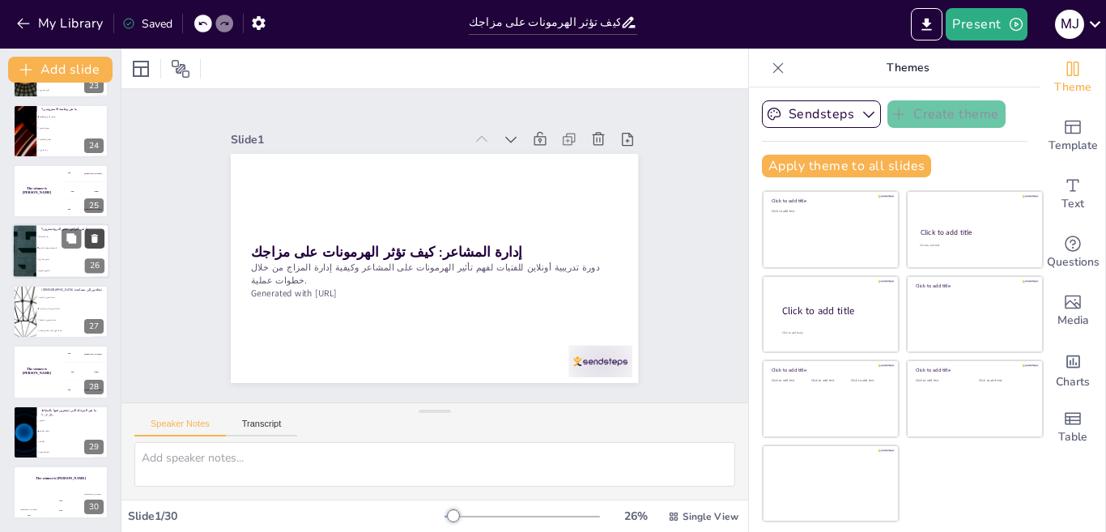
checkbox input "true"
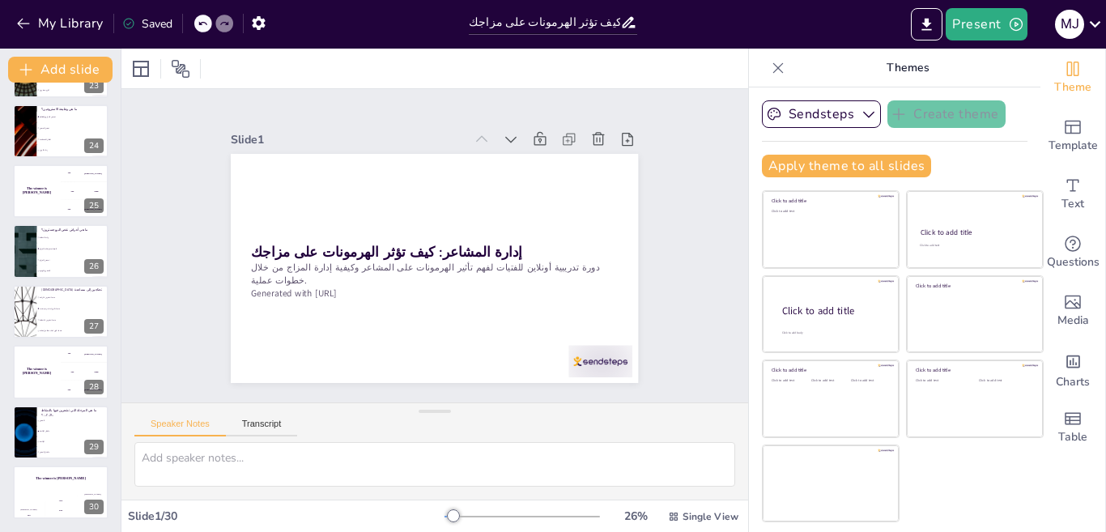
checkbox input "true"
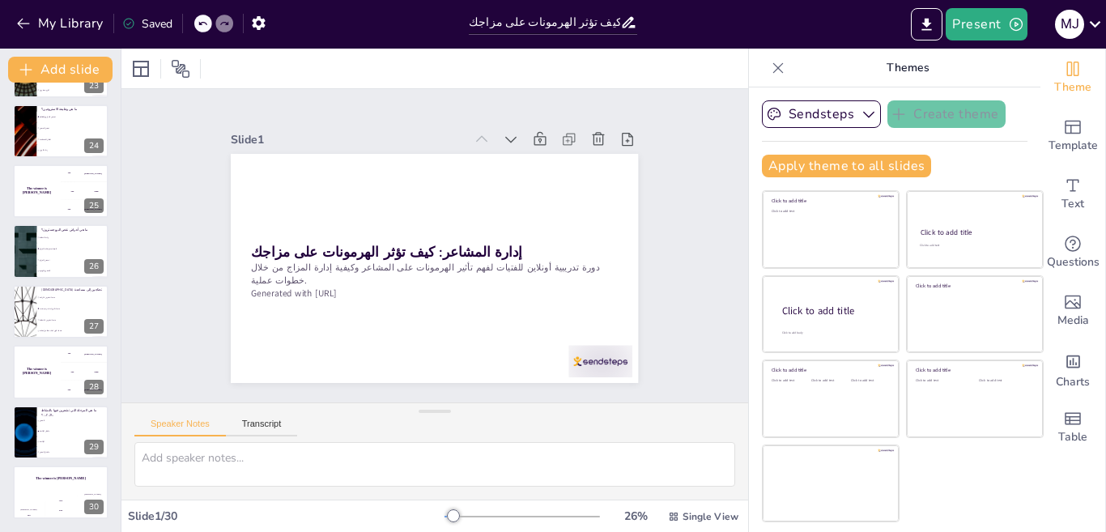
checkbox input "true"
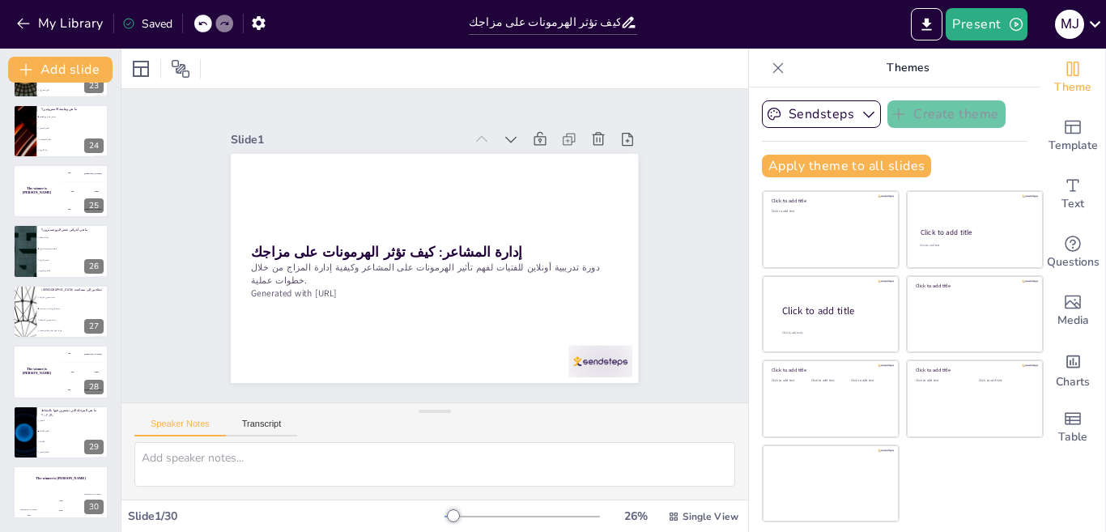
checkbox input "true"
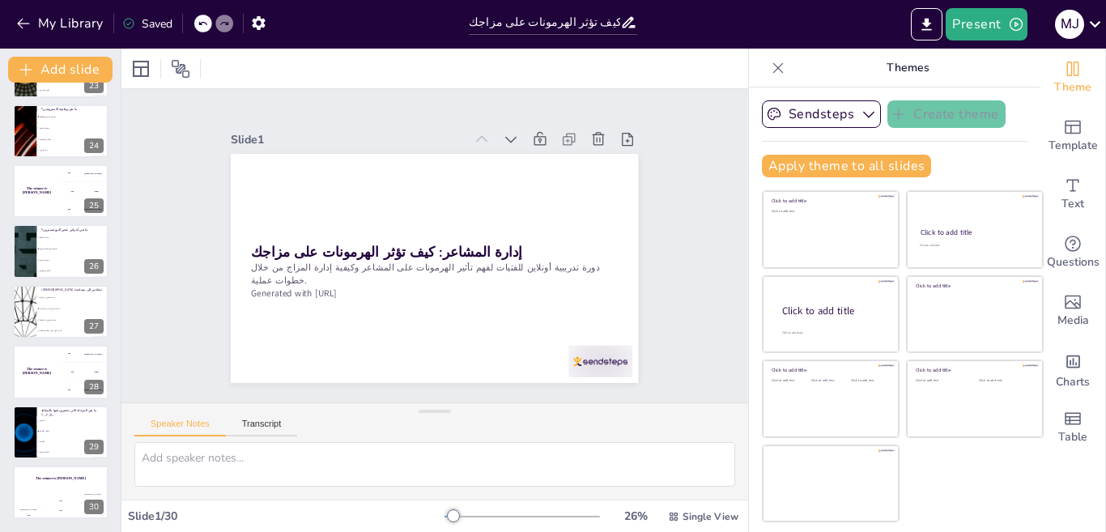
checkbox input "true"
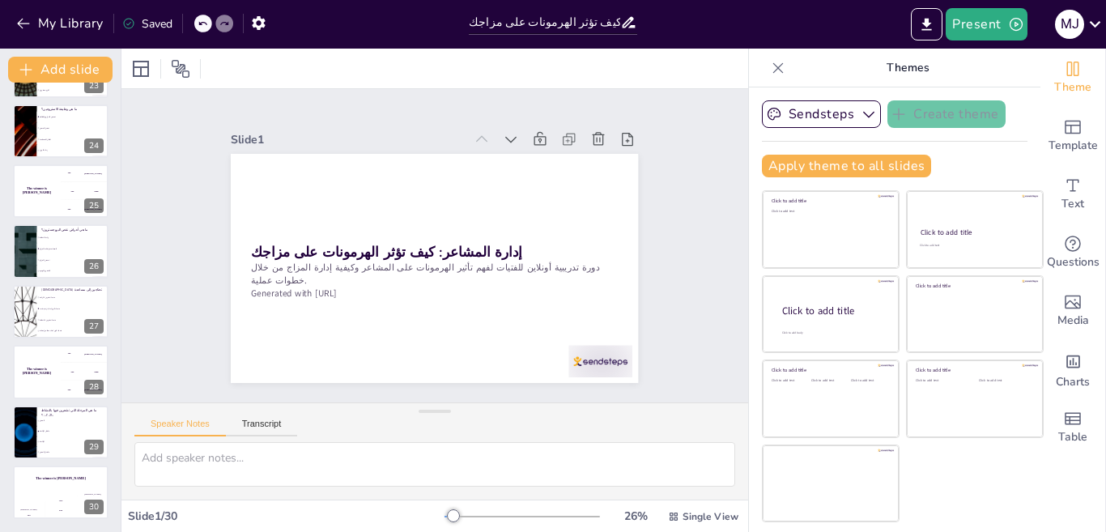
checkbox input "true"
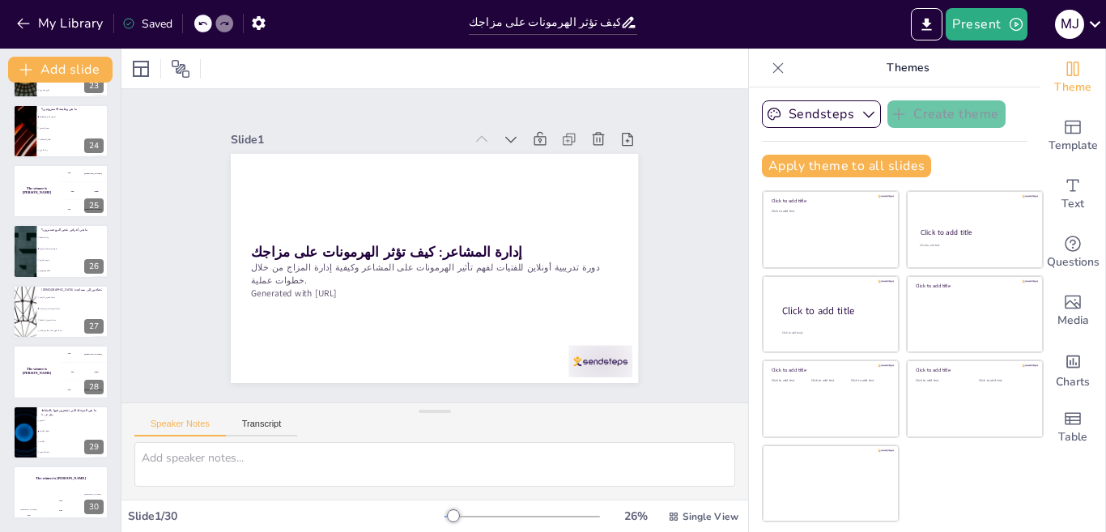
checkbox input "true"
click at [929, 23] on icon "Export to PowerPoint" at bounding box center [927, 24] width 10 height 12
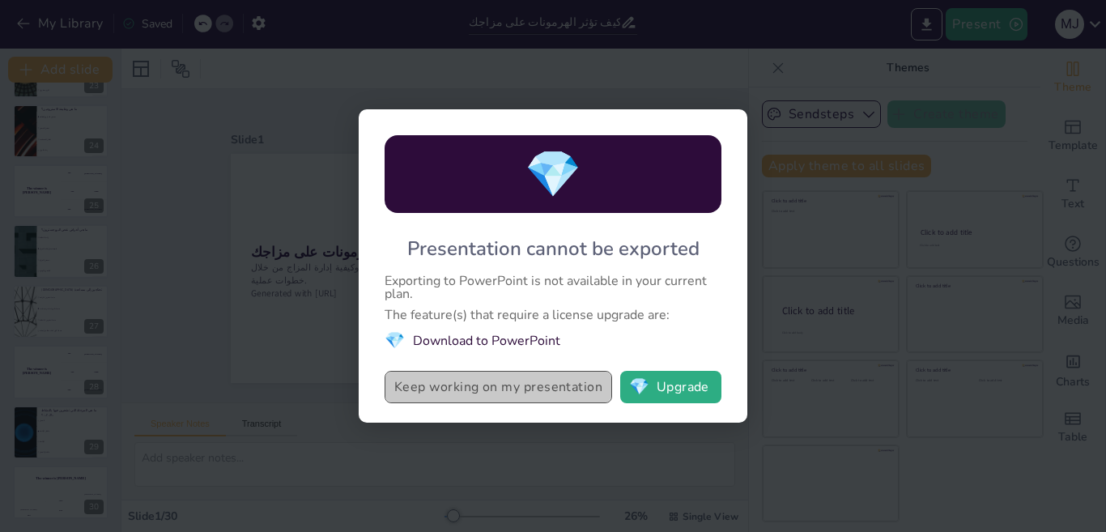
click at [511, 387] on button "Keep working on my presentation" at bounding box center [498, 387] width 227 height 32
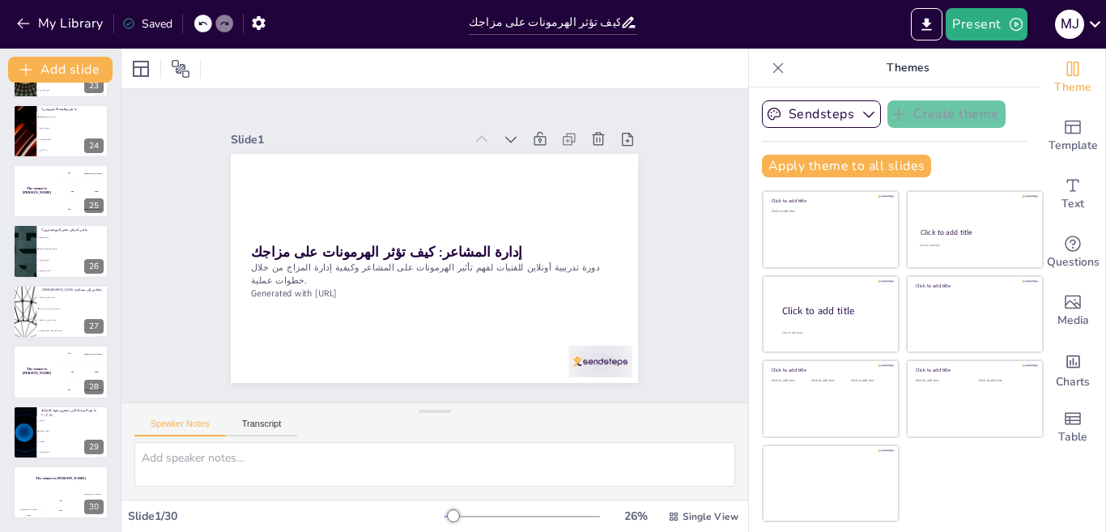
checkbox input "true"
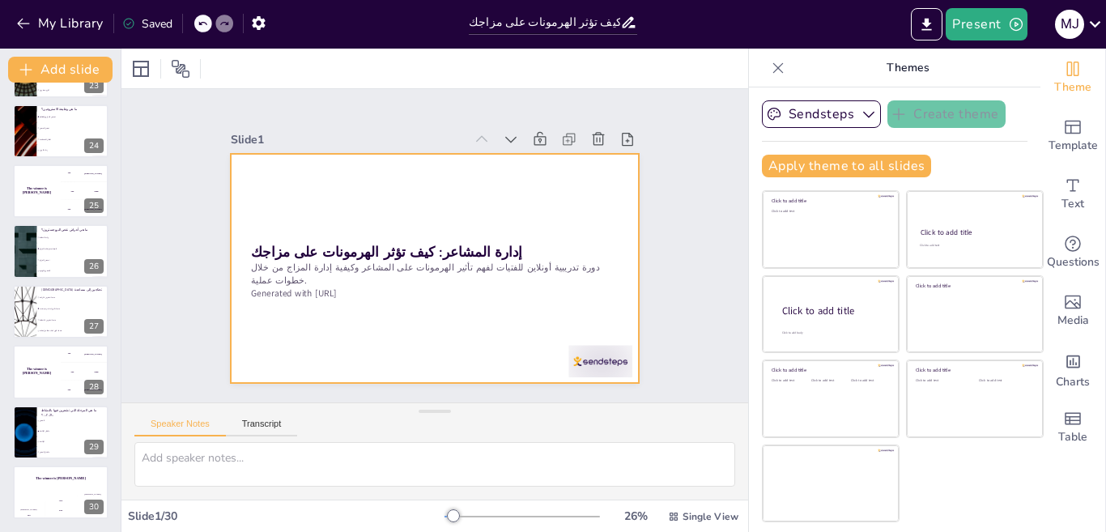
checkbox input "true"
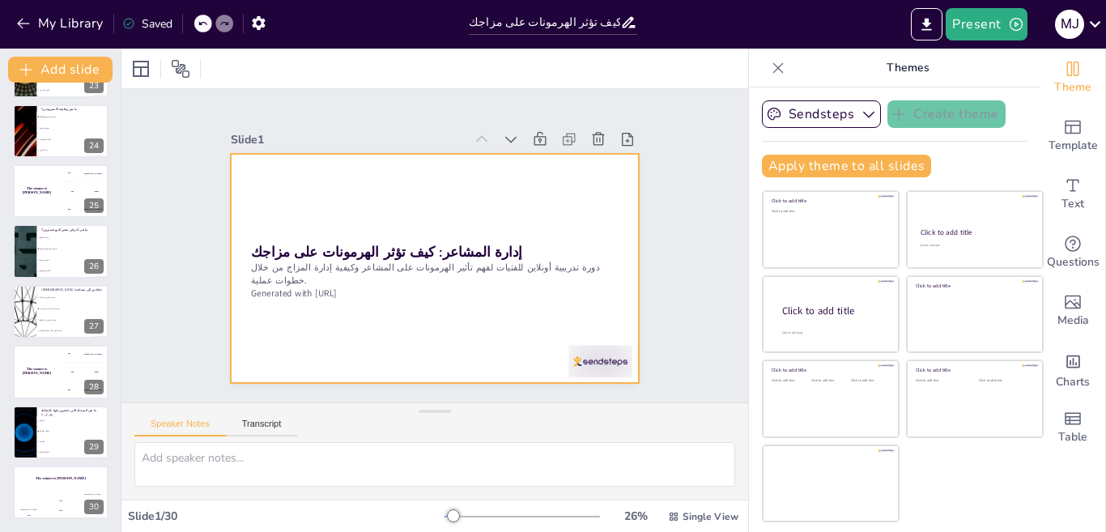
checkbox input "true"
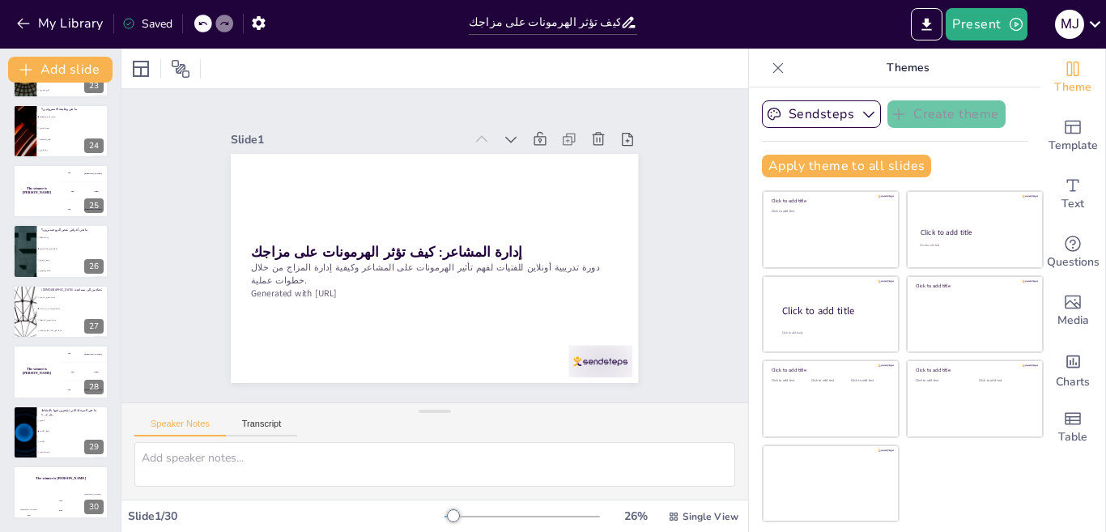
click at [133, 26] on icon at bounding box center [128, 24] width 11 height 11
click at [257, 21] on icon "button" at bounding box center [258, 23] width 17 height 17
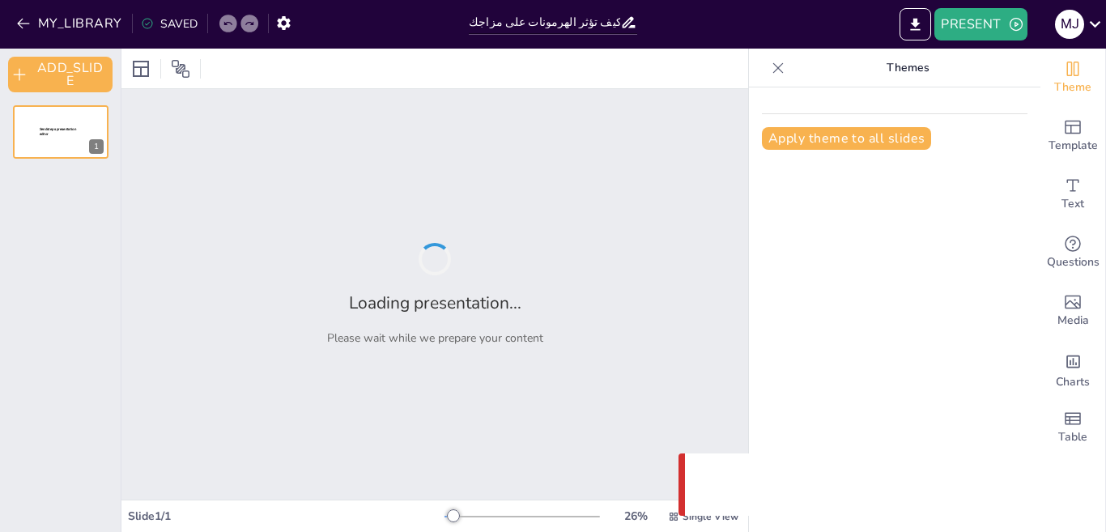
type input "إدارة المشاعر: كيف تؤثر الهرمونات على مزاجك"
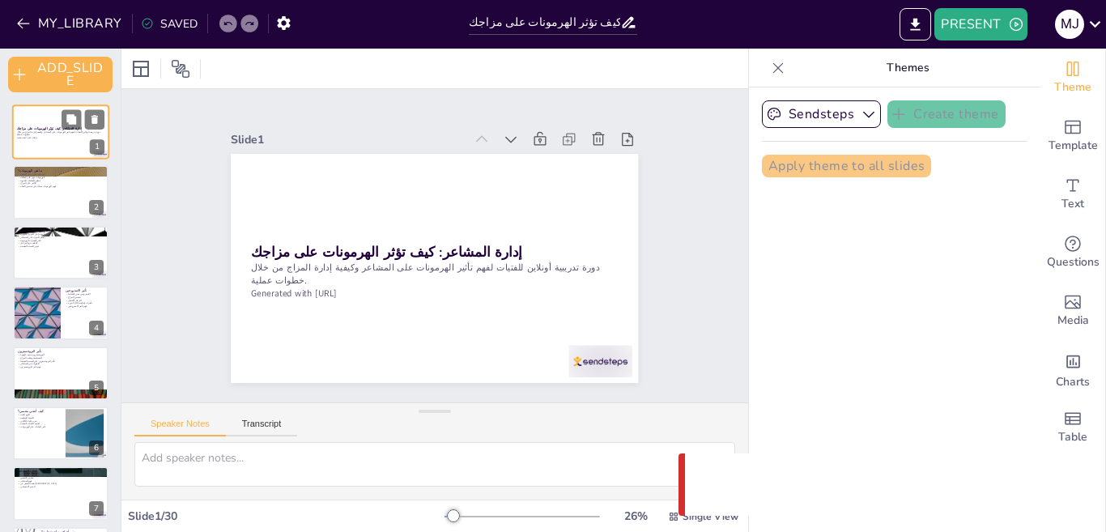
click at [63, 137] on p "Generated with [URL]" at bounding box center [60, 138] width 87 height 3
checkbox input "true"
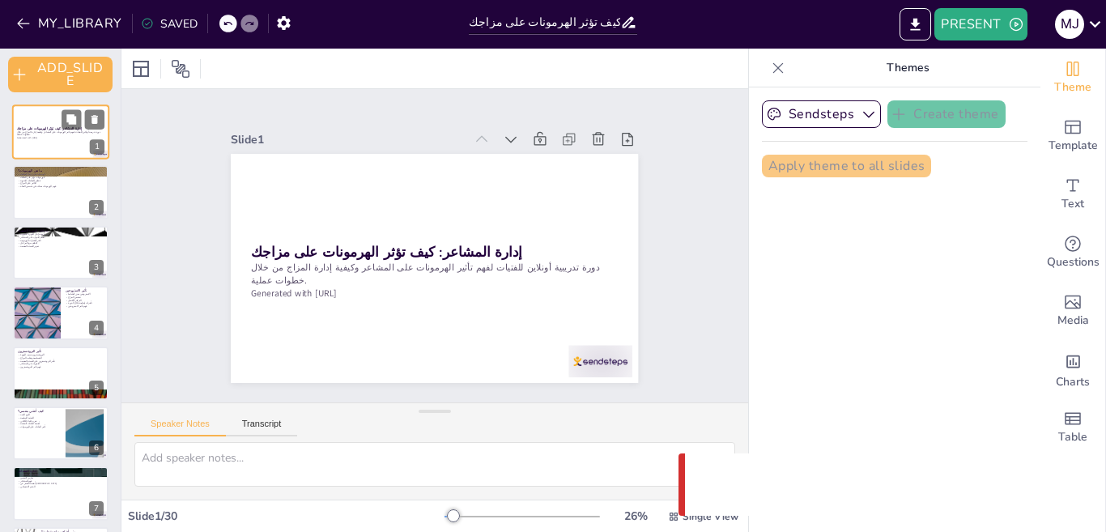
checkbox input "true"
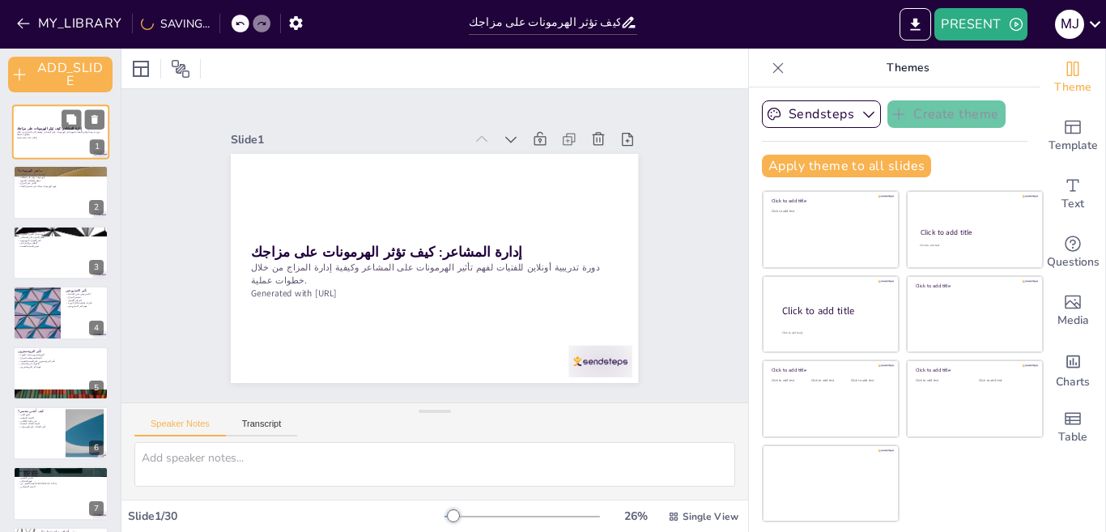
checkbox input "true"
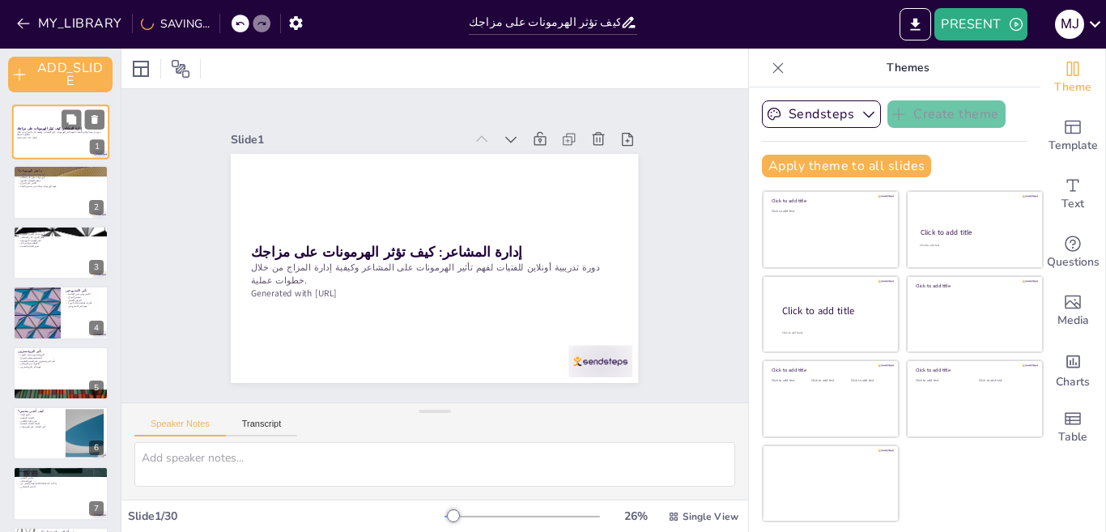
checkbox input "true"
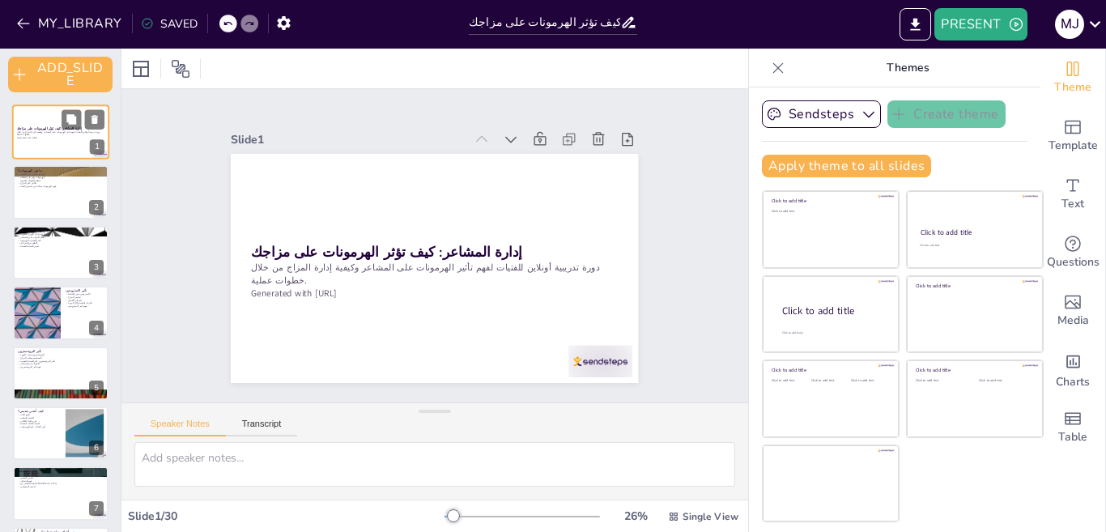
checkbox input "true"
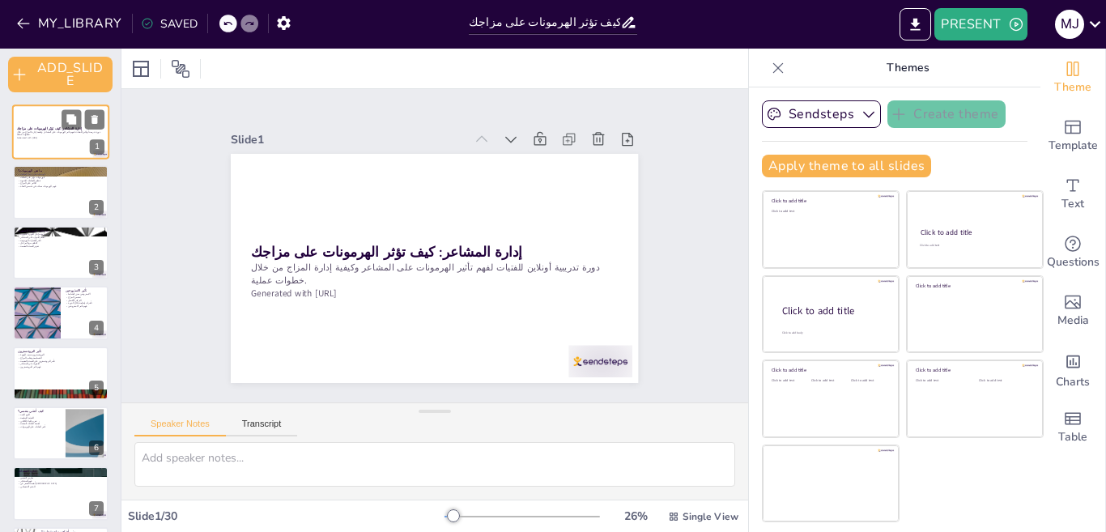
checkbox input "true"
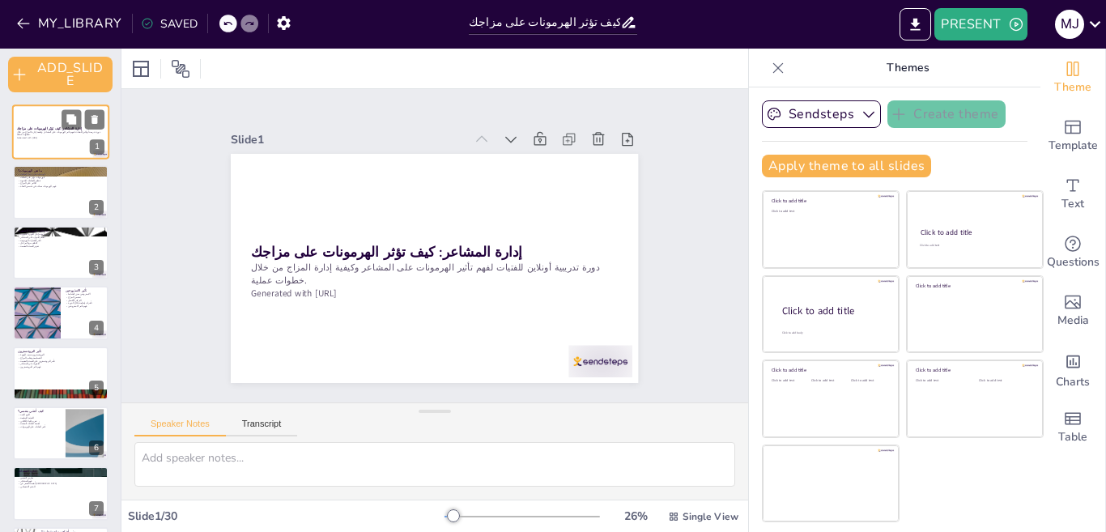
click at [521, 517] on div at bounding box center [521, 516] width 155 height 13
checkbox input "true"
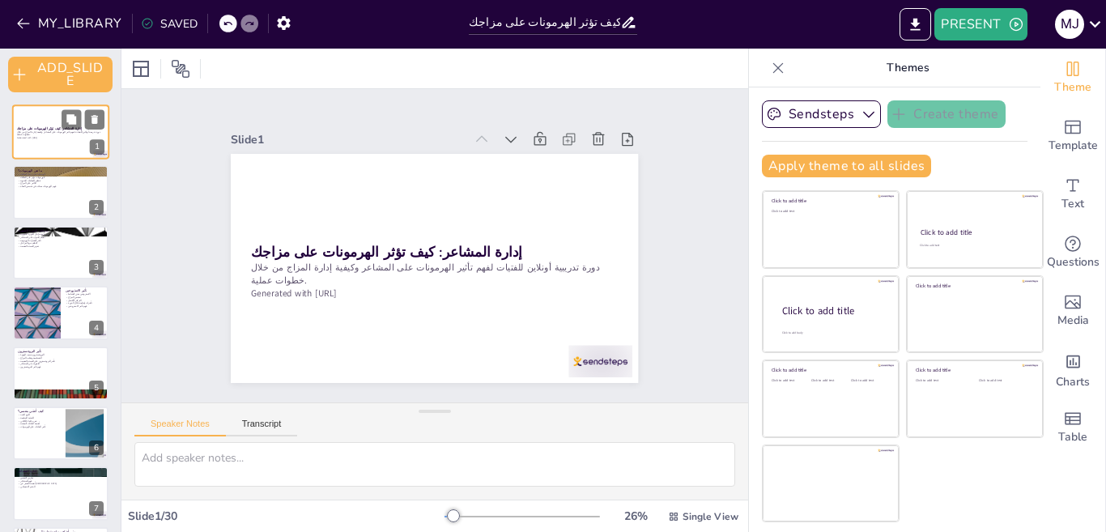
checkbox input "true"
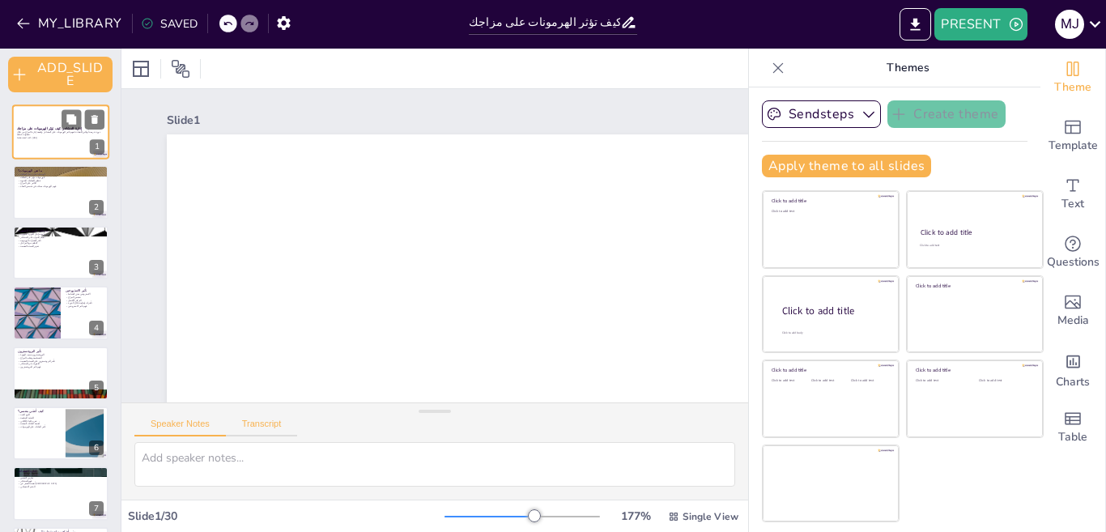
click at [261, 426] on button "Transcript" at bounding box center [262, 428] width 72 height 18
checkbox input "true"
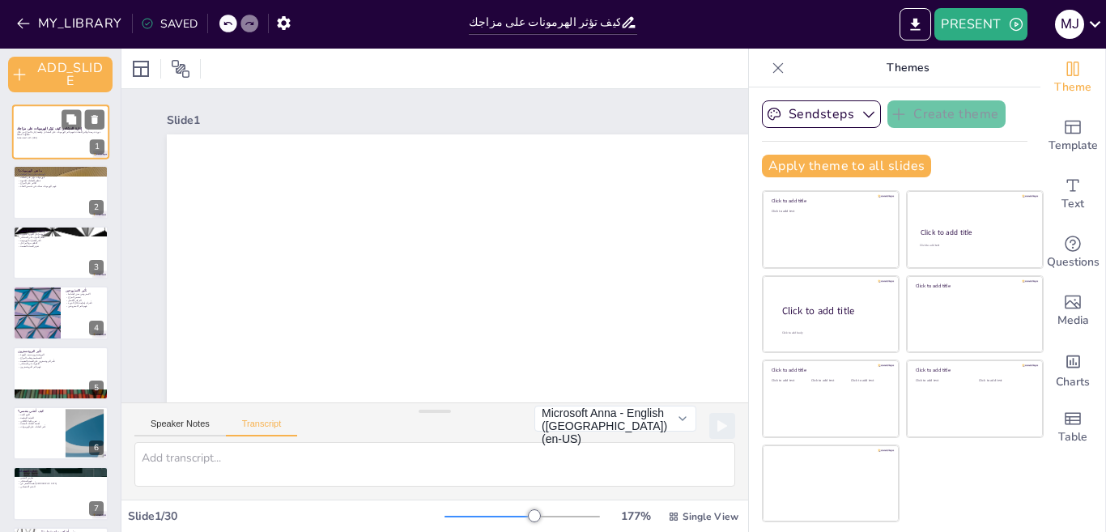
checkbox input "true"
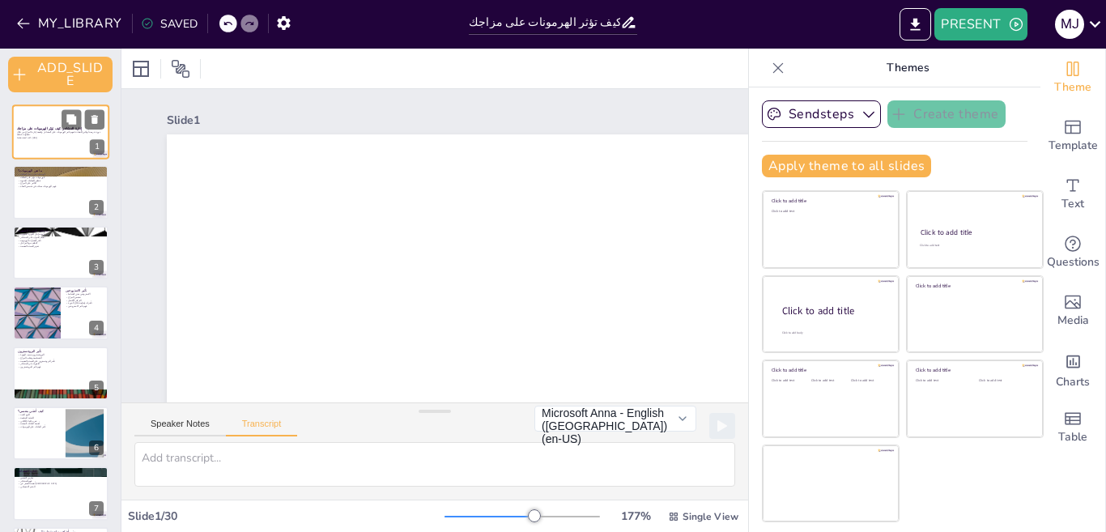
checkbox input "true"
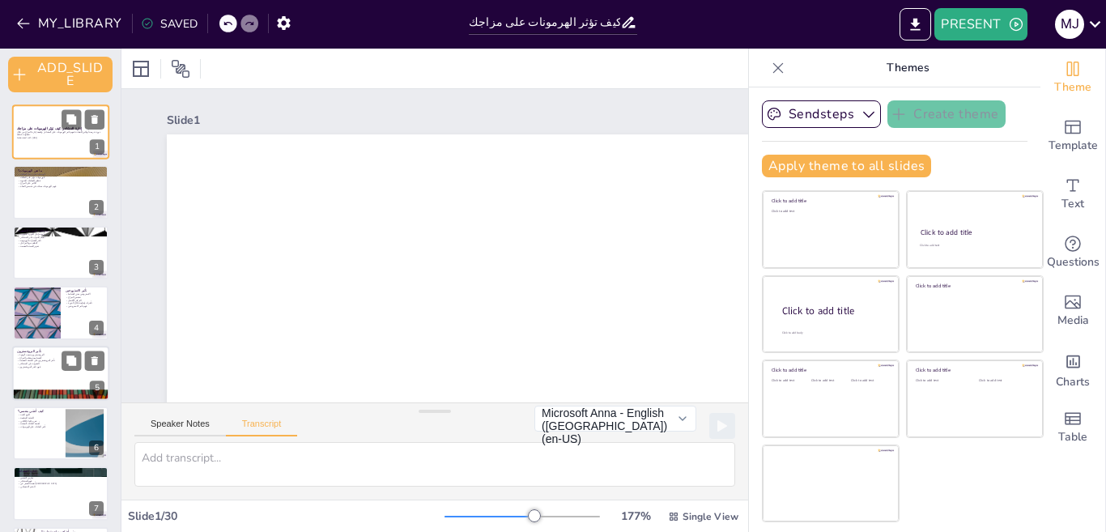
checkbox input "true"
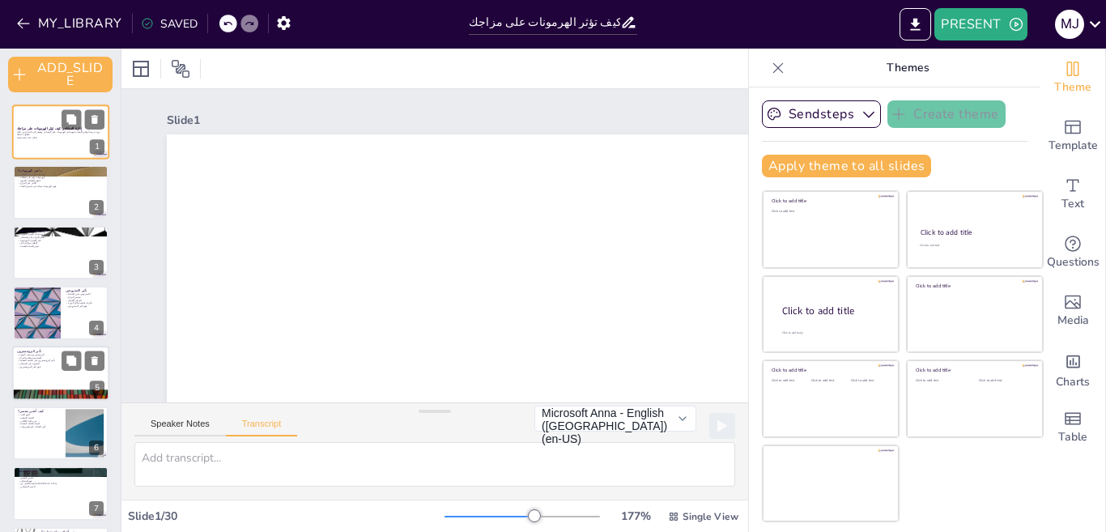
checkbox input "true"
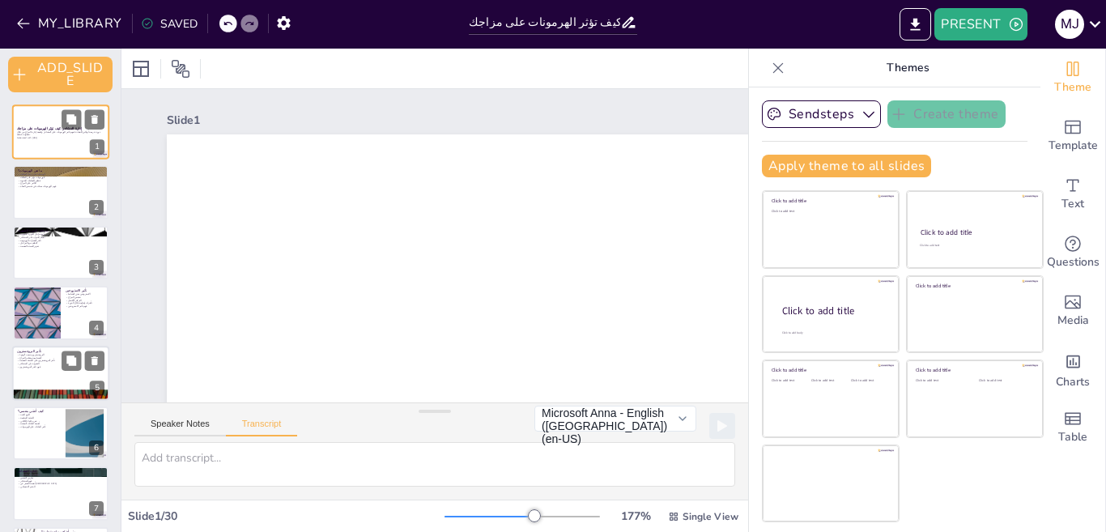
checkbox input "true"
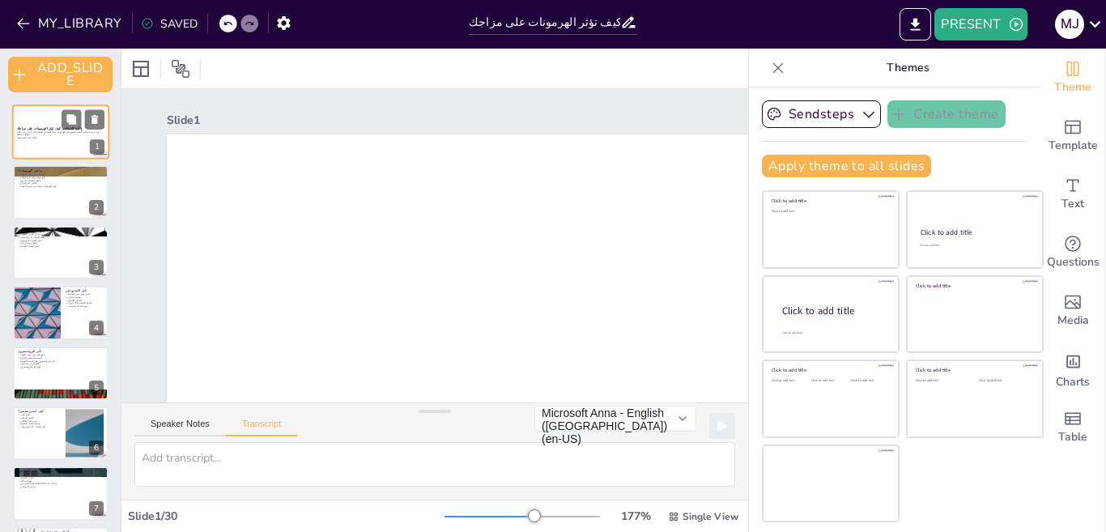
checkbox input "true"
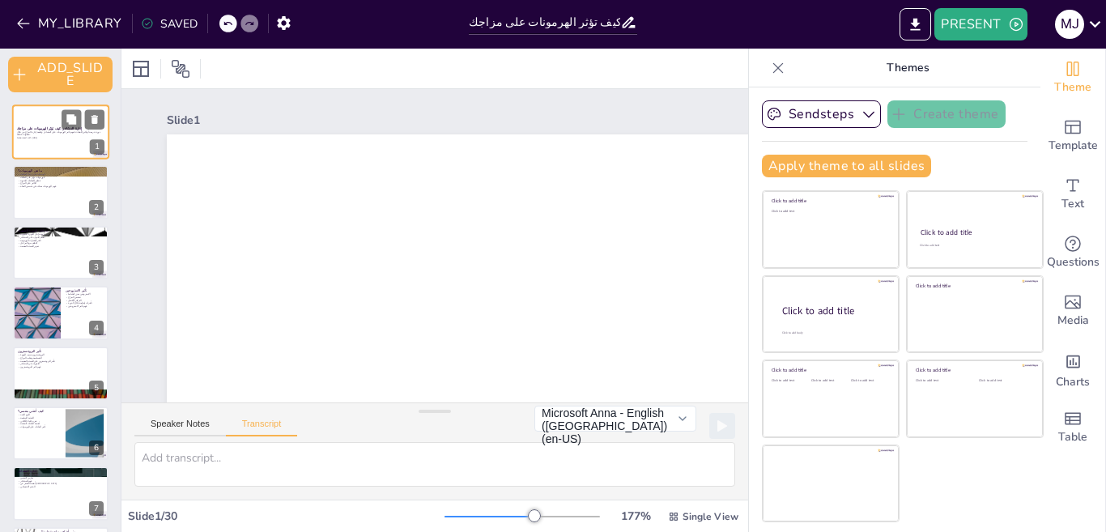
checkbox input "true"
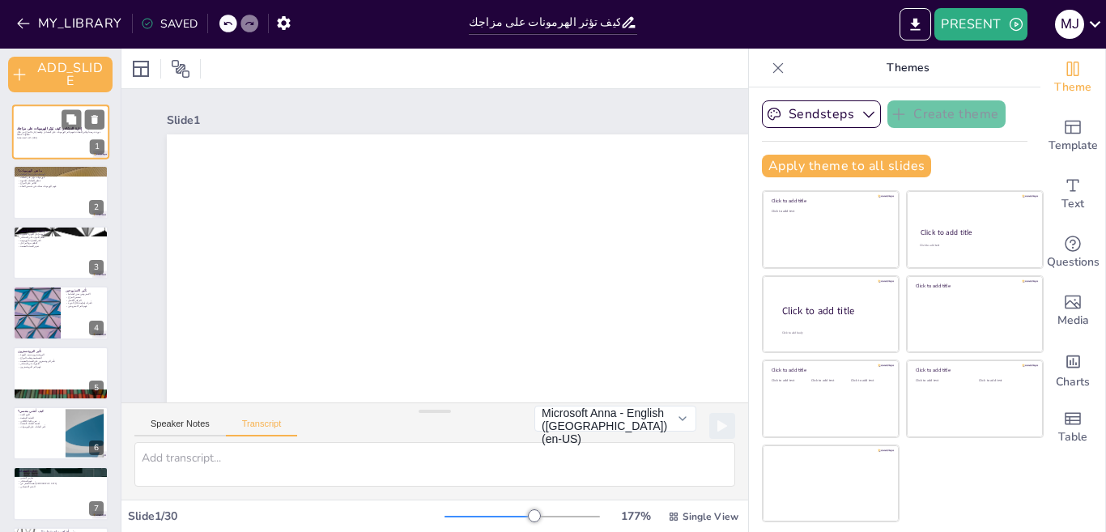
checkbox input "true"
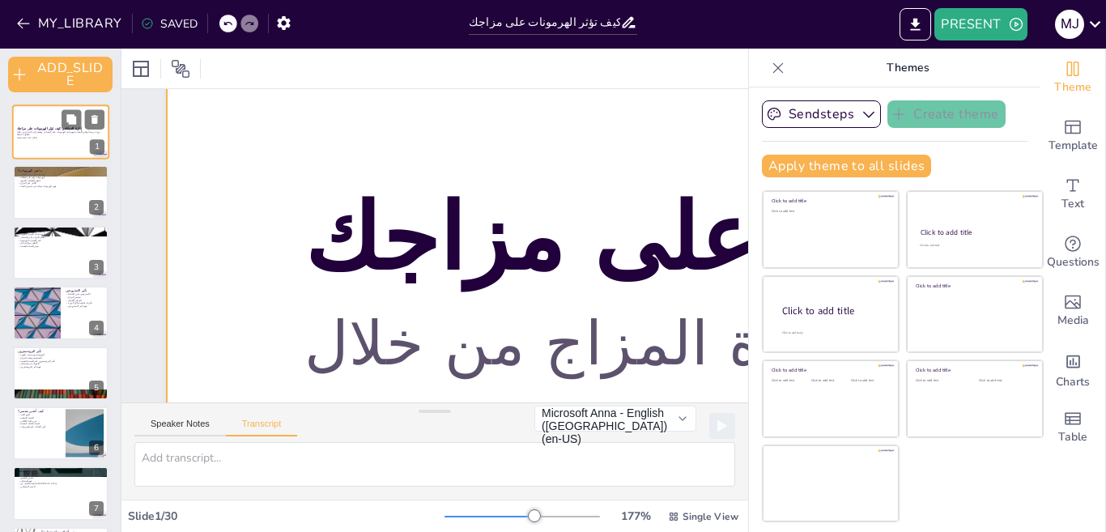
scroll to position [729, 0]
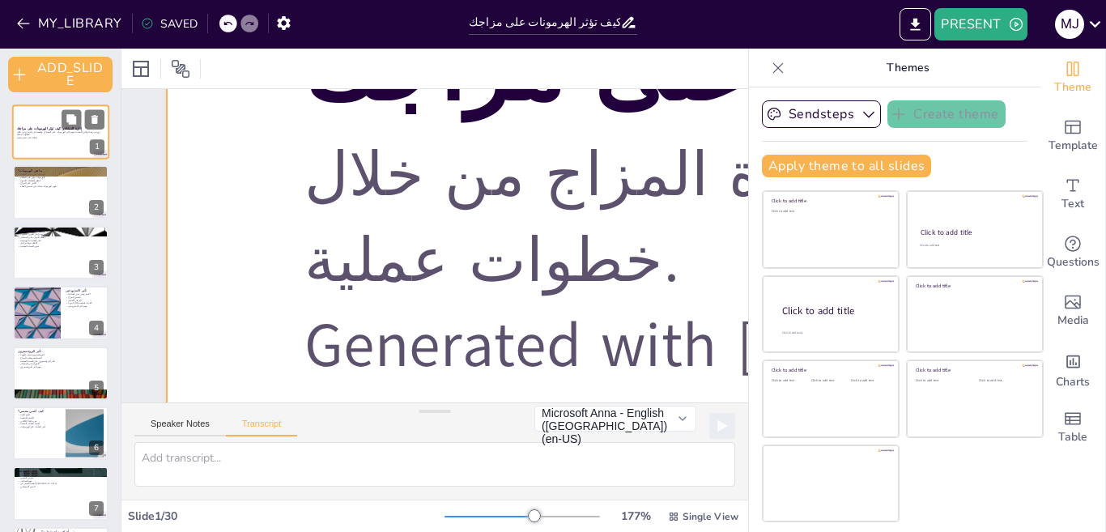
checkbox input "true"
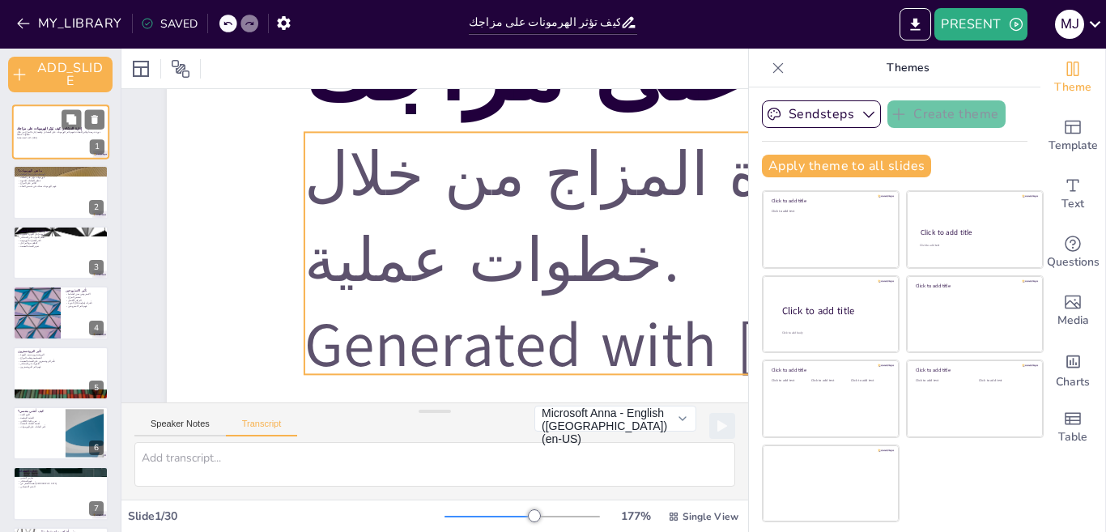
checkbox input "true"
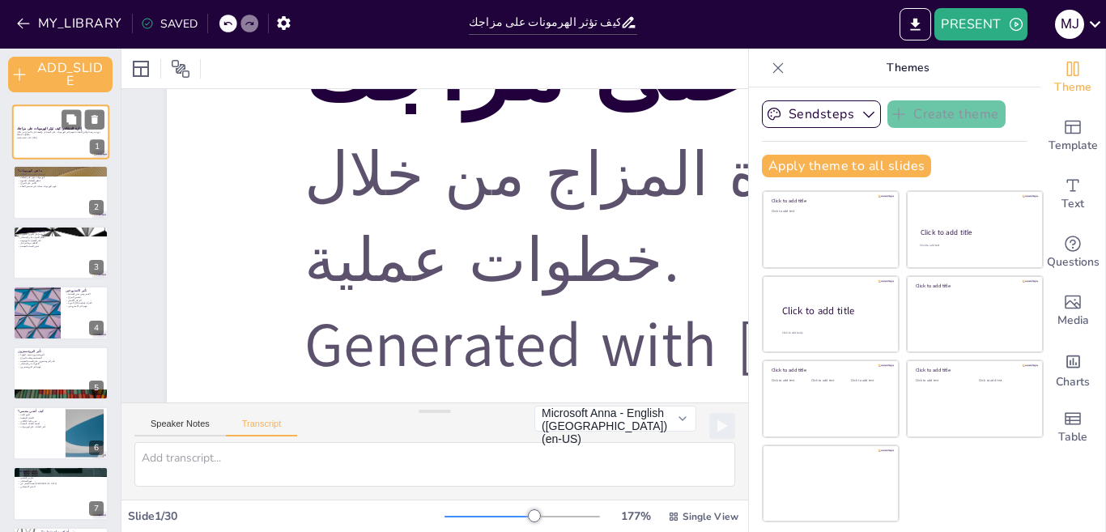
checkbox input "true"
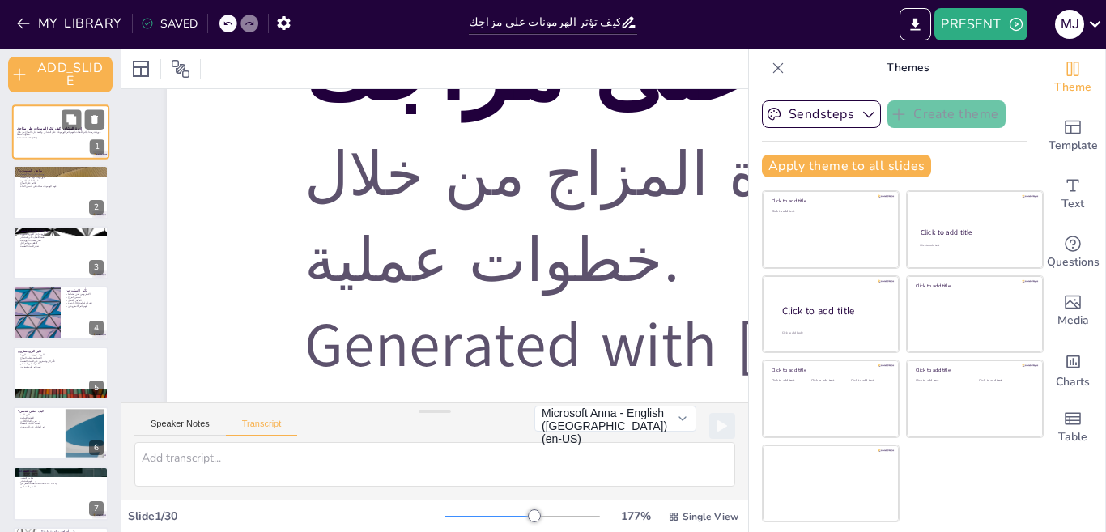
click at [773, 70] on icon at bounding box center [778, 67] width 11 height 11
checkbox input "true"
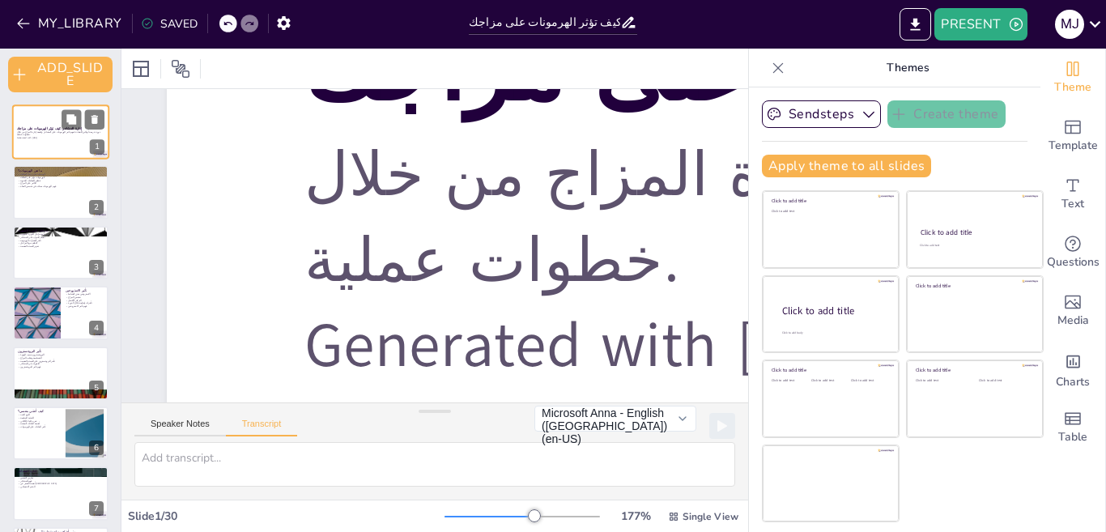
checkbox input "true"
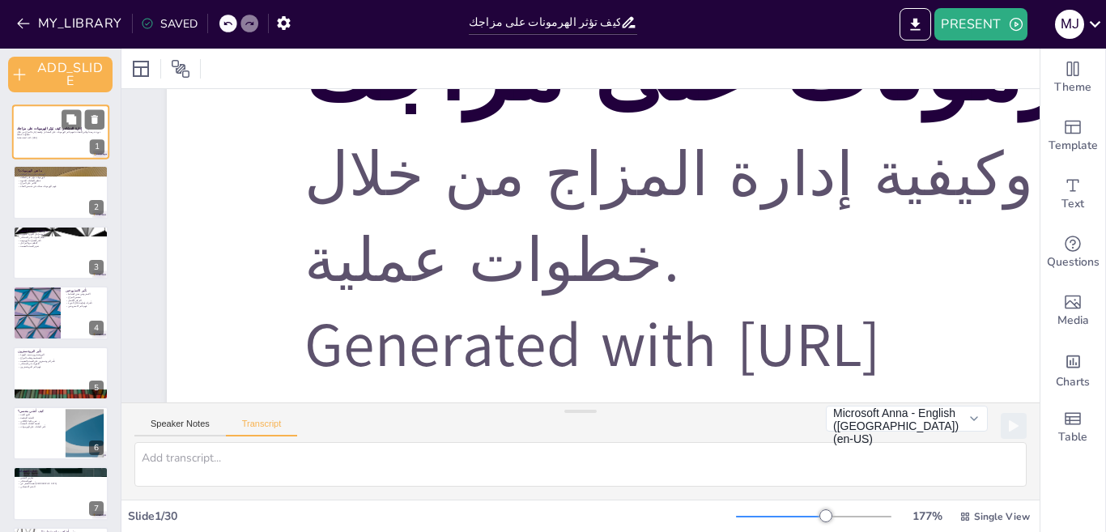
checkbox input "true"
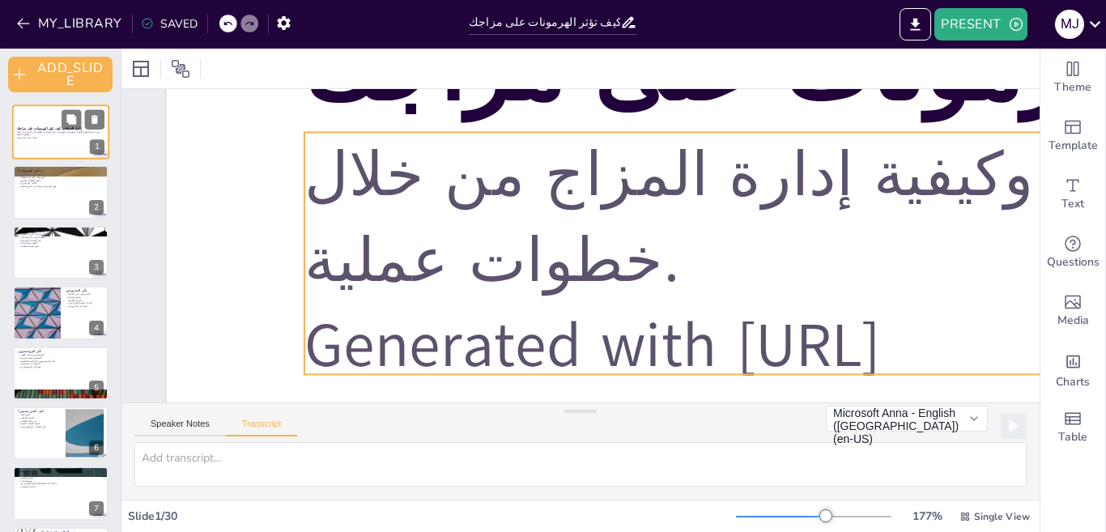
checkbox input "true"
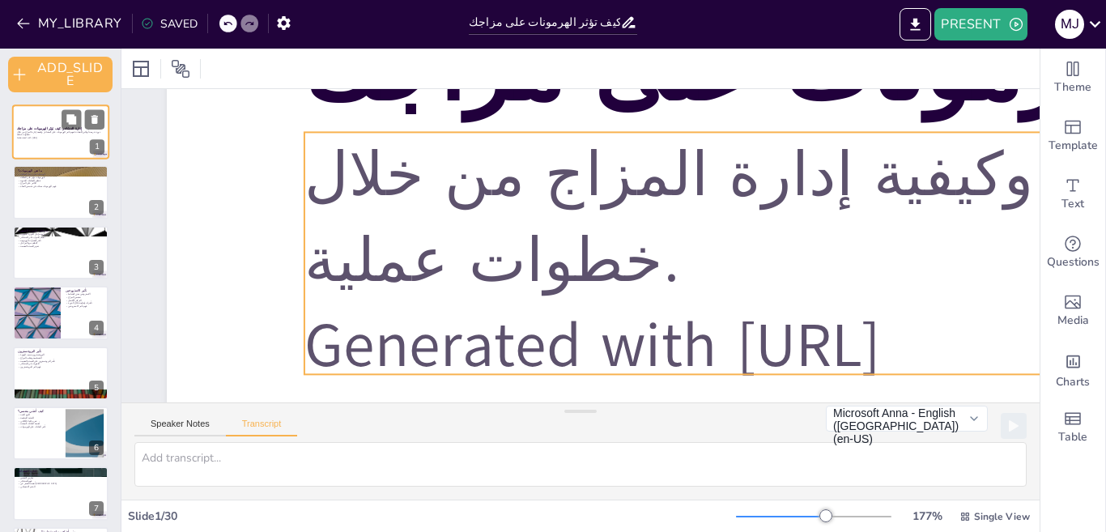
checkbox input "true"
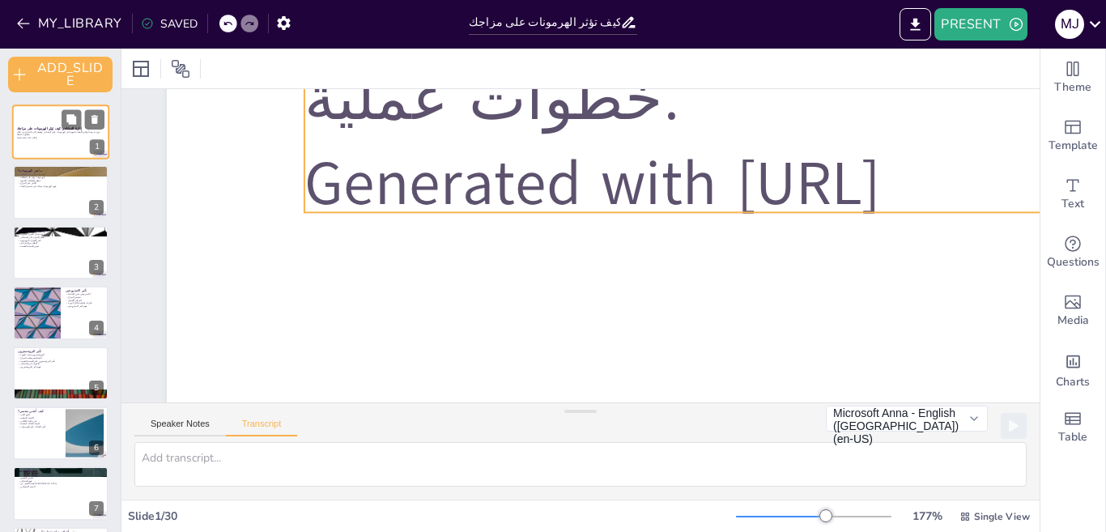
checkbox input "true"
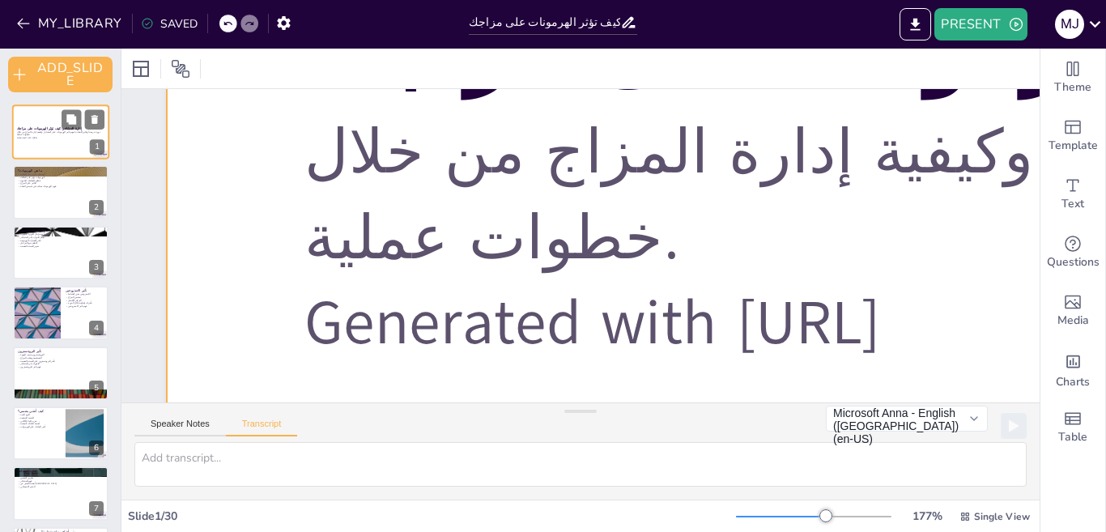
scroll to position [567, 0]
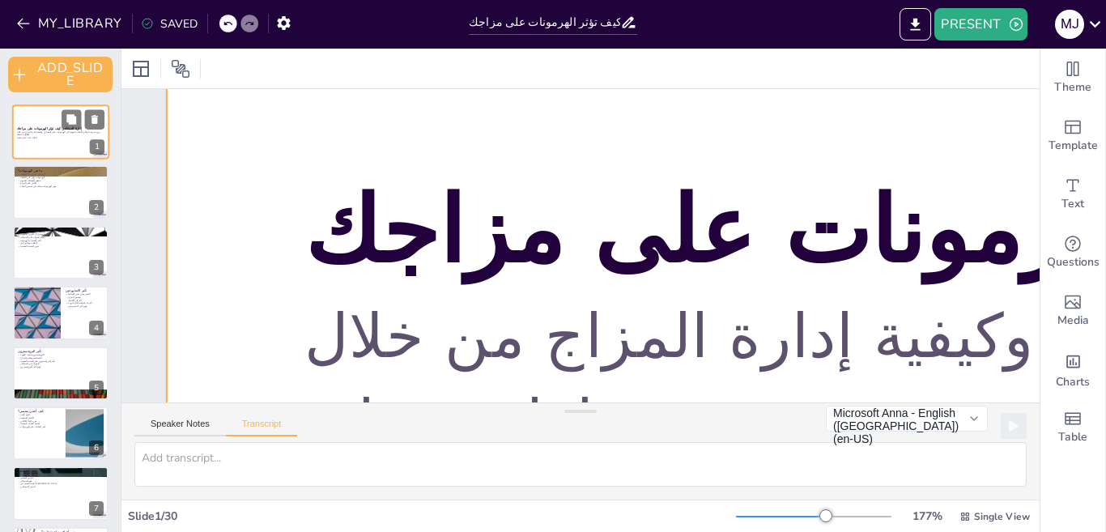
checkbox input "true"
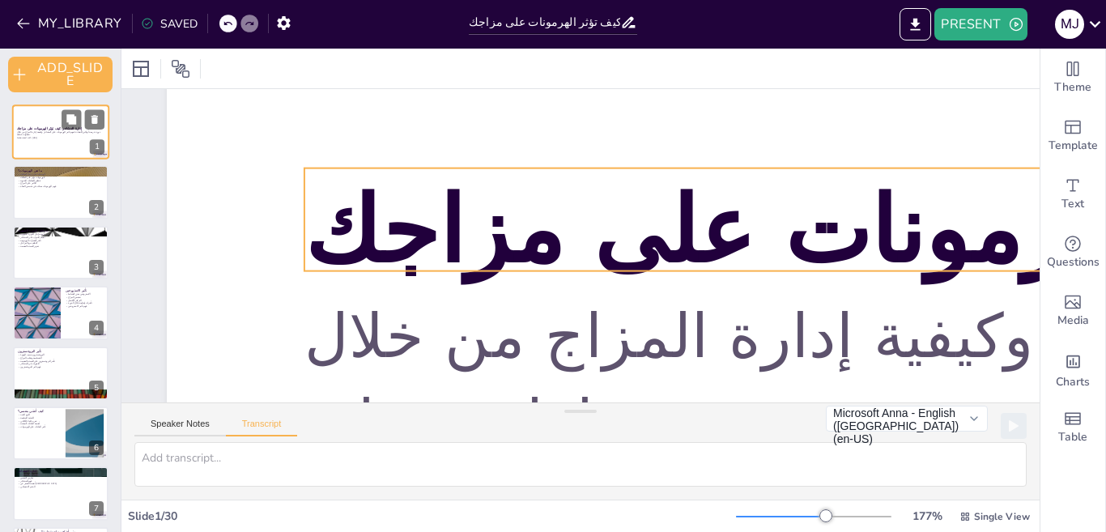
checkbox input "true"
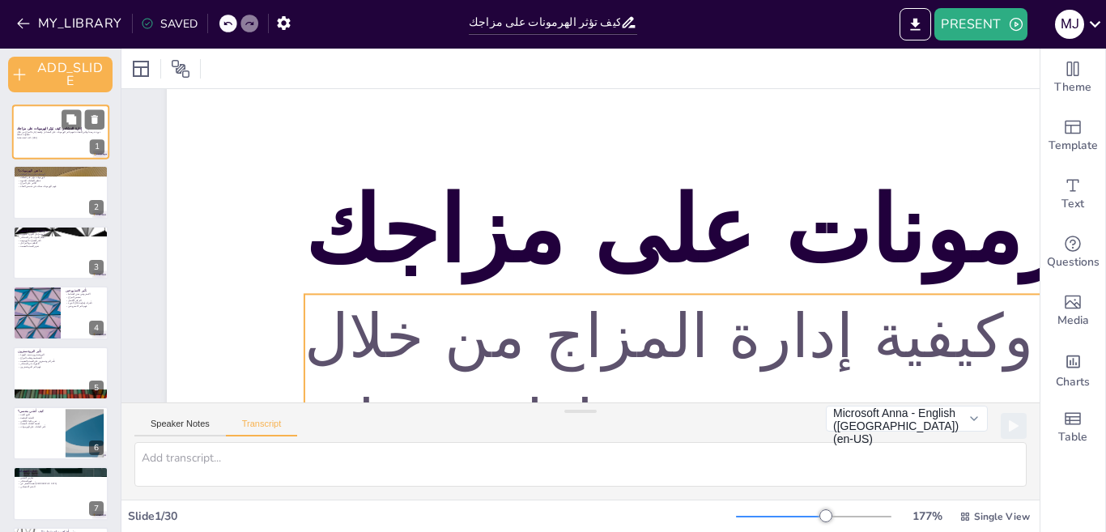
checkbox input "true"
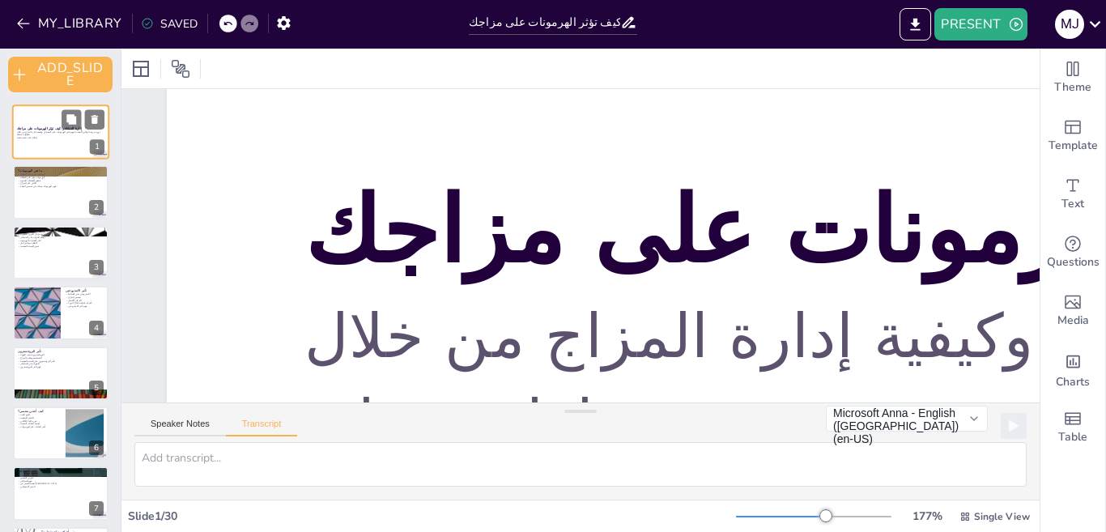
click at [788, 516] on div at bounding box center [781, 517] width 90 height 2
checkbox input "true"
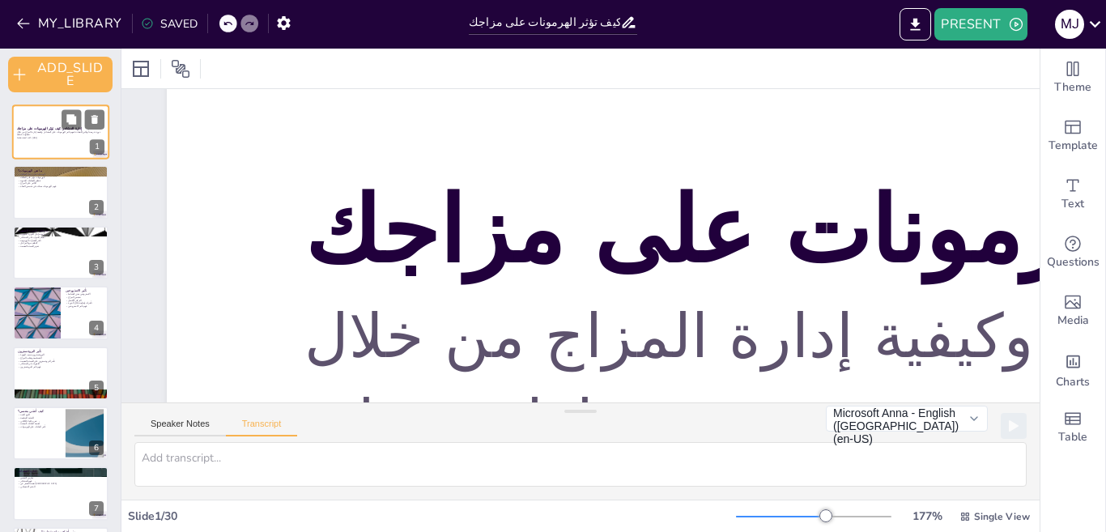
checkbox input "true"
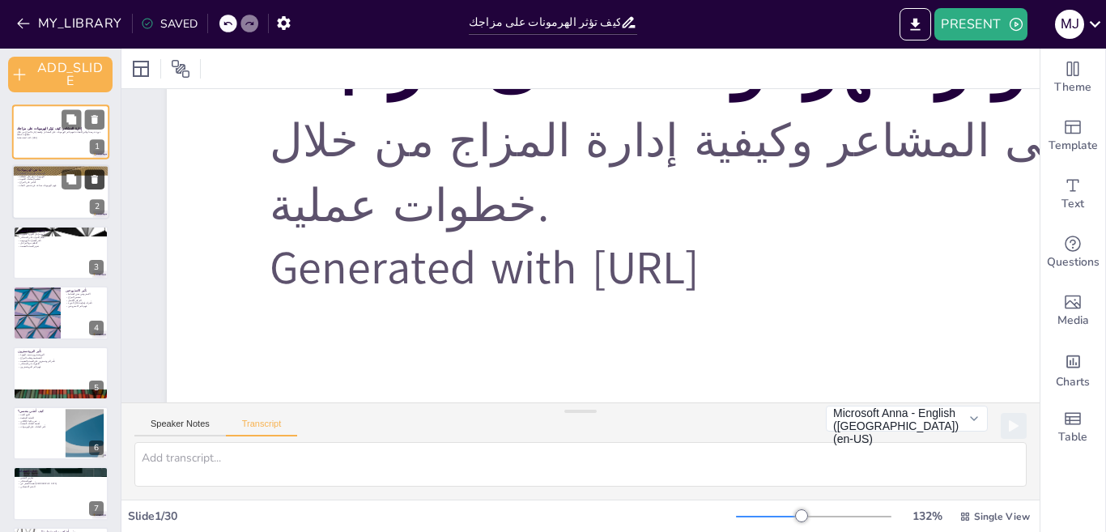
checkbox input "true"
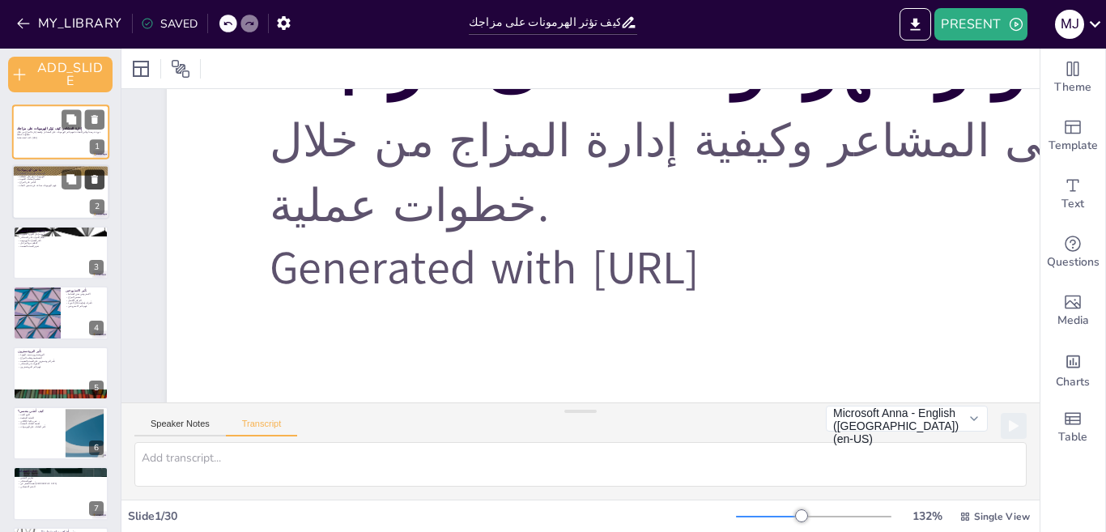
checkbox input "true"
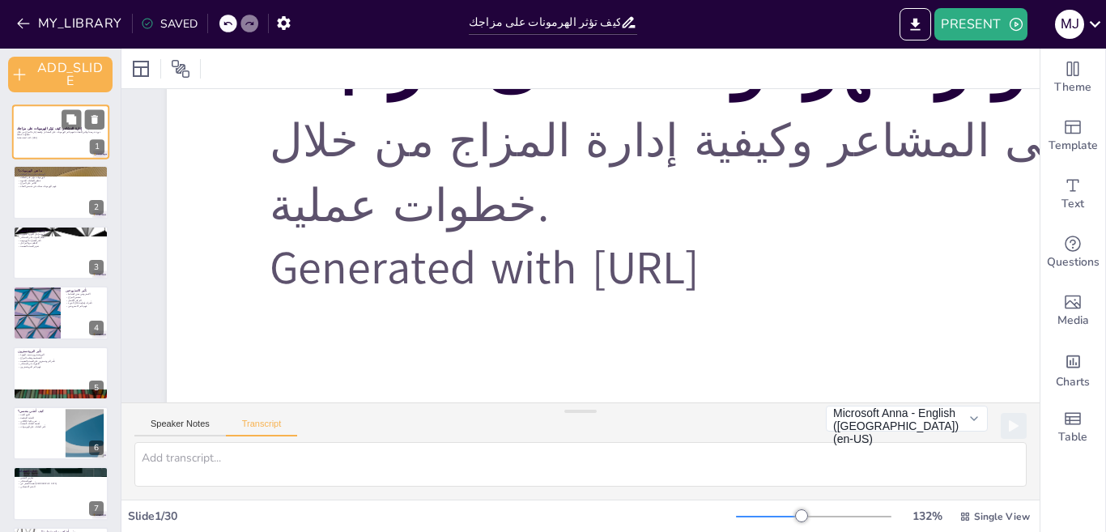
checkbox input "true"
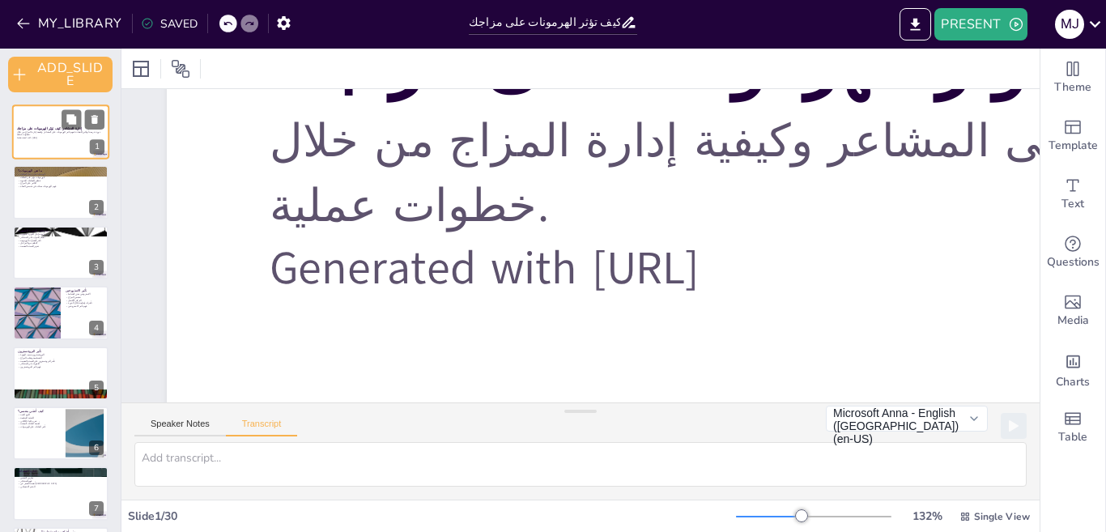
checkbox input "true"
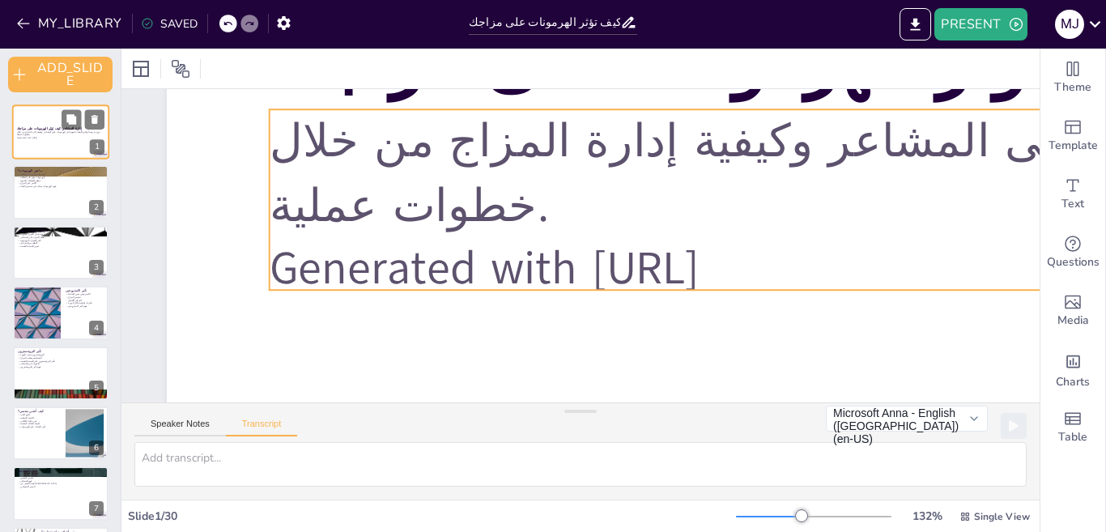
checkbox input "true"
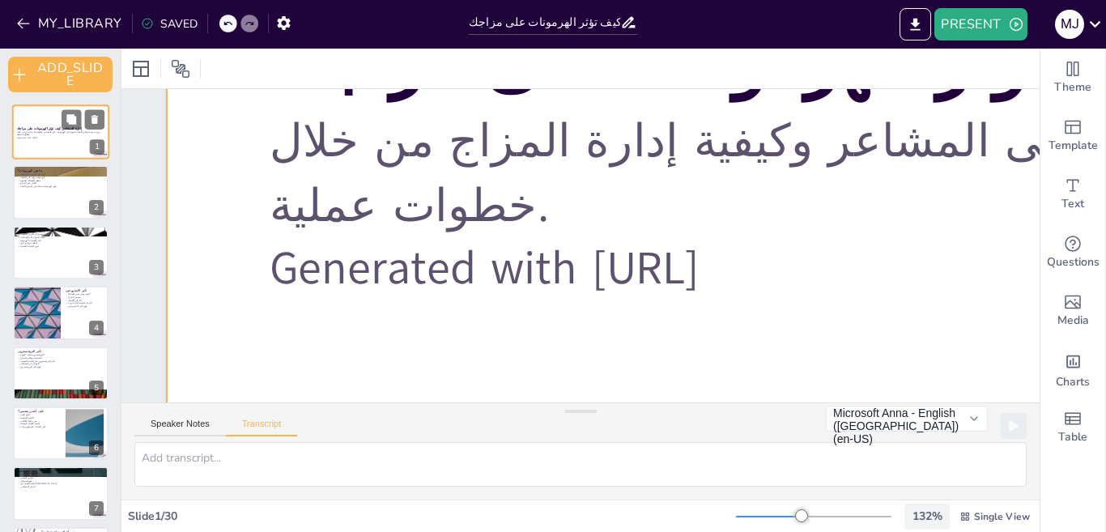
checkbox input "true"
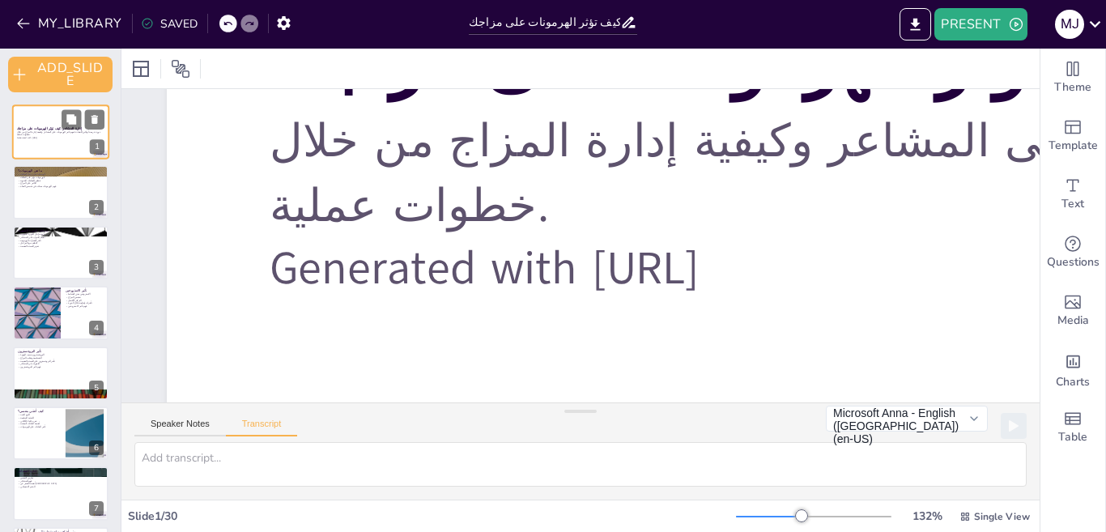
click at [762, 516] on div at bounding box center [769, 517] width 66 height 2
checkbox input "true"
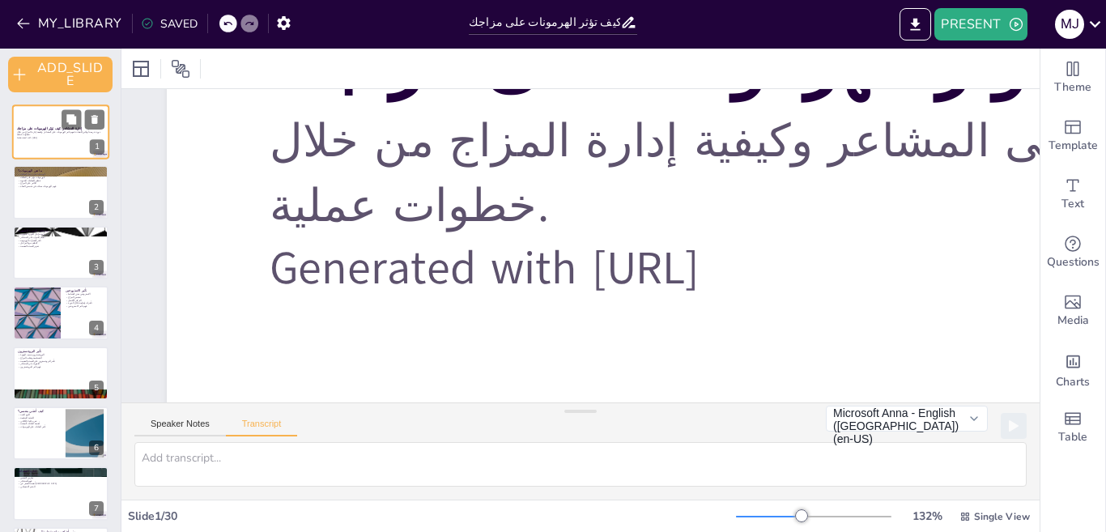
checkbox input "true"
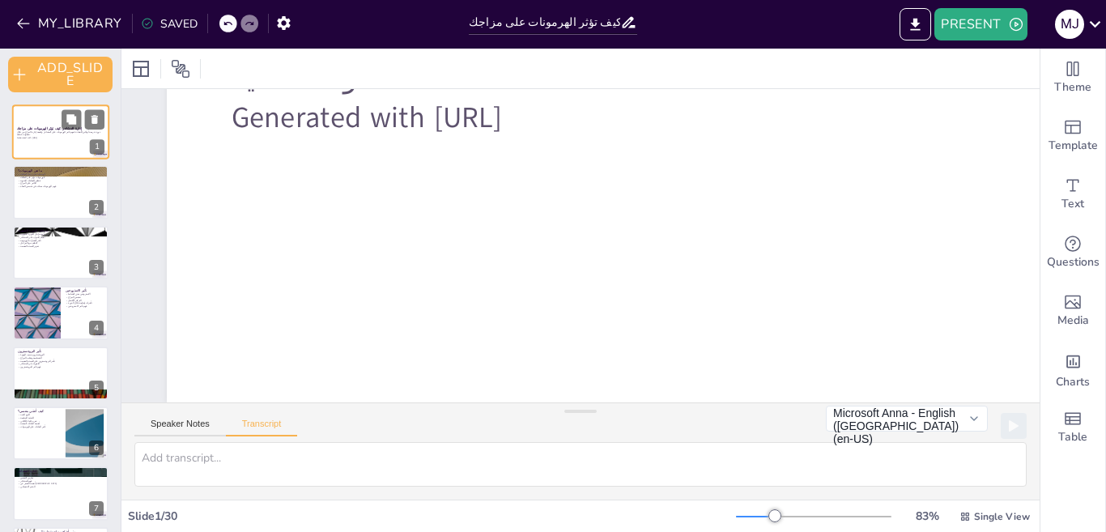
scroll to position [471, 0]
checkbox input "true"
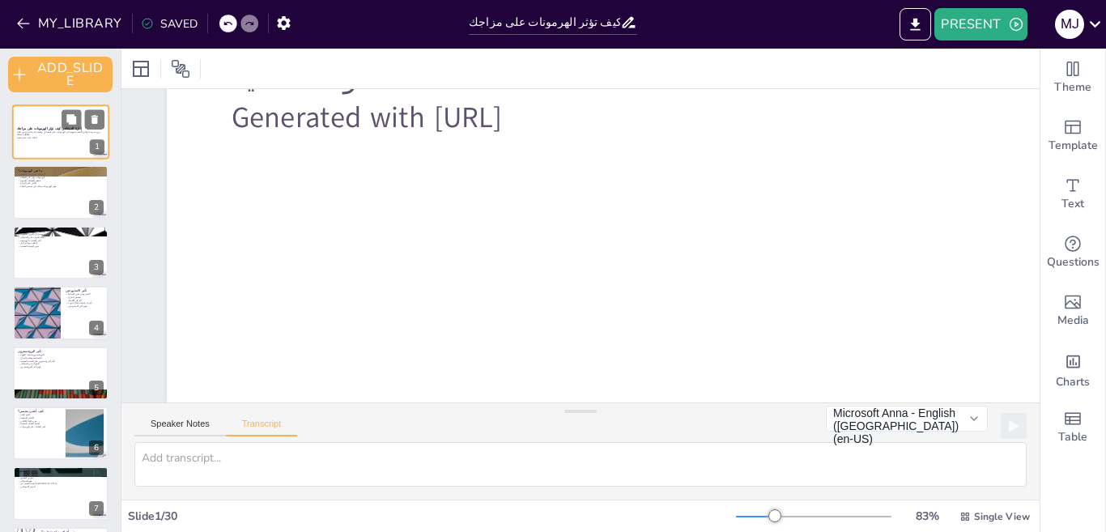
checkbox input "true"
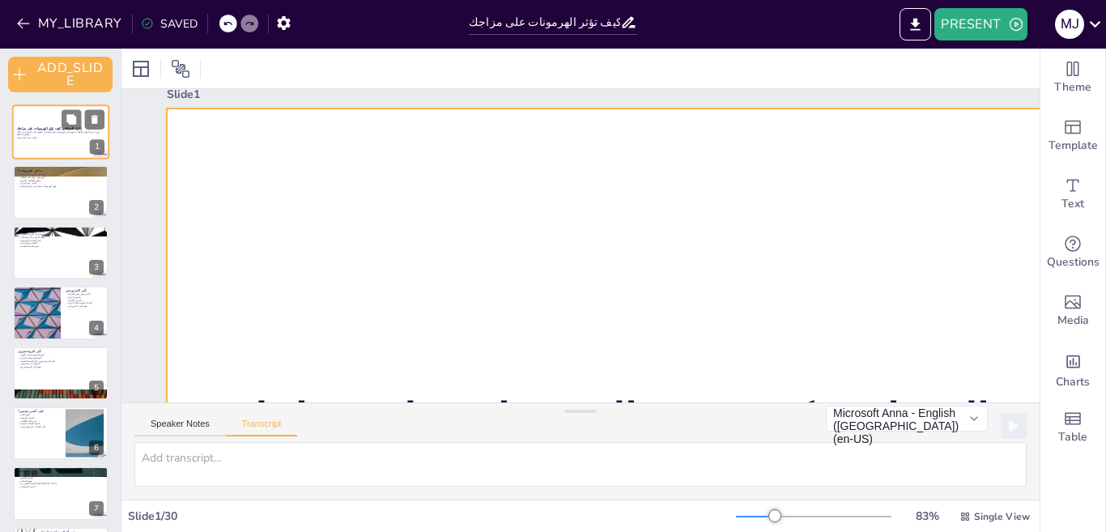
scroll to position [0, 0]
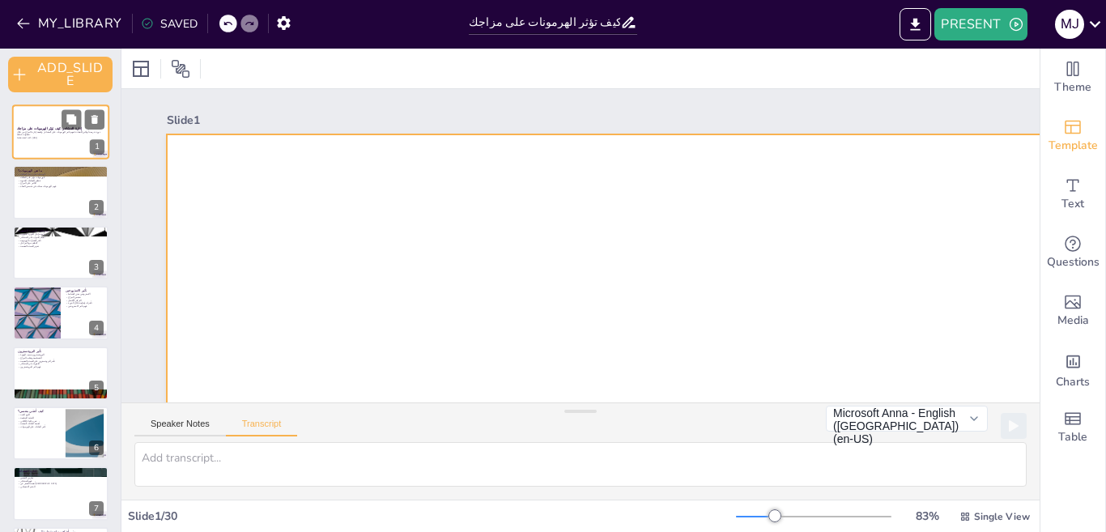
checkbox input "true"
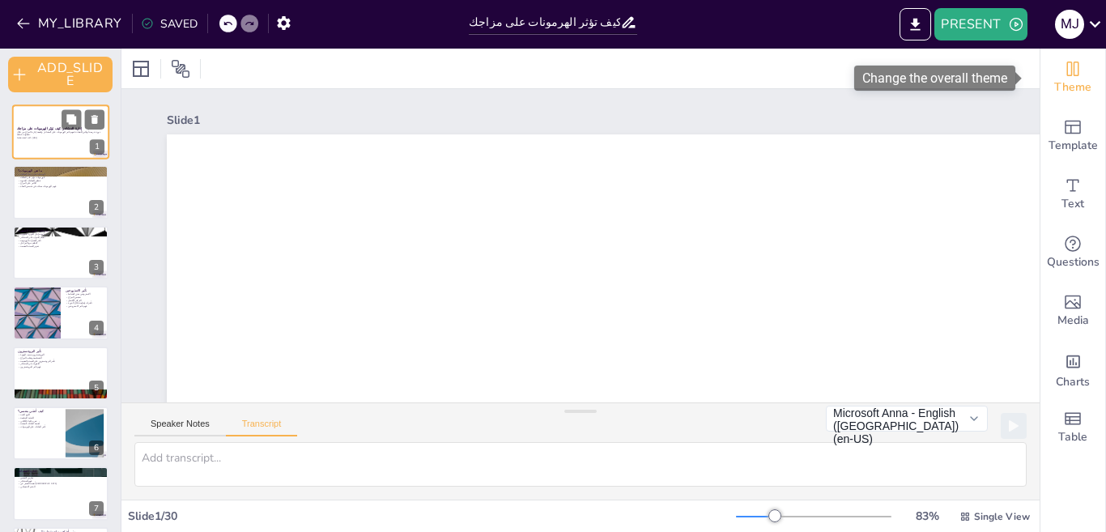
click at [1063, 62] on icon "Change the overall theme" at bounding box center [1072, 68] width 19 height 19
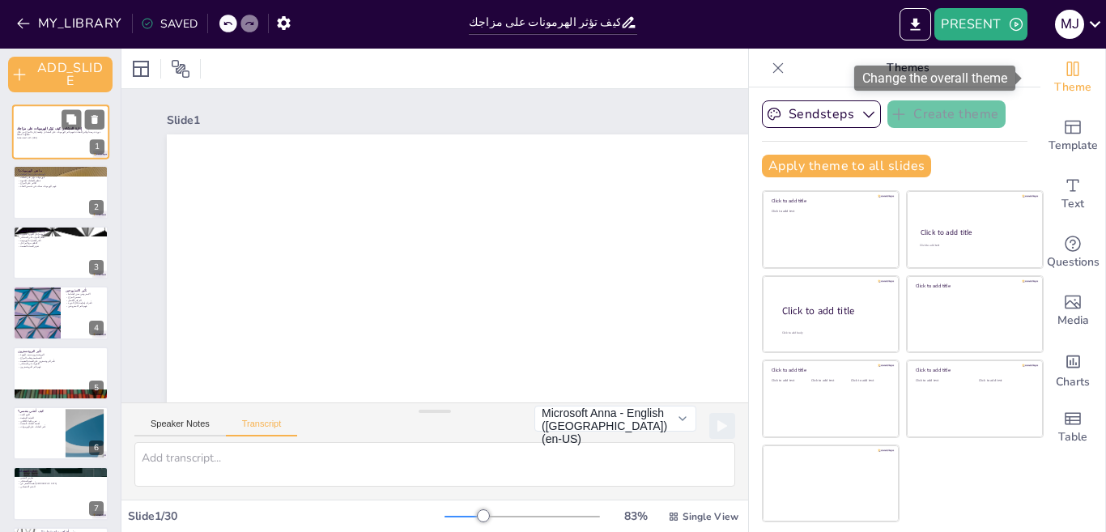
checkbox input "true"
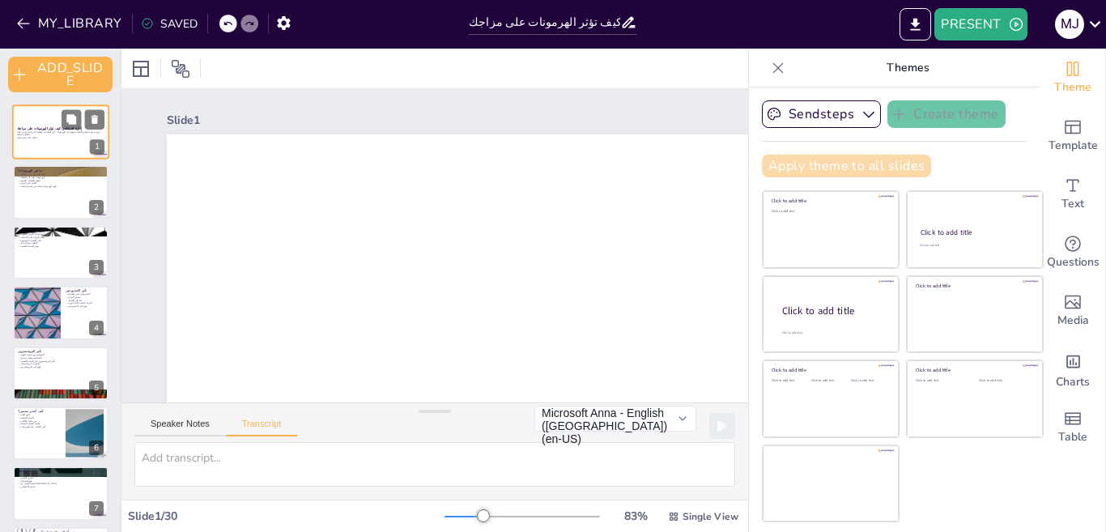
click at [843, 162] on button "Apply theme to all slides" at bounding box center [846, 166] width 169 height 23
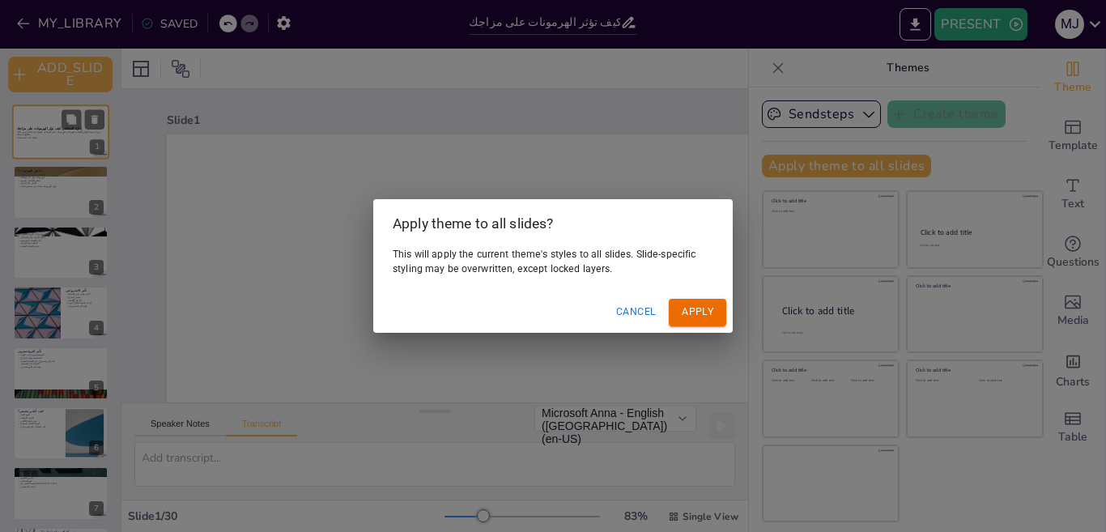
click at [640, 308] on button "Cancel" at bounding box center [636, 312] width 53 height 27
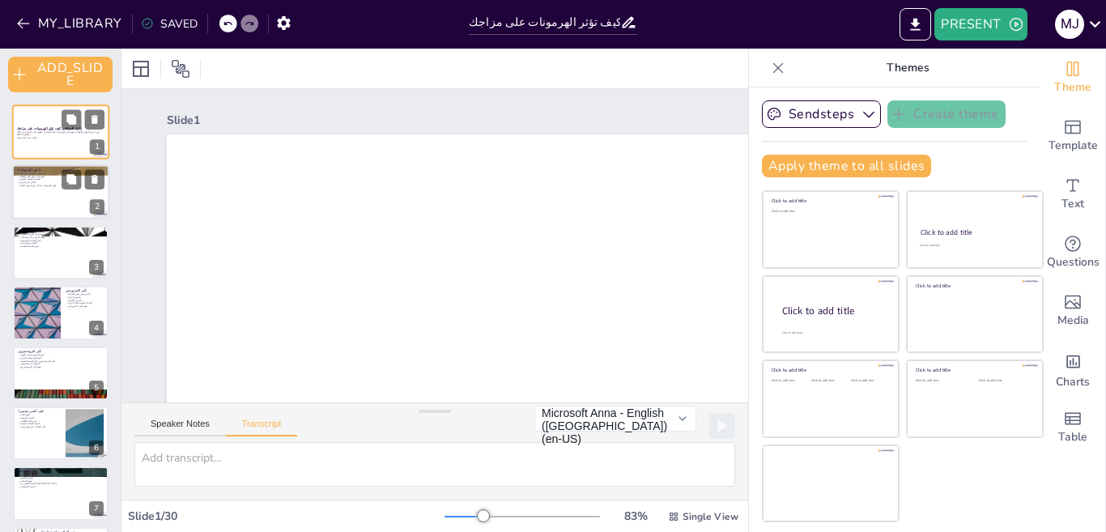
checkbox input "true"
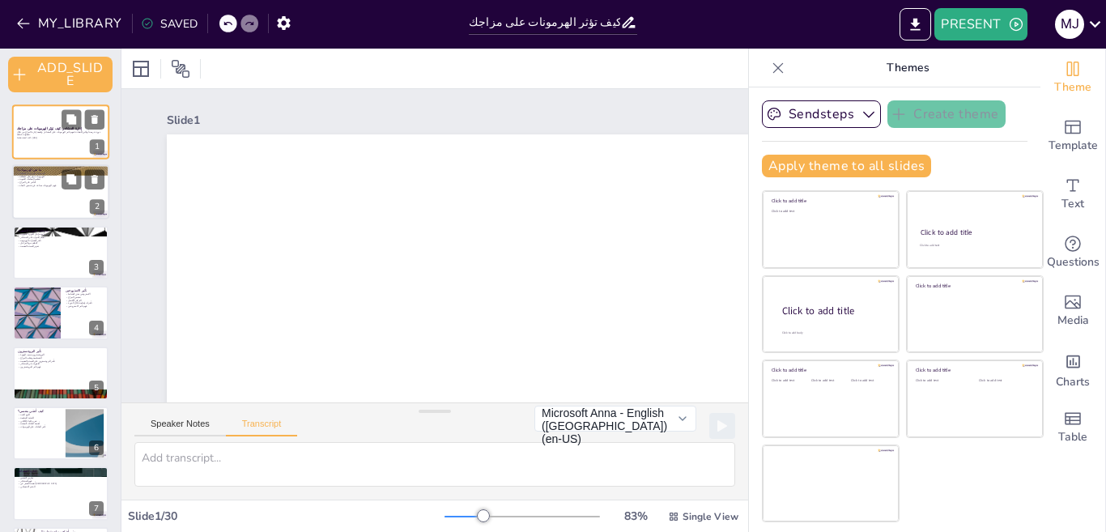
checkbox input "true"
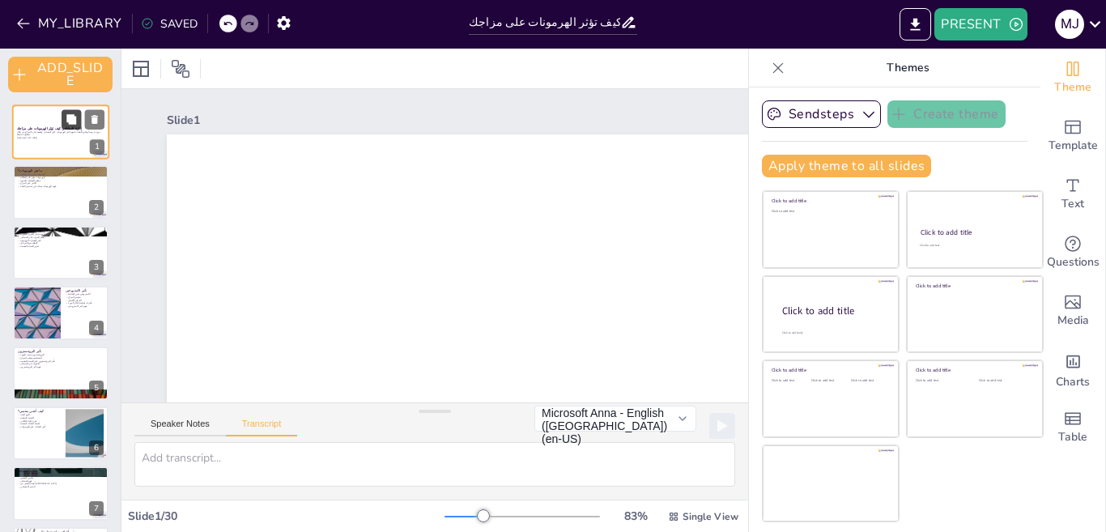
checkbox input "true"
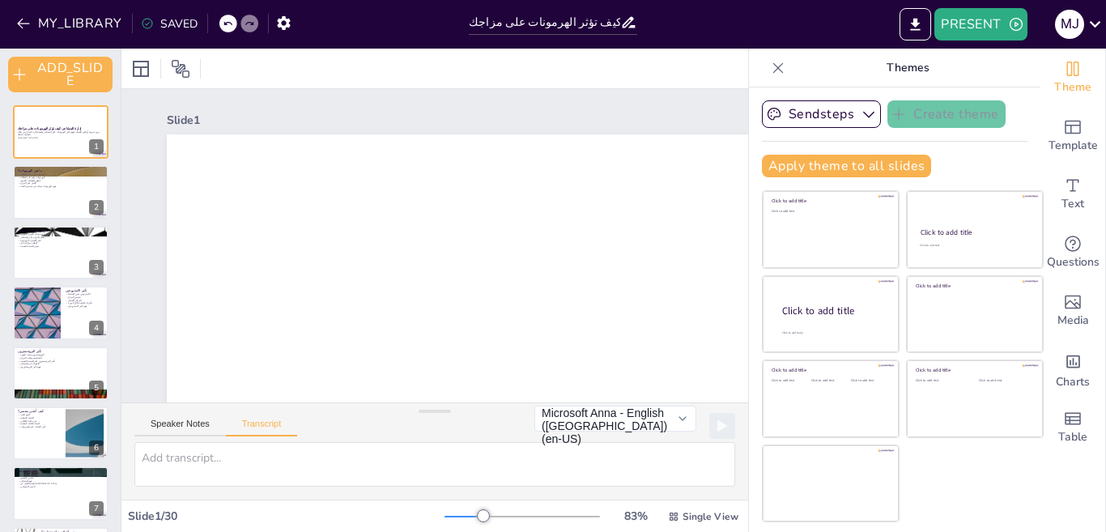
checkbox input "true"
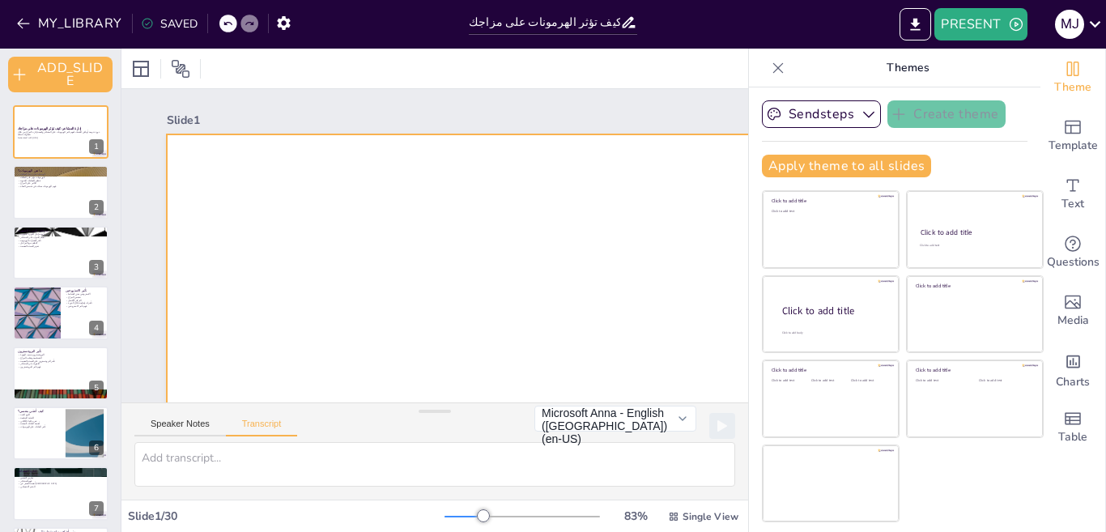
click at [46, 123] on div at bounding box center [61, 131] width 96 height 53
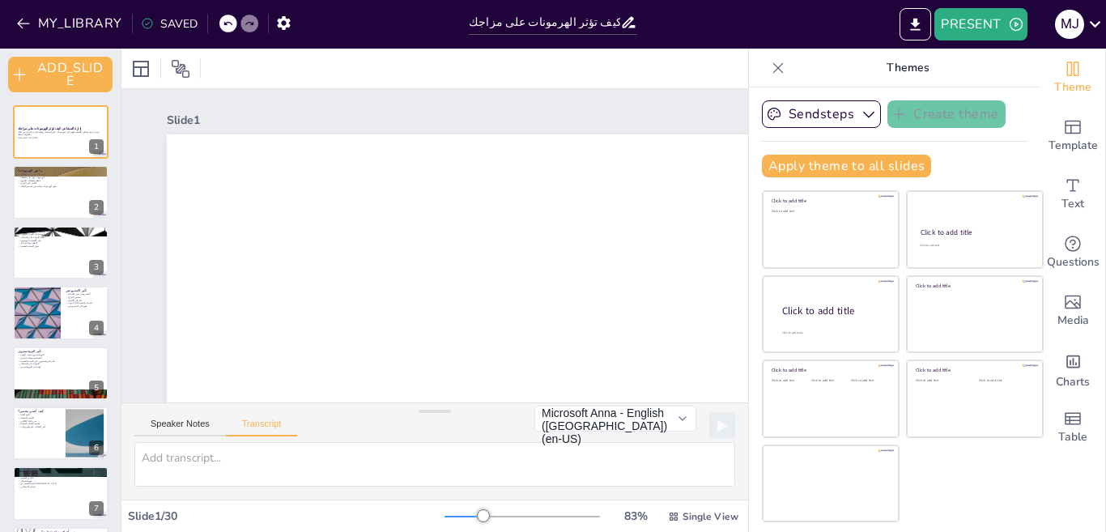
scroll to position [251, 0]
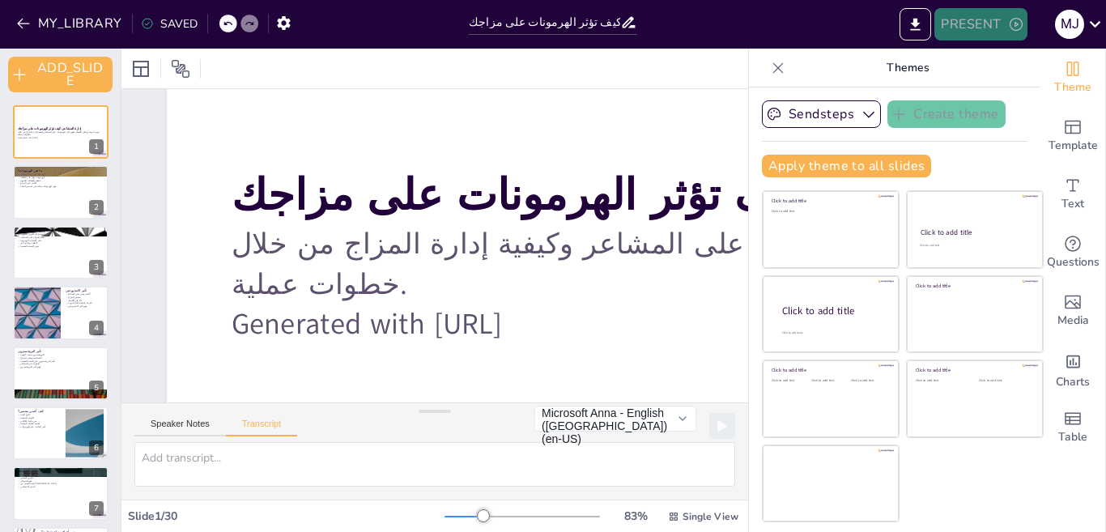
click at [1017, 18] on icon "button" at bounding box center [1016, 24] width 16 height 16
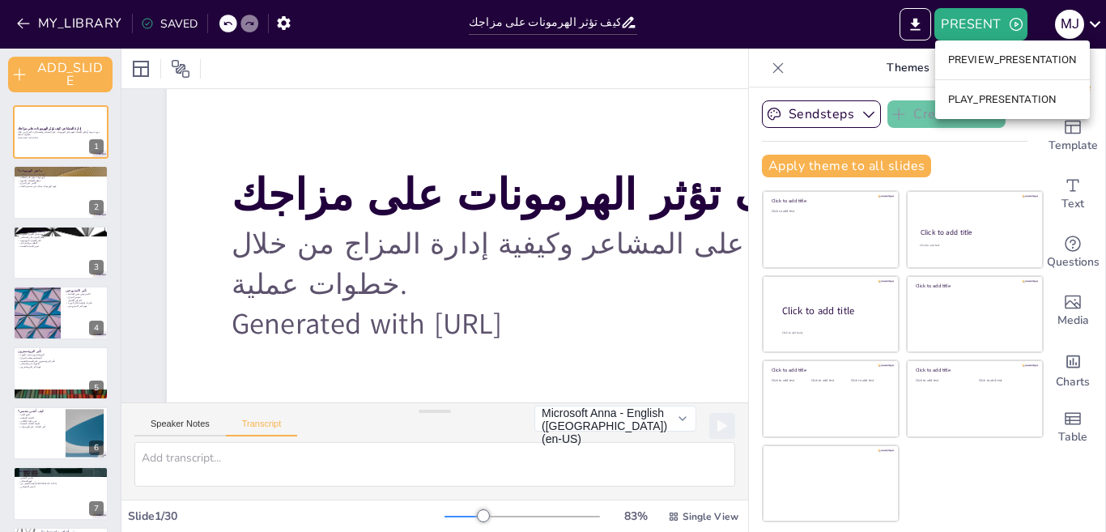
click at [1014, 106] on li "PLAY_PRESENTATION" at bounding box center [1012, 100] width 155 height 26
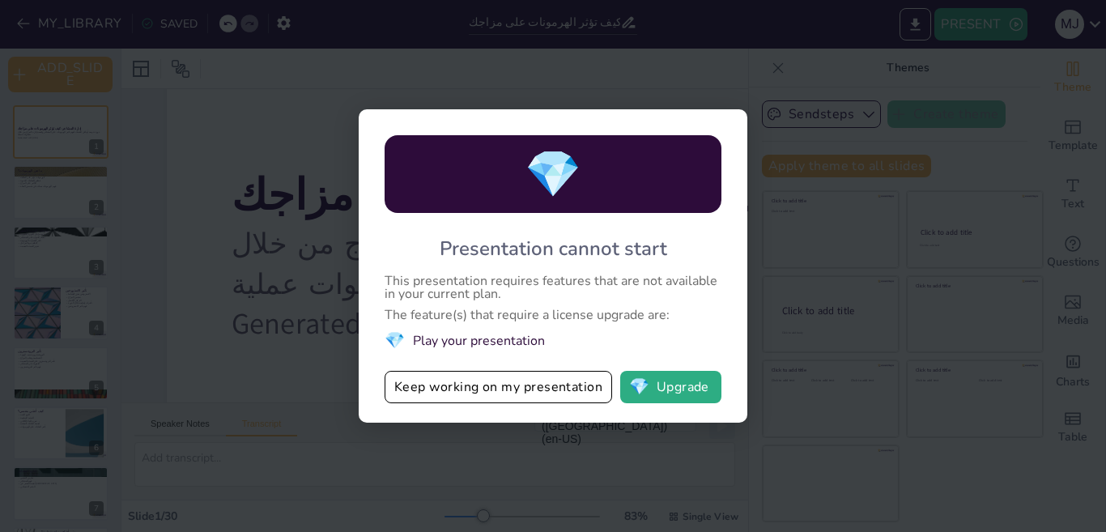
click at [465, 342] on li "💎 Play your presentation" at bounding box center [553, 340] width 337 height 22
click at [468, 340] on li "💎 Play your presentation" at bounding box center [553, 340] width 337 height 22
click at [489, 334] on li "💎 Play your presentation" at bounding box center [553, 340] width 337 height 22
click at [529, 396] on button "Keep working on my presentation" at bounding box center [498, 387] width 227 height 32
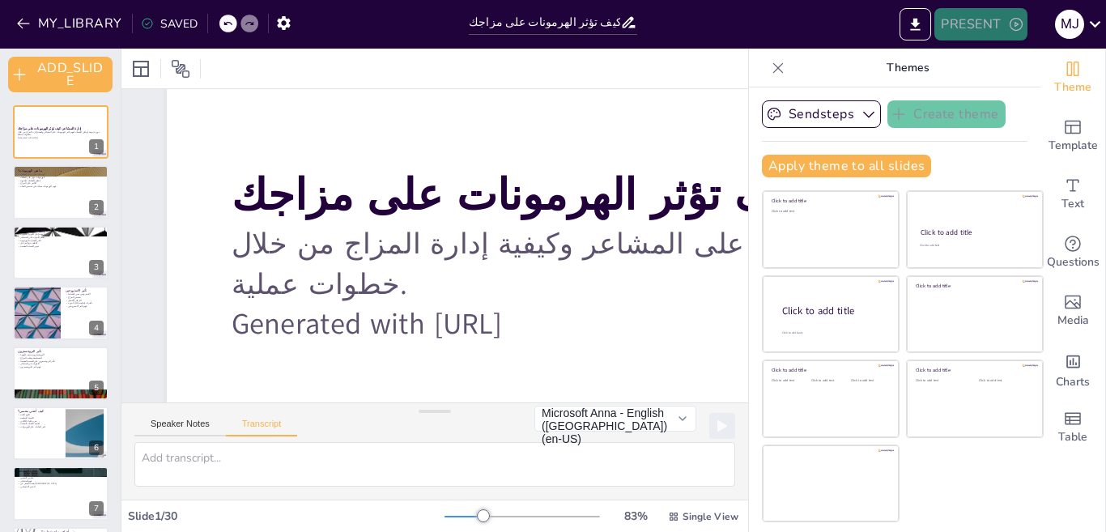
click at [1021, 25] on icon "button" at bounding box center [1016, 24] width 16 height 16
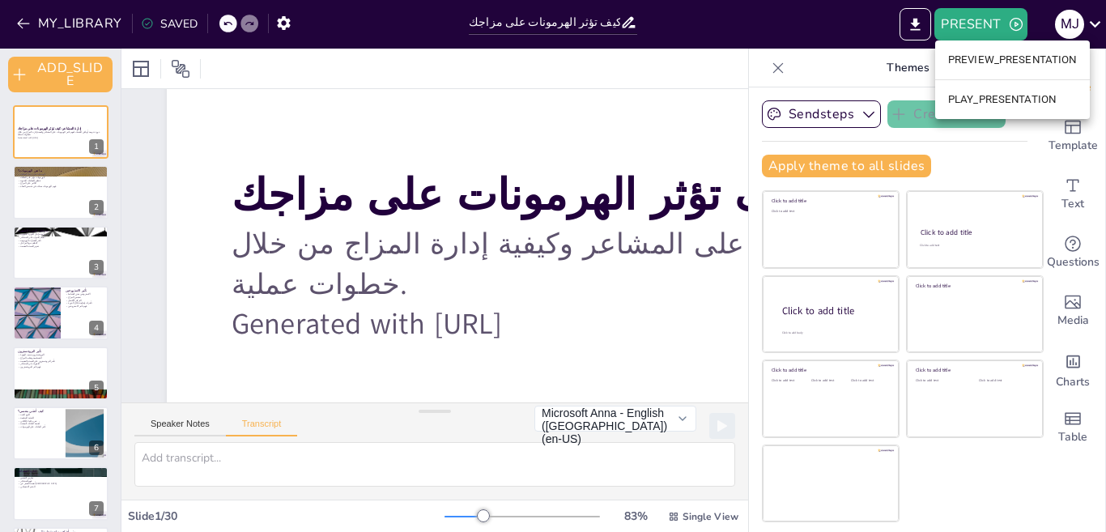
click at [1030, 66] on li "PREVIEW_PRESENTATION" at bounding box center [1012, 60] width 155 height 26
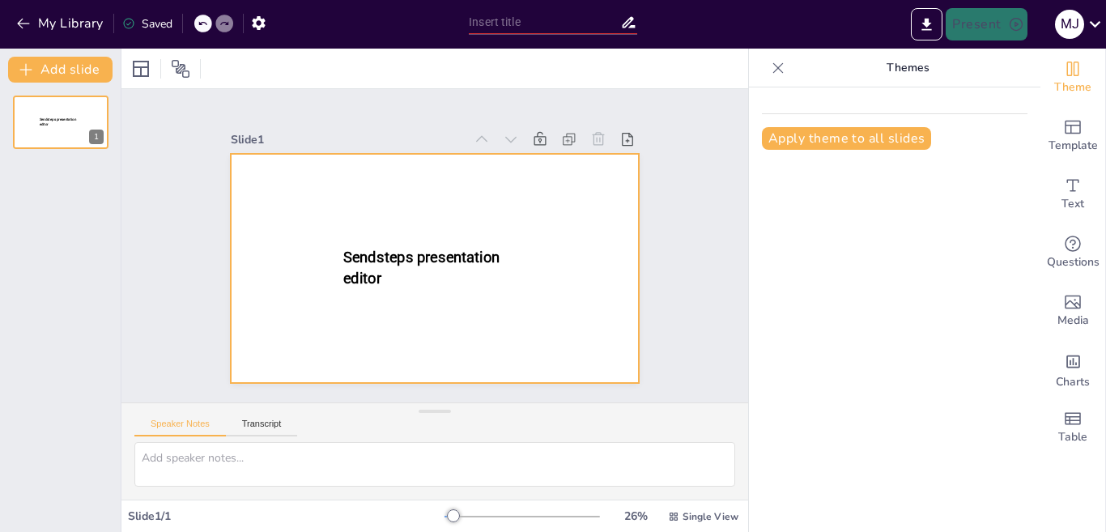
type input "إدارة المشاعر: كيف تؤثر الهرمونات على مزاجك"
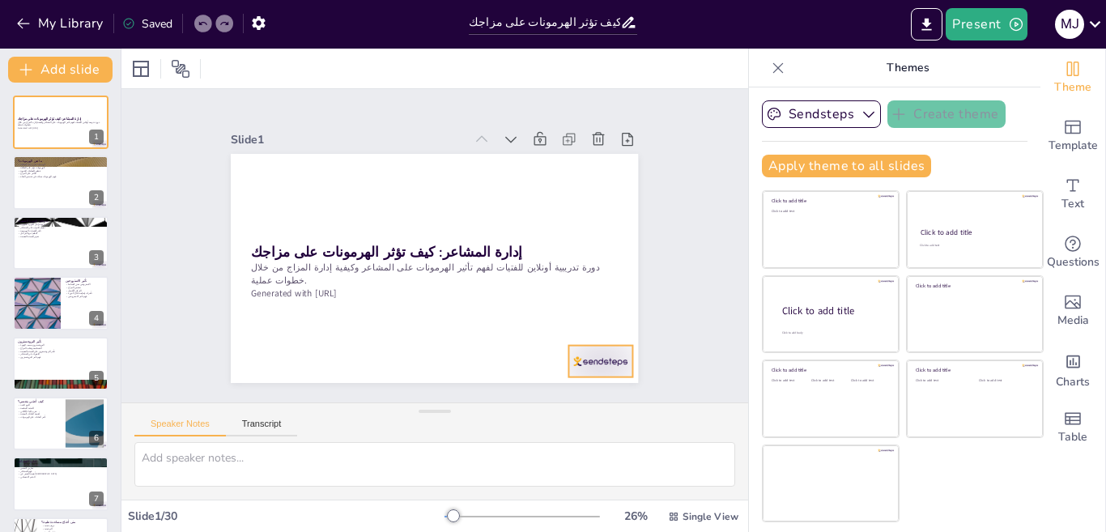
checkbox input "true"
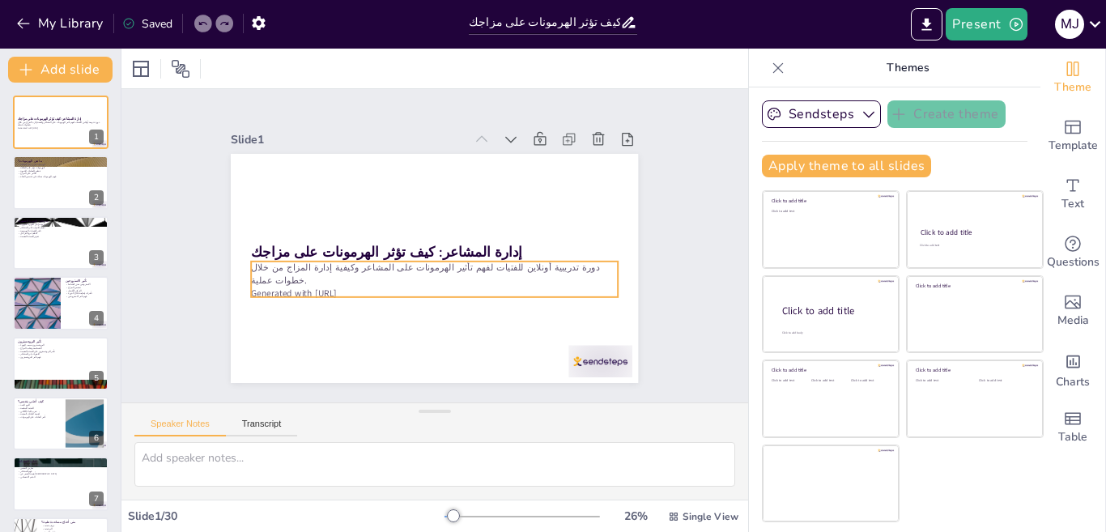
checkbox input "true"
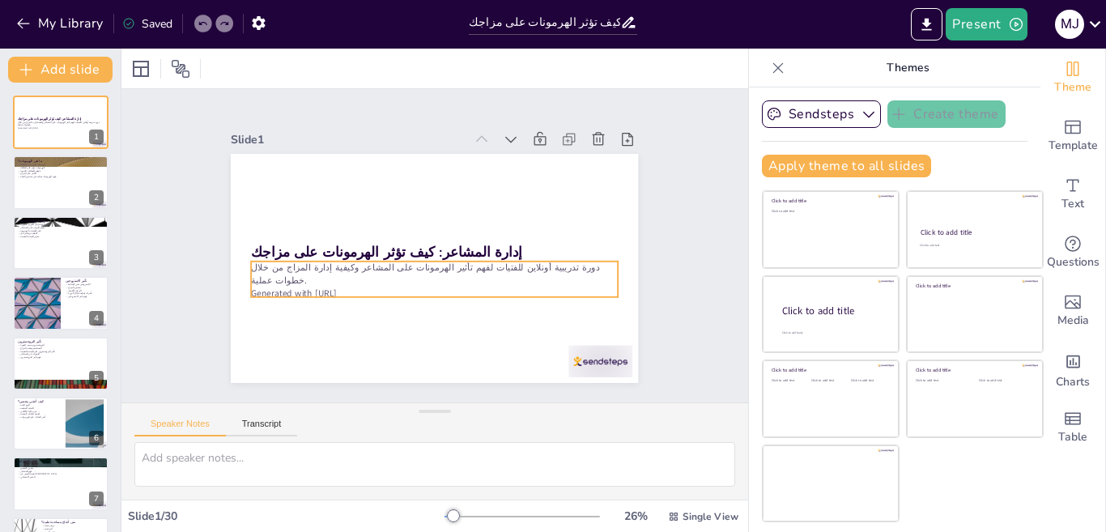
checkbox input "true"
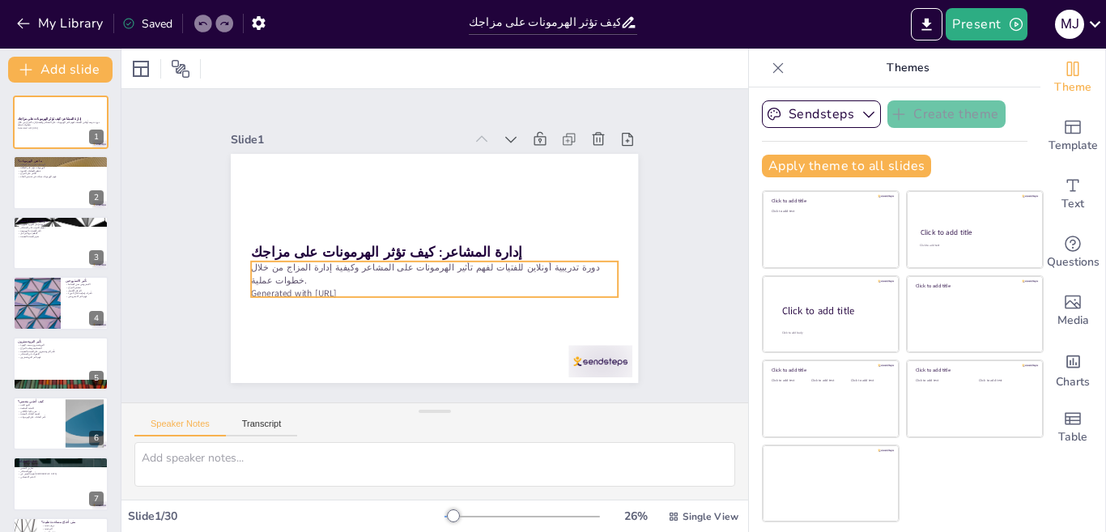
checkbox input "true"
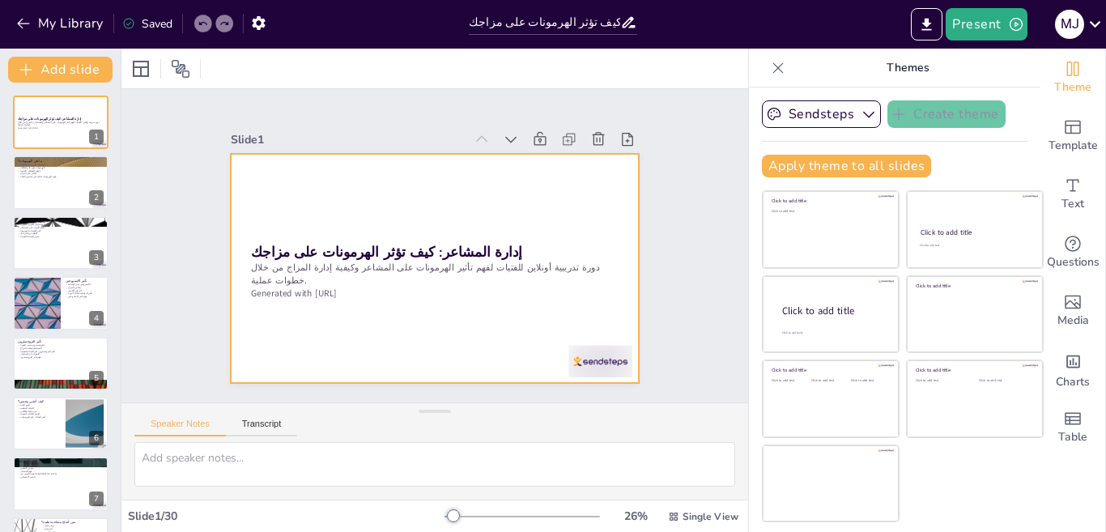
checkbox input "true"
